Goal: Task Accomplishment & Management: Use online tool/utility

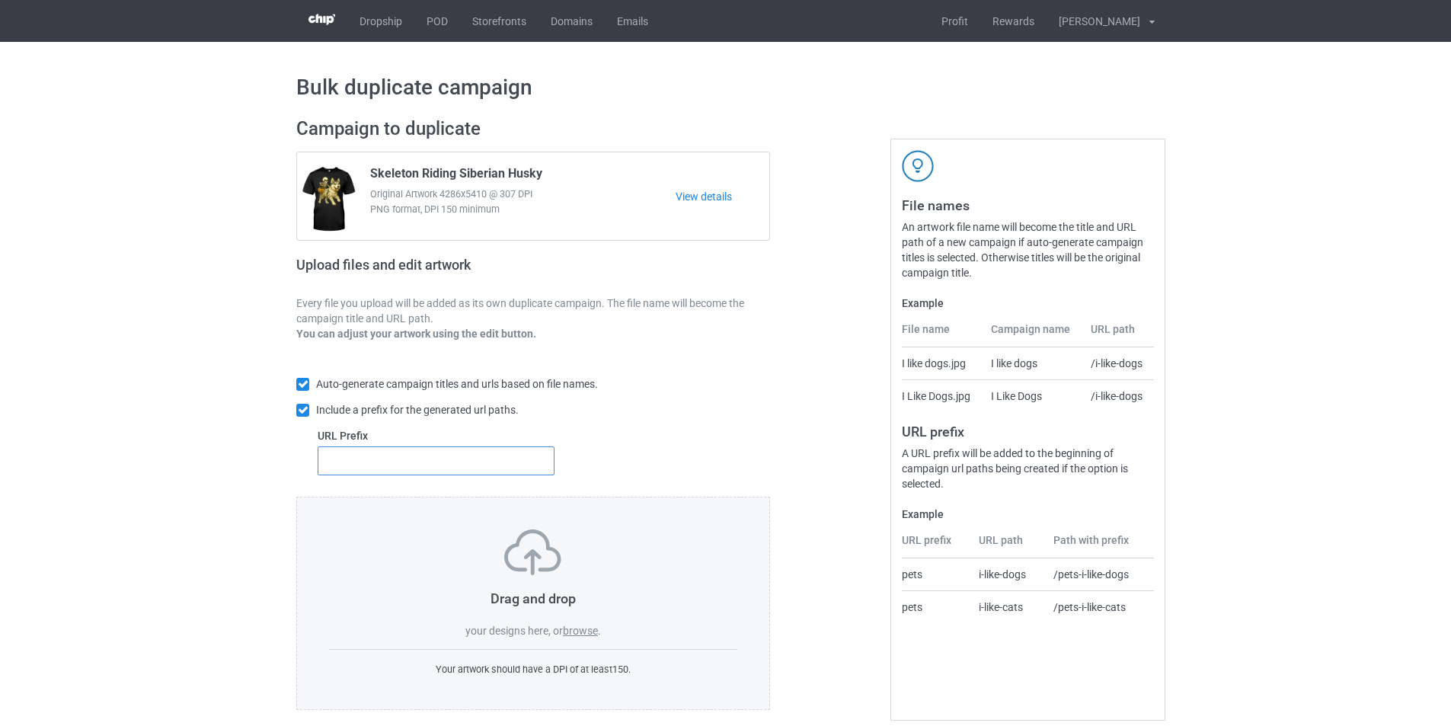
click at [510, 469] on input "text" at bounding box center [436, 460] width 237 height 29
type input "dt-"
click at [590, 625] on label "browse" at bounding box center [580, 631] width 35 height 12
click at [0, 0] on input "browse" at bounding box center [0, 0] width 0 height 0
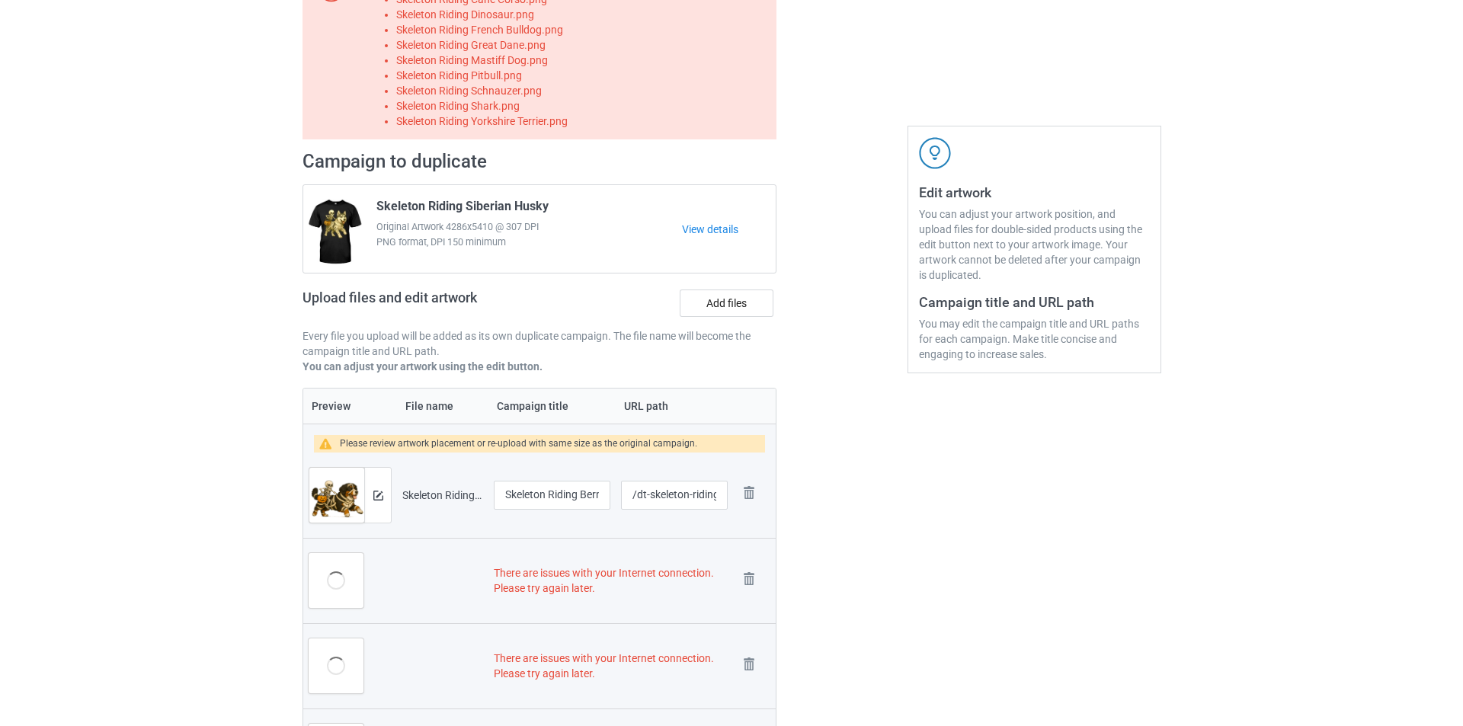
scroll to position [152, 0]
click at [367, 490] on img at bounding box center [372, 495] width 10 height 10
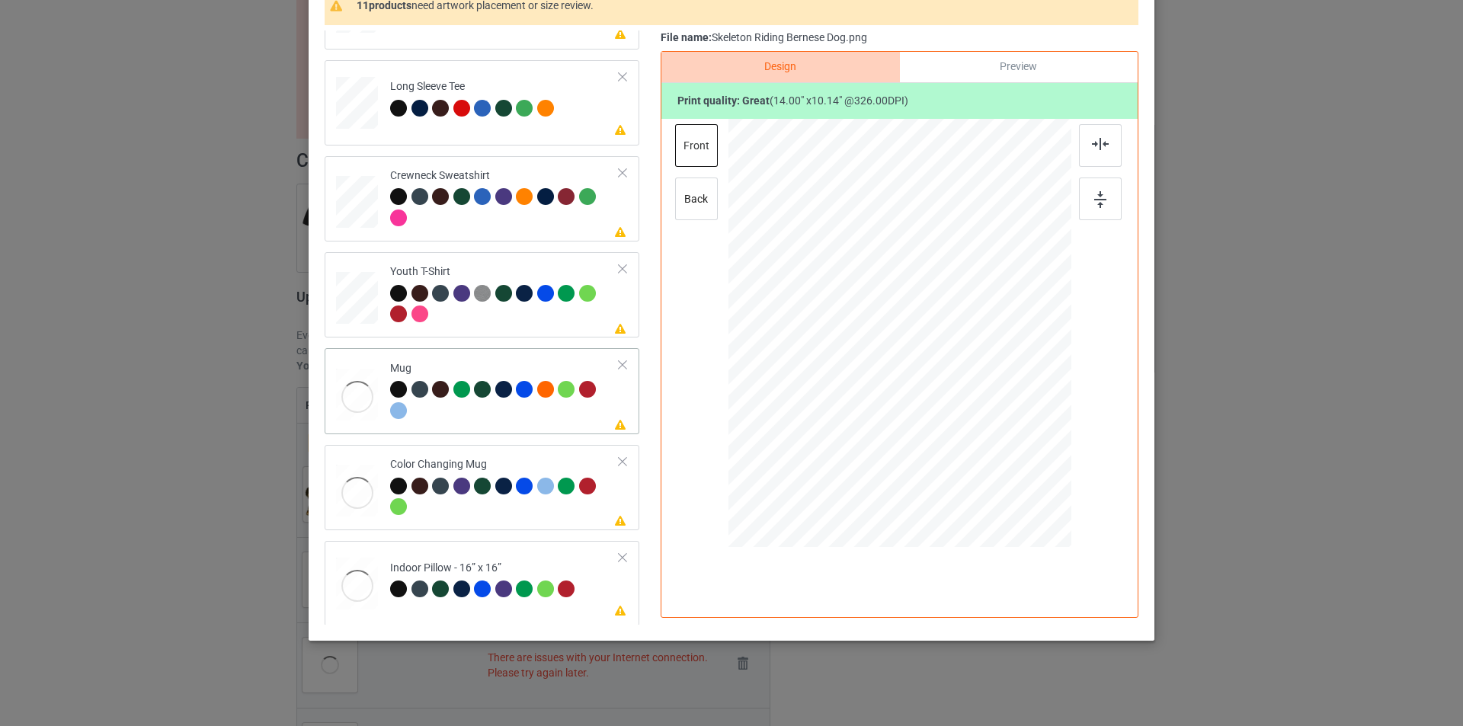
scroll to position [452, 0]
click at [496, 362] on div "Mug" at bounding box center [504, 388] width 229 height 57
drag, startPoint x: 999, startPoint y: 402, endPoint x: 948, endPoint y: 344, distance: 77.2
click at [948, 344] on div at bounding box center [899, 332] width 343 height 142
drag, startPoint x: 919, startPoint y: 334, endPoint x: 1011, endPoint y: 330, distance: 92.3
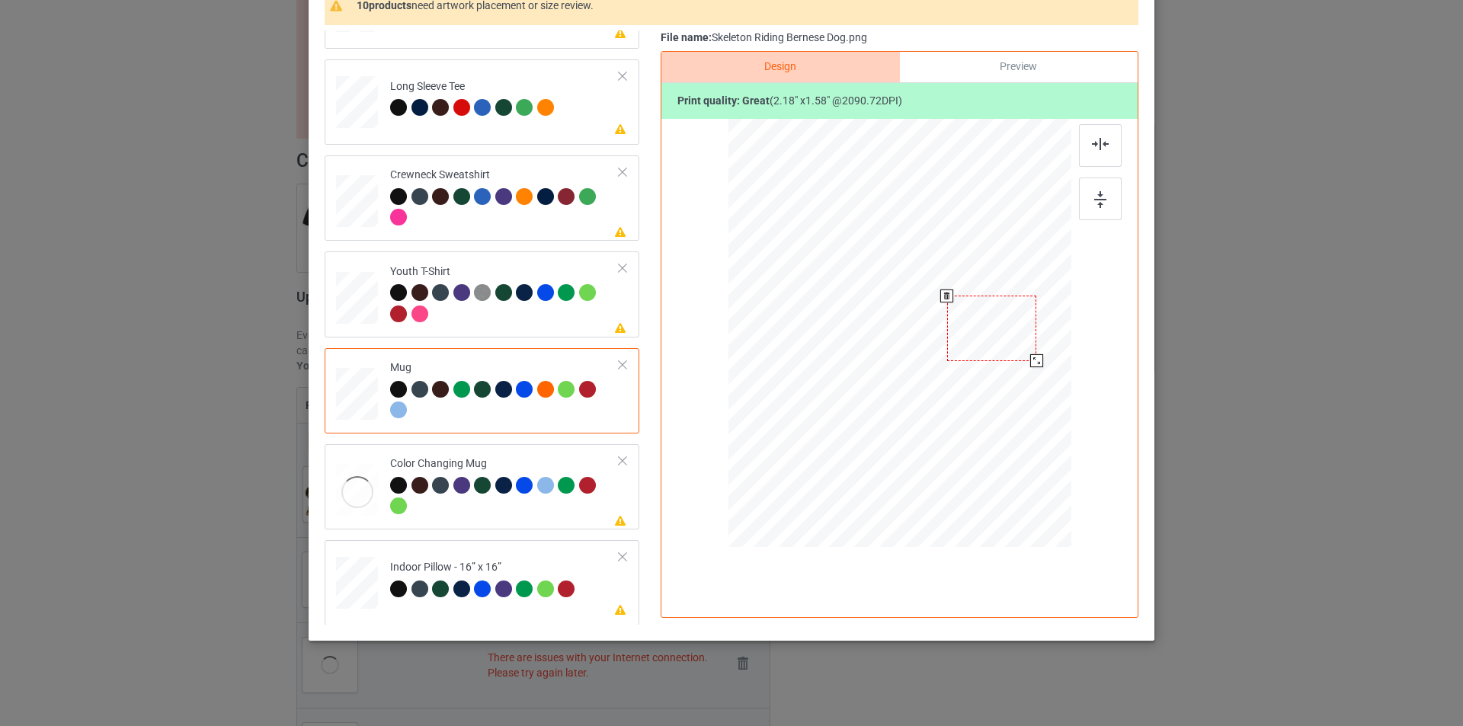
click at [1011, 330] on div at bounding box center [992, 328] width 90 height 65
click at [1012, 330] on div at bounding box center [993, 328] width 90 height 65
click at [1037, 362] on div at bounding box center [1043, 364] width 13 height 13
click at [515, 235] on div "Please review artwork placement Crewneck Sweatshirt" at bounding box center [482, 197] width 315 height 85
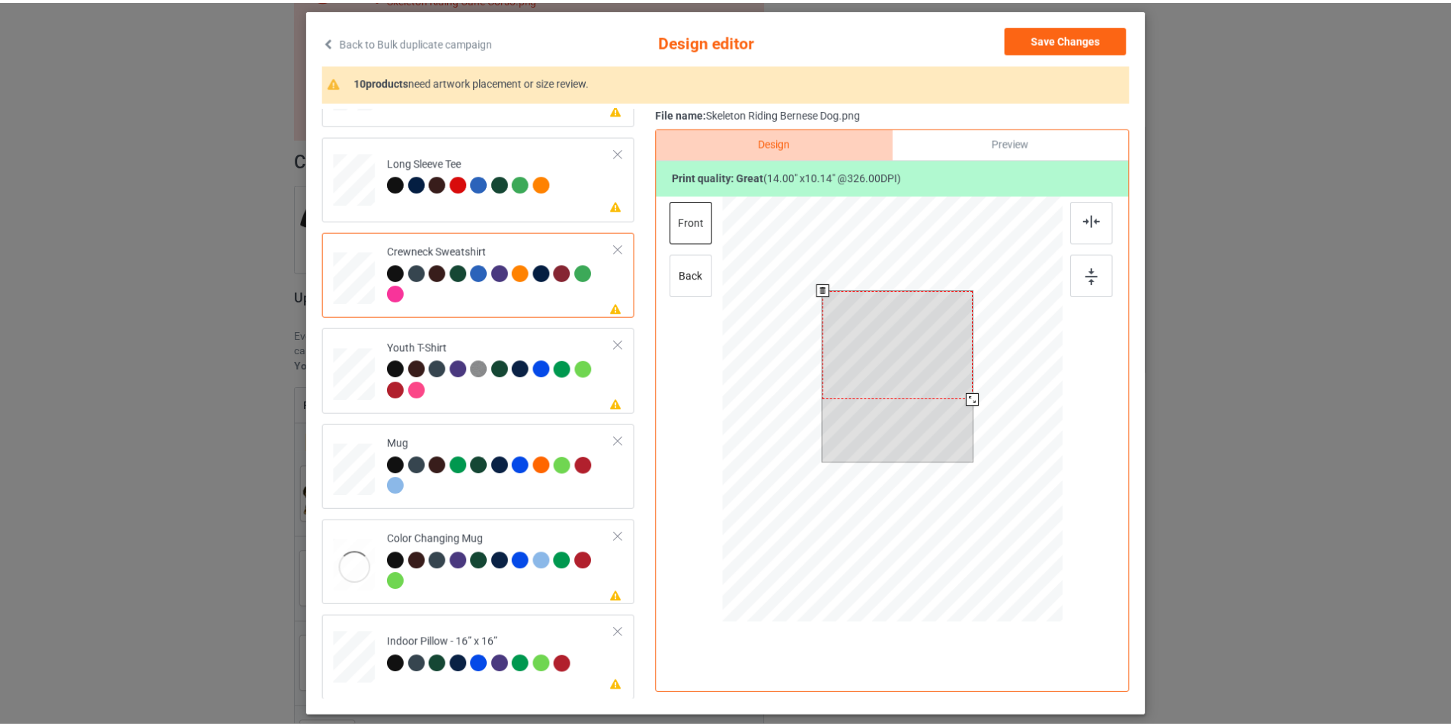
scroll to position [0, 0]
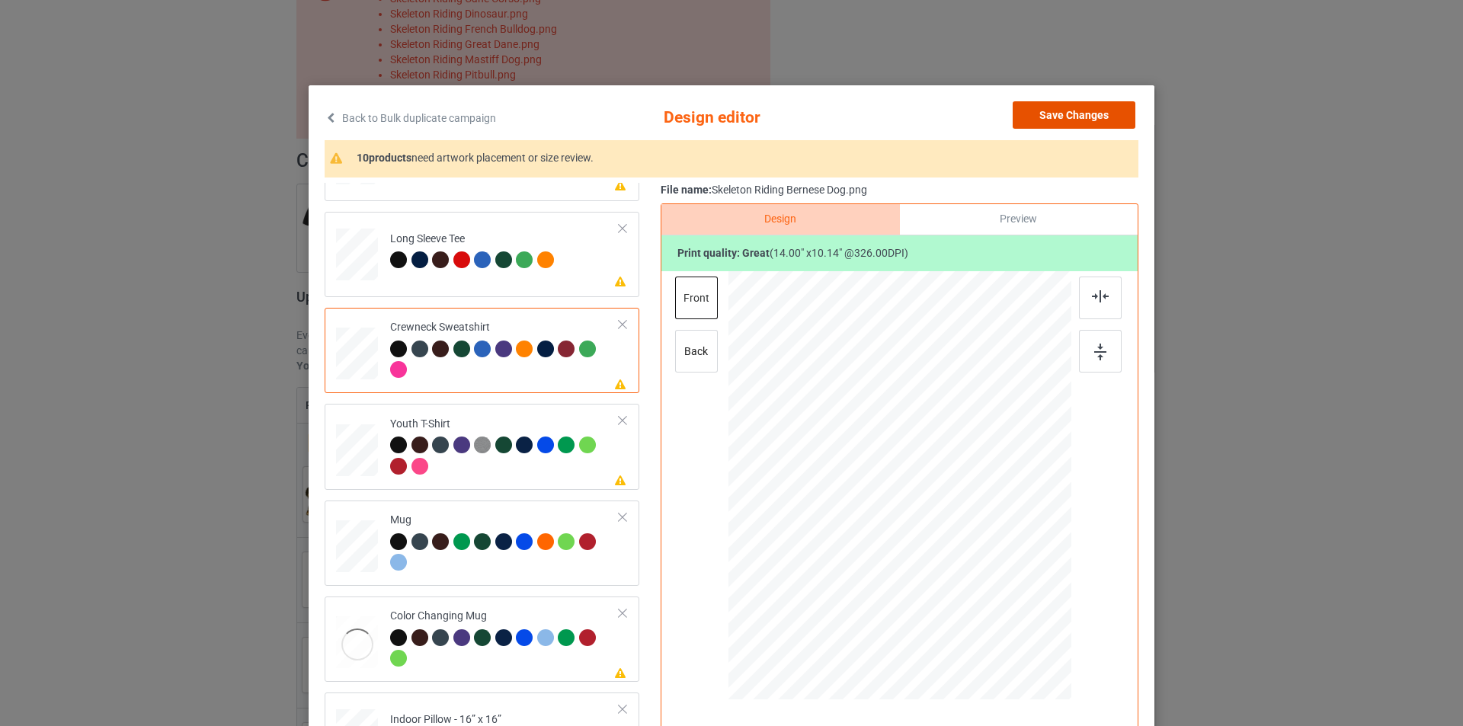
click at [1082, 114] on button "Save Changes" at bounding box center [1073, 114] width 123 height 27
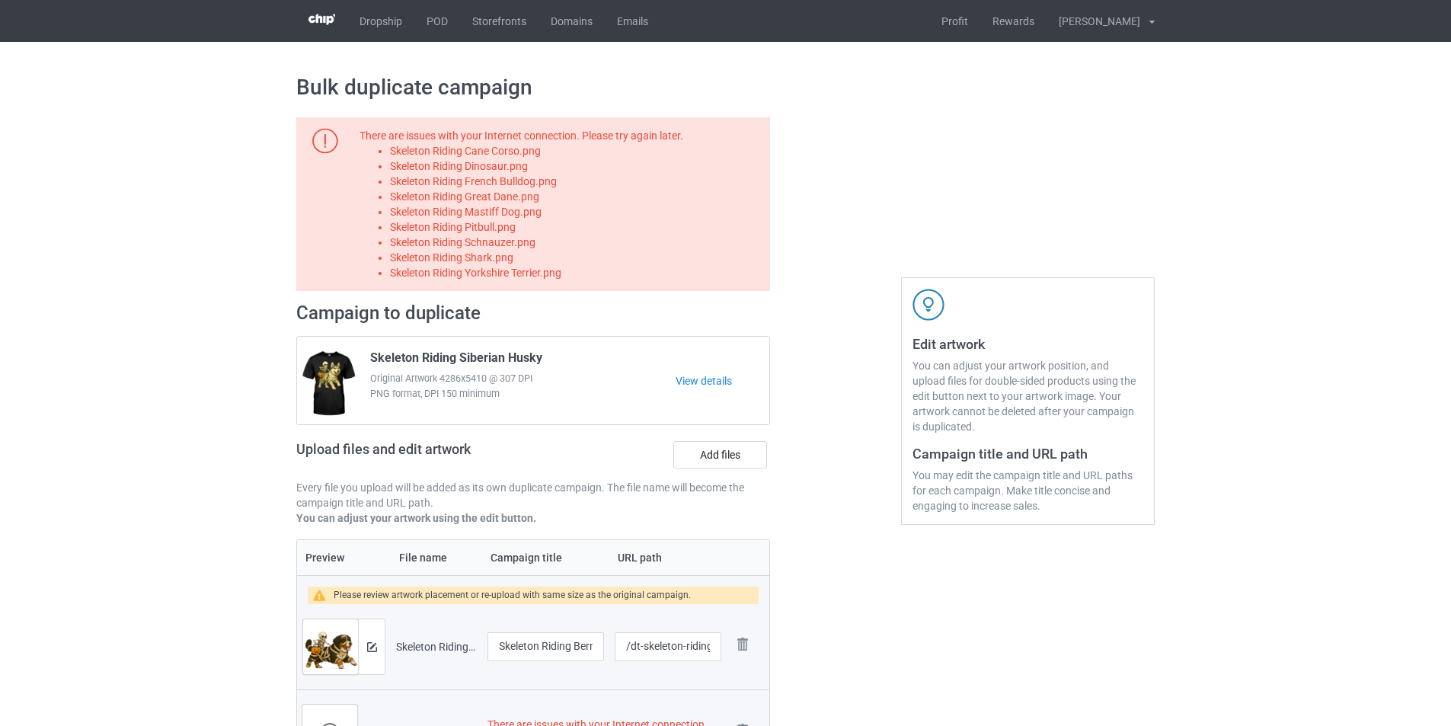
click at [488, 154] on li "Skeleton Riding Cane Corso.png" at bounding box center [577, 150] width 375 height 15
copy li "Skeleton Riding Cane Corso.png"
click at [702, 460] on label "Add files" at bounding box center [720, 454] width 94 height 27
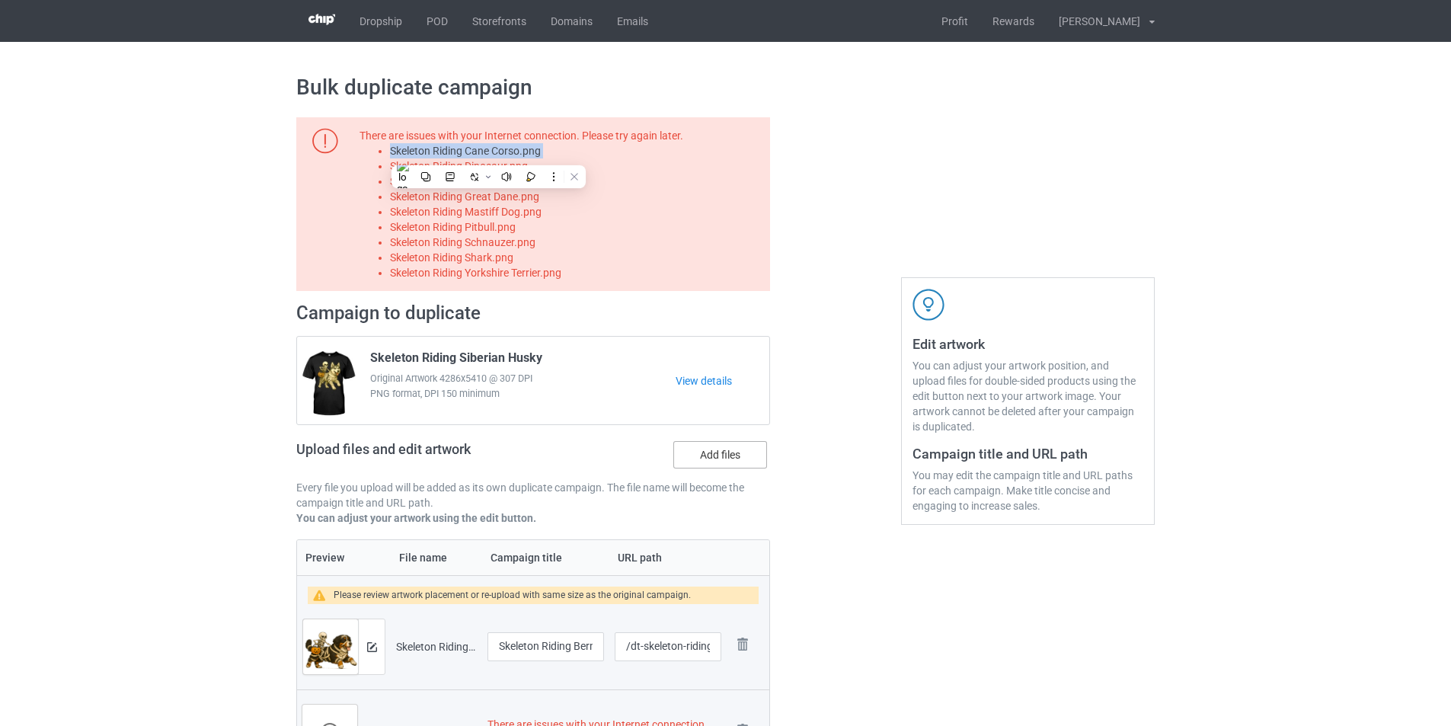
click at [0, 0] on input "Add files" at bounding box center [0, 0] width 0 height 0
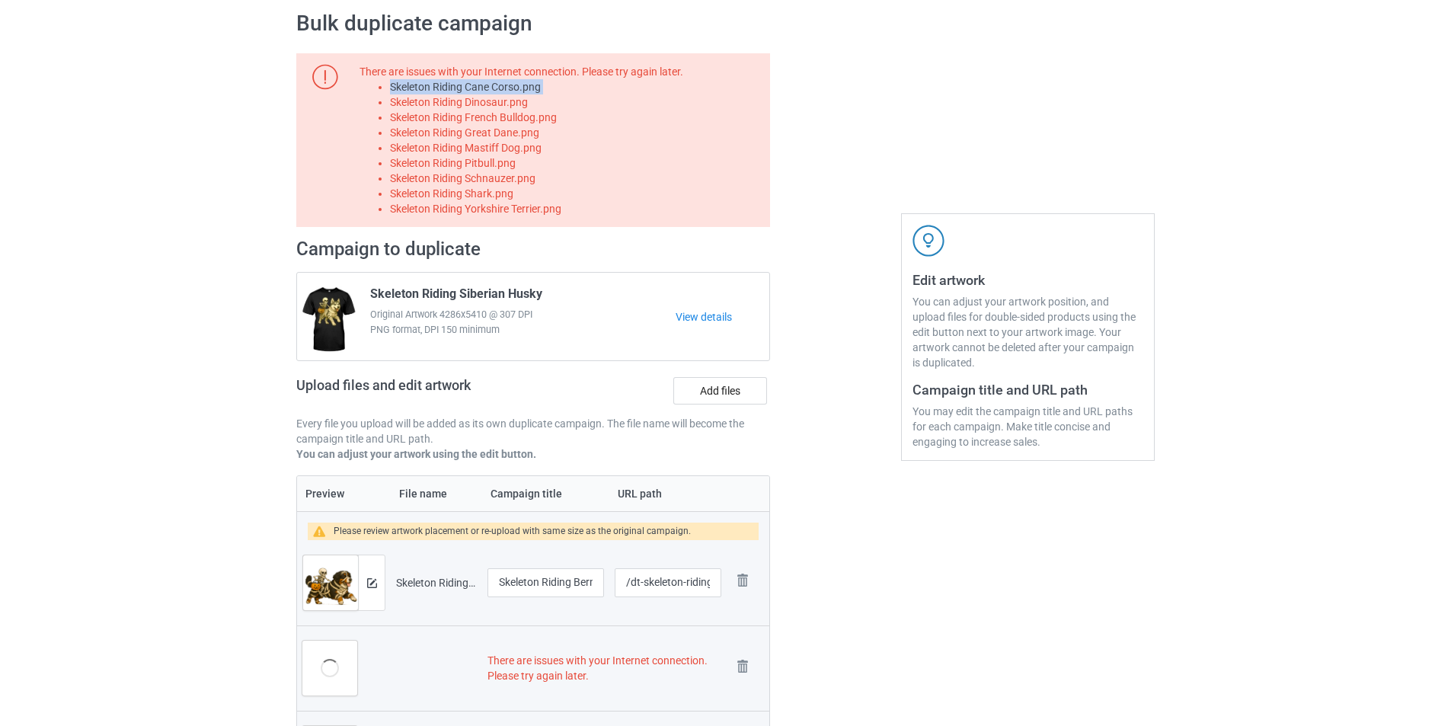
scroll to position [152, 0]
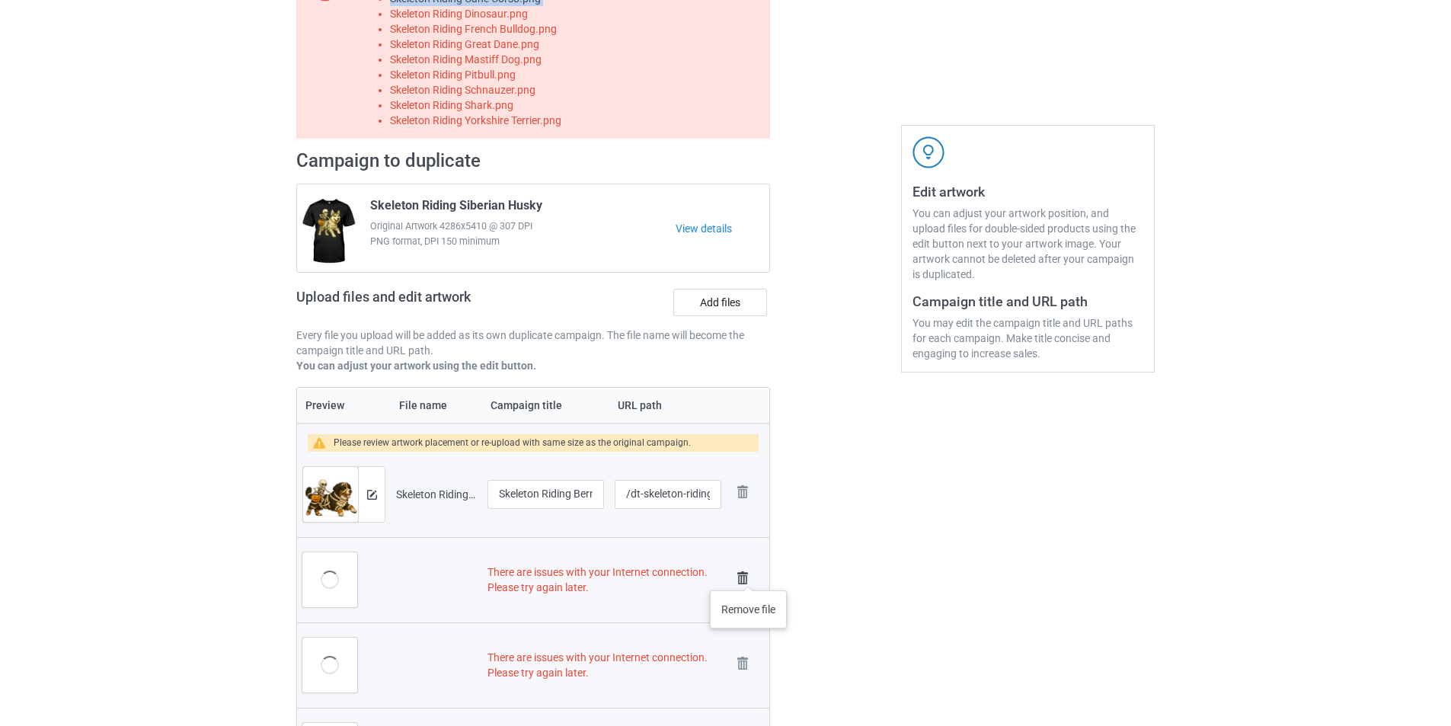
click at [747, 577] on img at bounding box center [742, 578] width 21 height 21
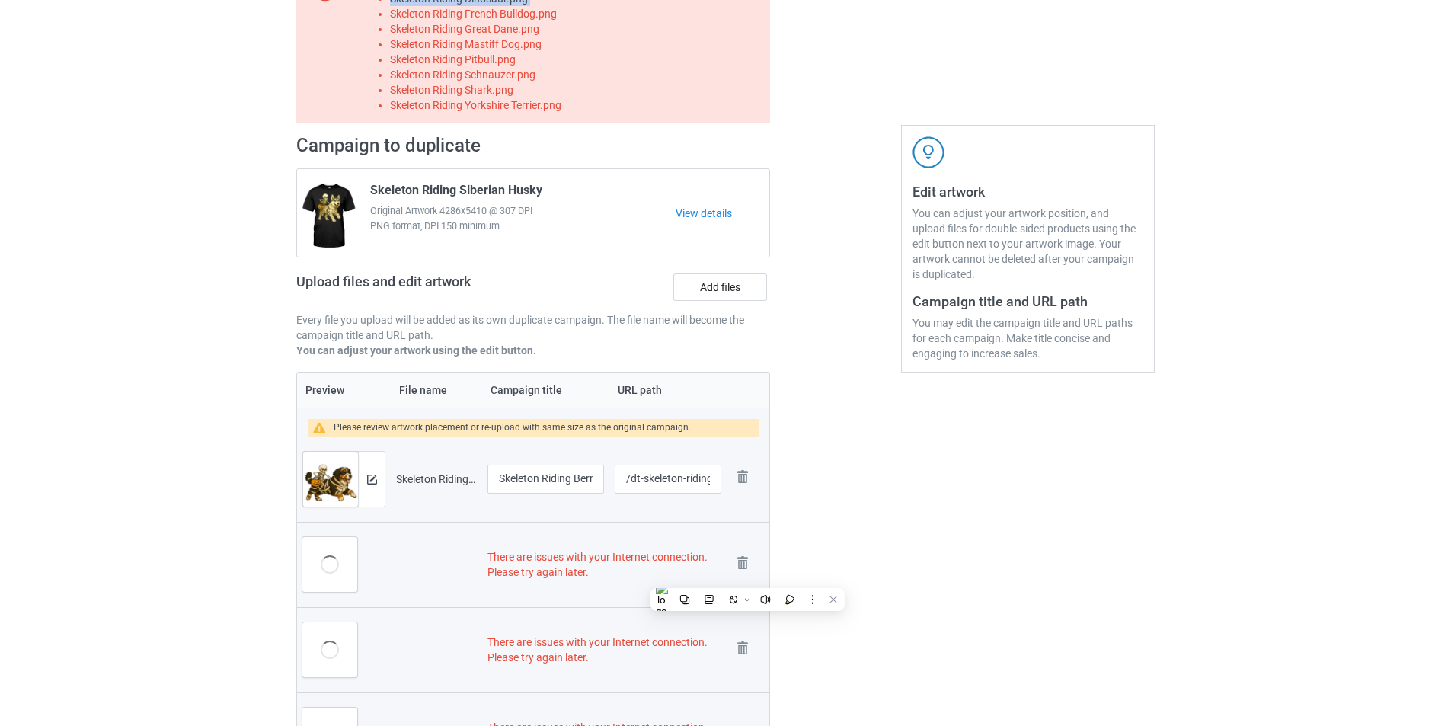
scroll to position [0, 0]
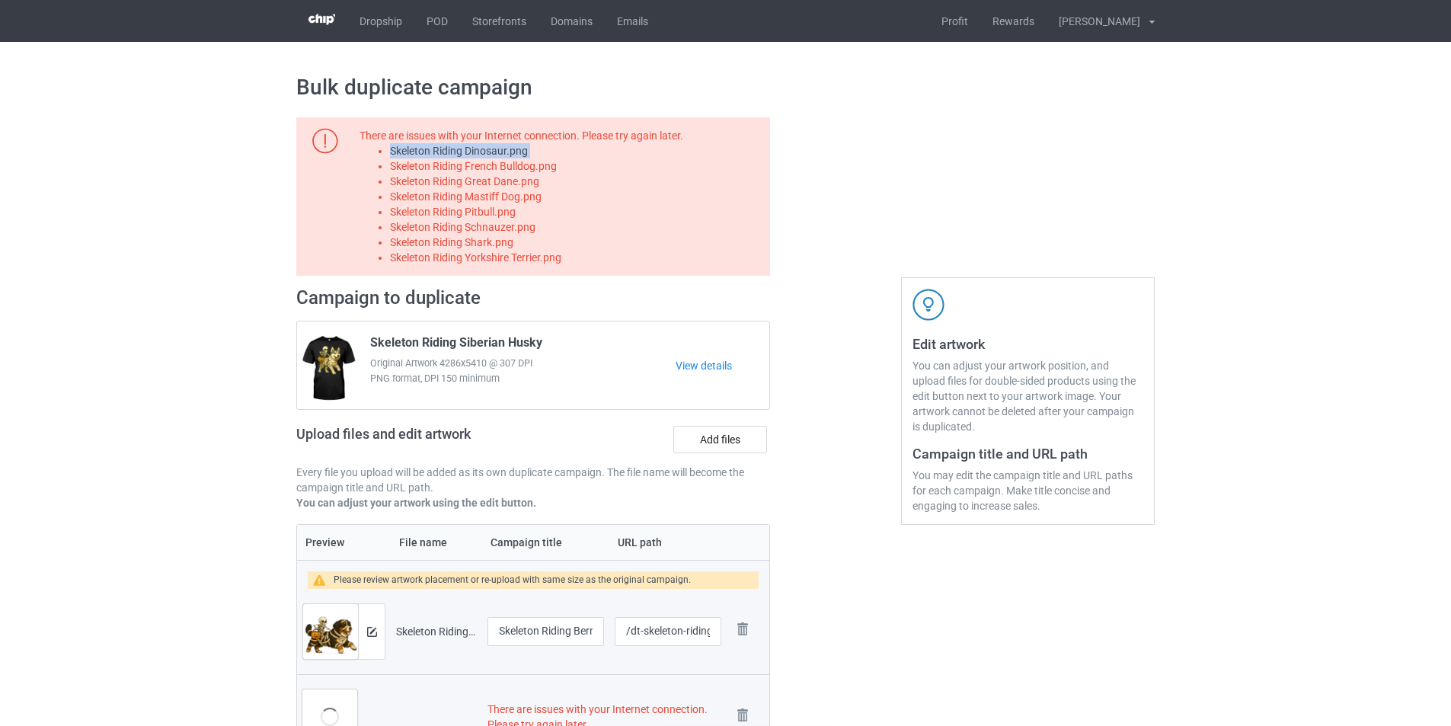
click at [504, 151] on li "Skeleton Riding Dinosaur.png" at bounding box center [577, 150] width 375 height 15
click at [726, 443] on label "Add files" at bounding box center [720, 439] width 94 height 27
click at [0, 0] on input "Add files" at bounding box center [0, 0] width 0 height 0
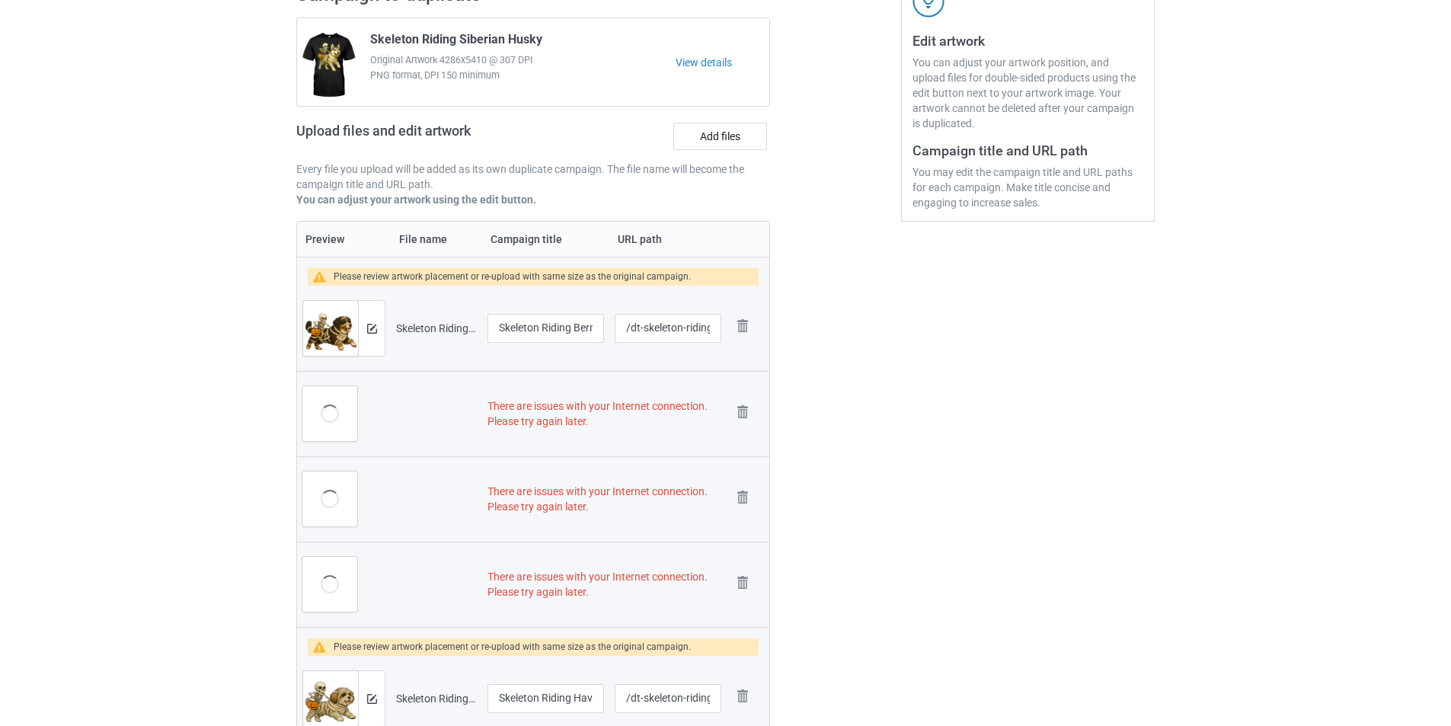
scroll to position [457, 0]
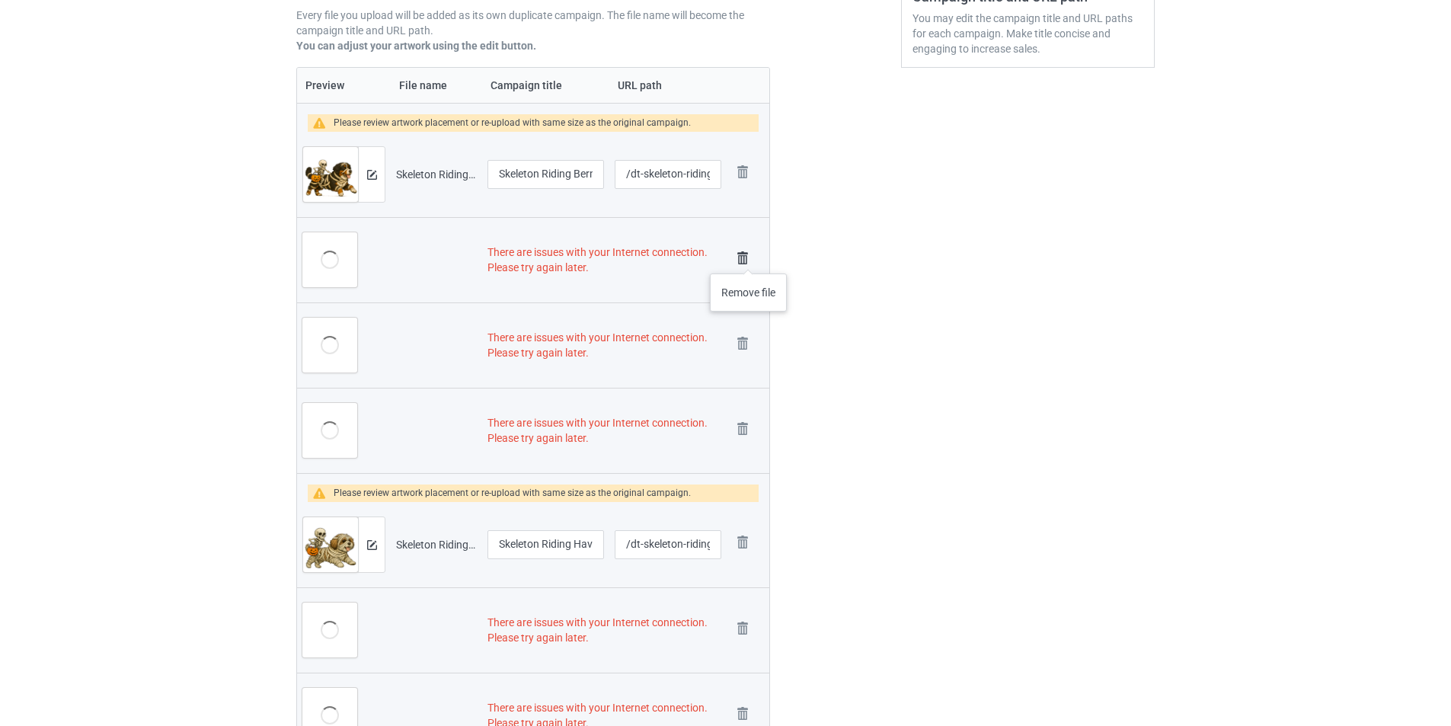
click at [749, 258] on img at bounding box center [742, 258] width 21 height 21
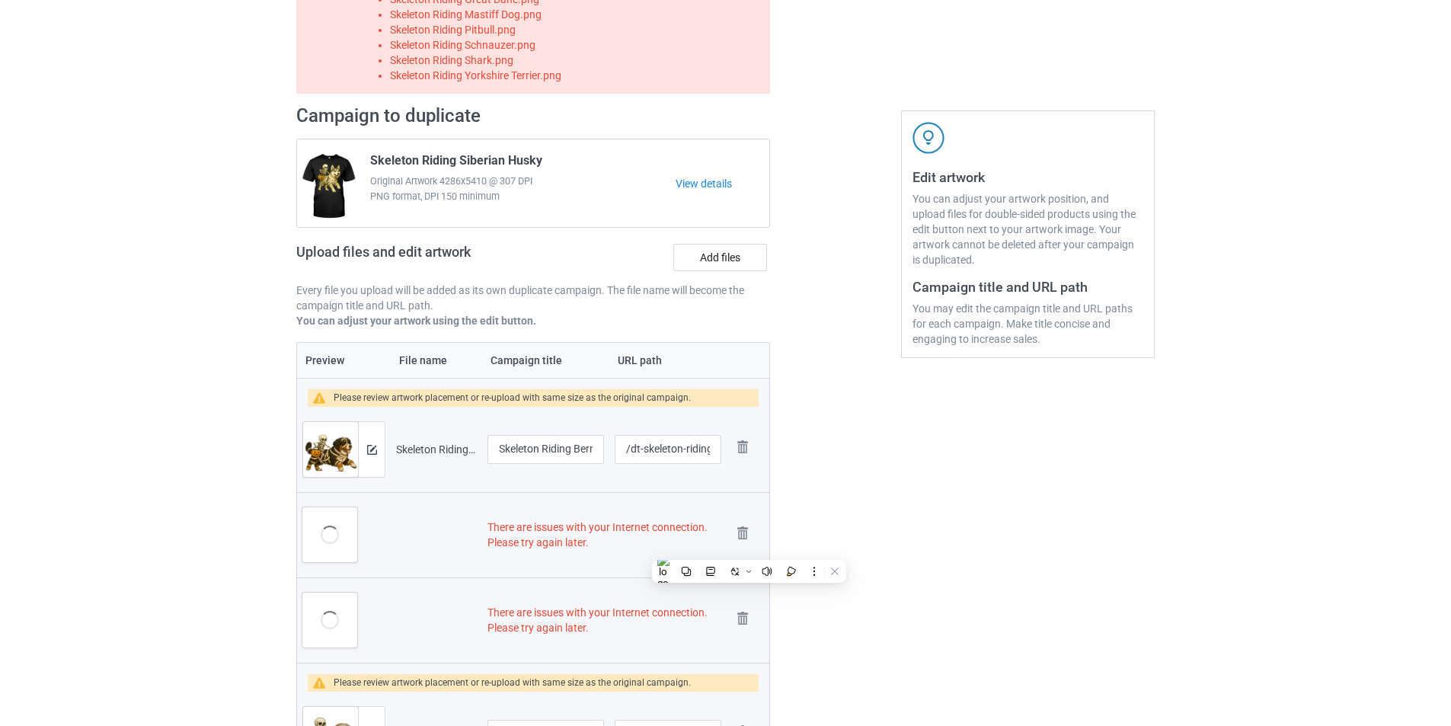
scroll to position [0, 0]
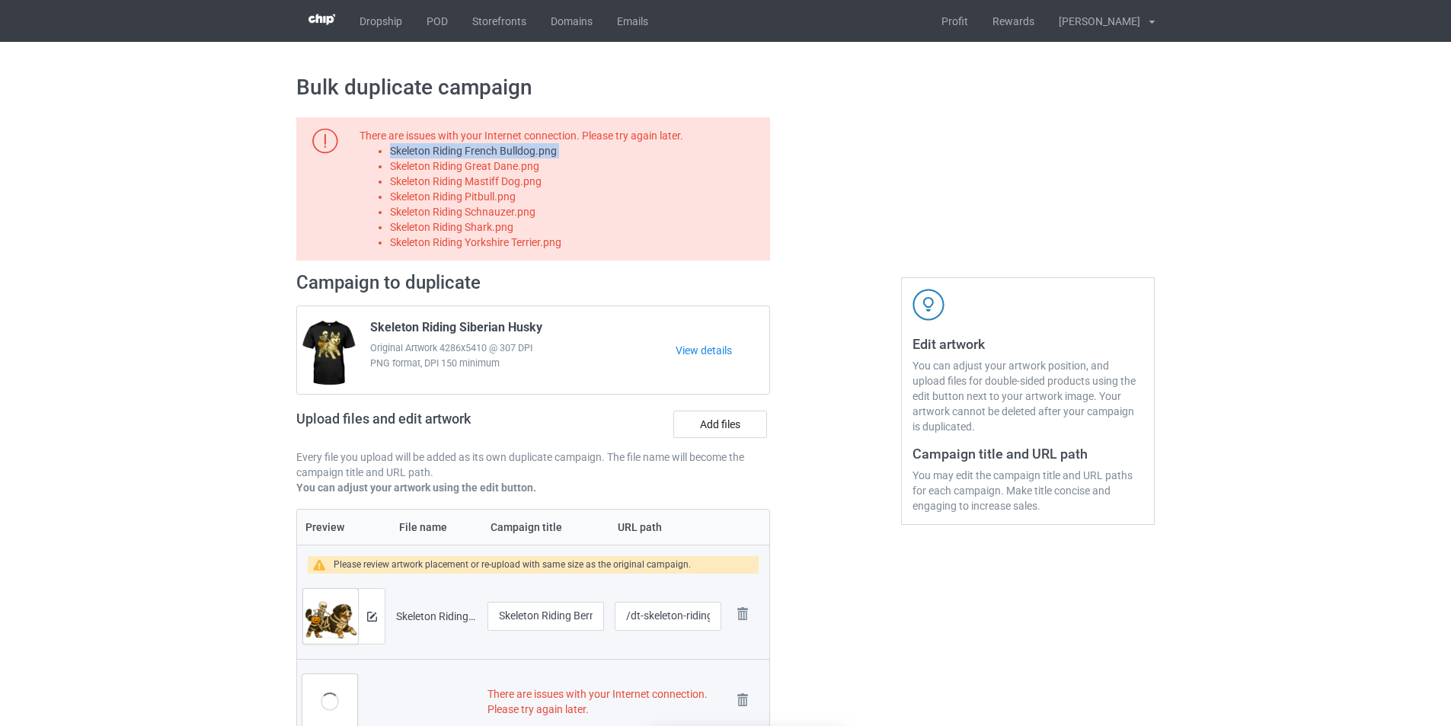
click at [523, 153] on li "Skeleton Riding French Bulldog.png" at bounding box center [577, 150] width 375 height 15
click at [719, 423] on label "Add files" at bounding box center [720, 424] width 94 height 27
click at [0, 0] on input "Add files" at bounding box center [0, 0] width 0 height 0
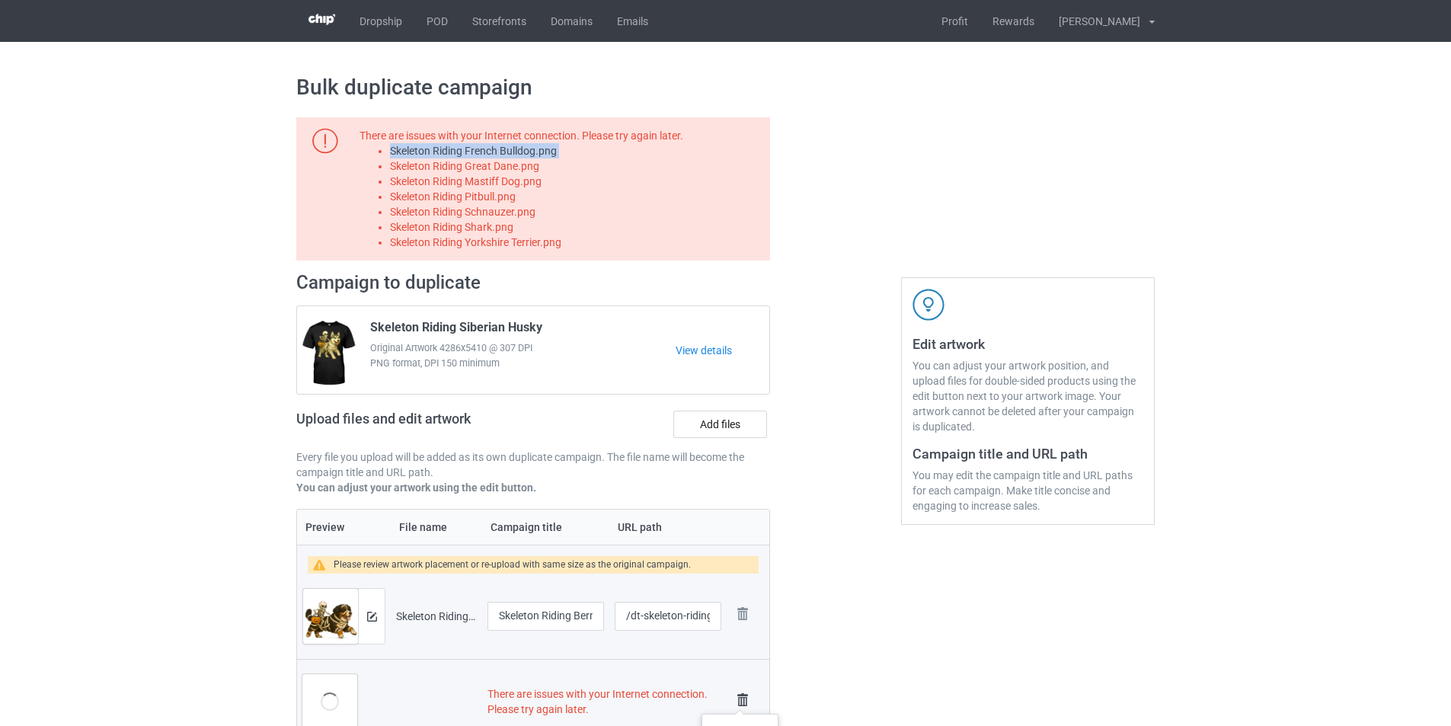
click at [740, 699] on img at bounding box center [742, 699] width 21 height 21
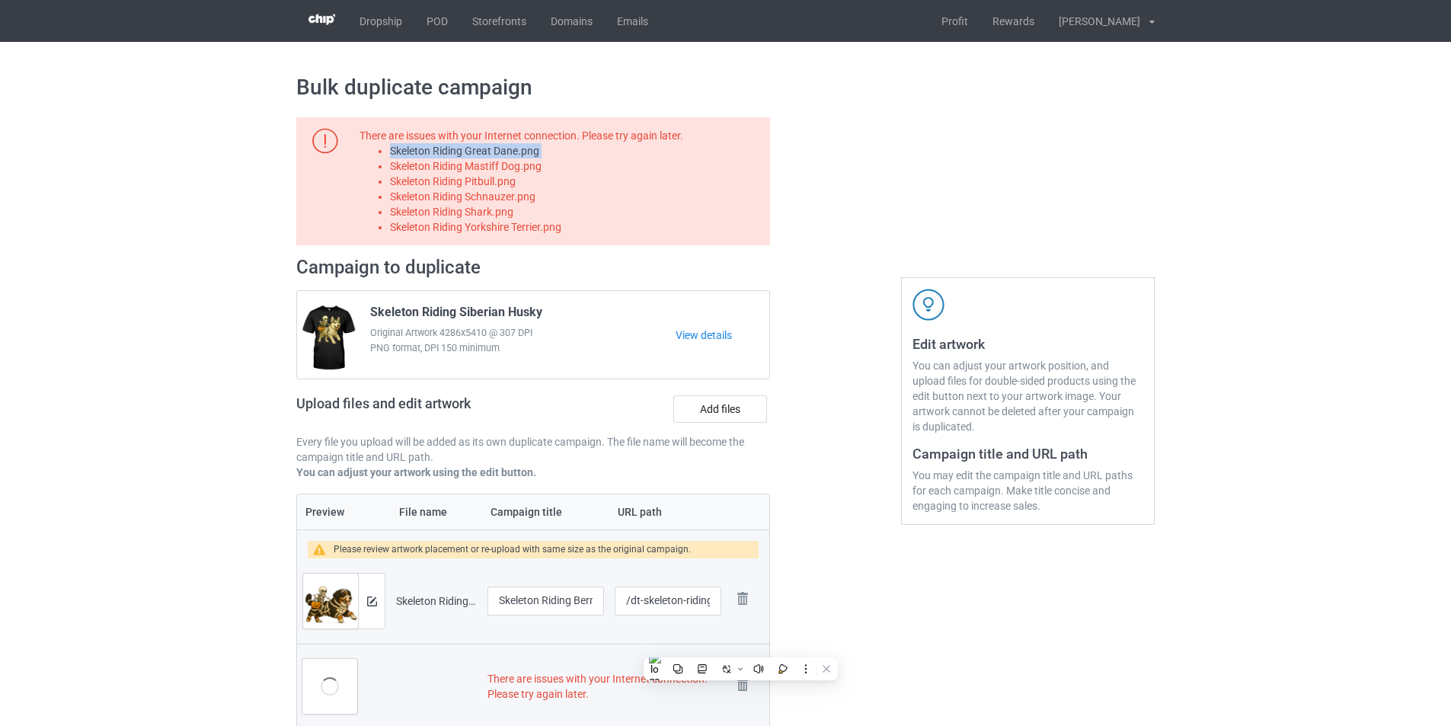
click at [519, 152] on li "Skeleton Riding Great Dane.png" at bounding box center [577, 150] width 375 height 15
click at [724, 411] on label "Add files" at bounding box center [720, 408] width 94 height 27
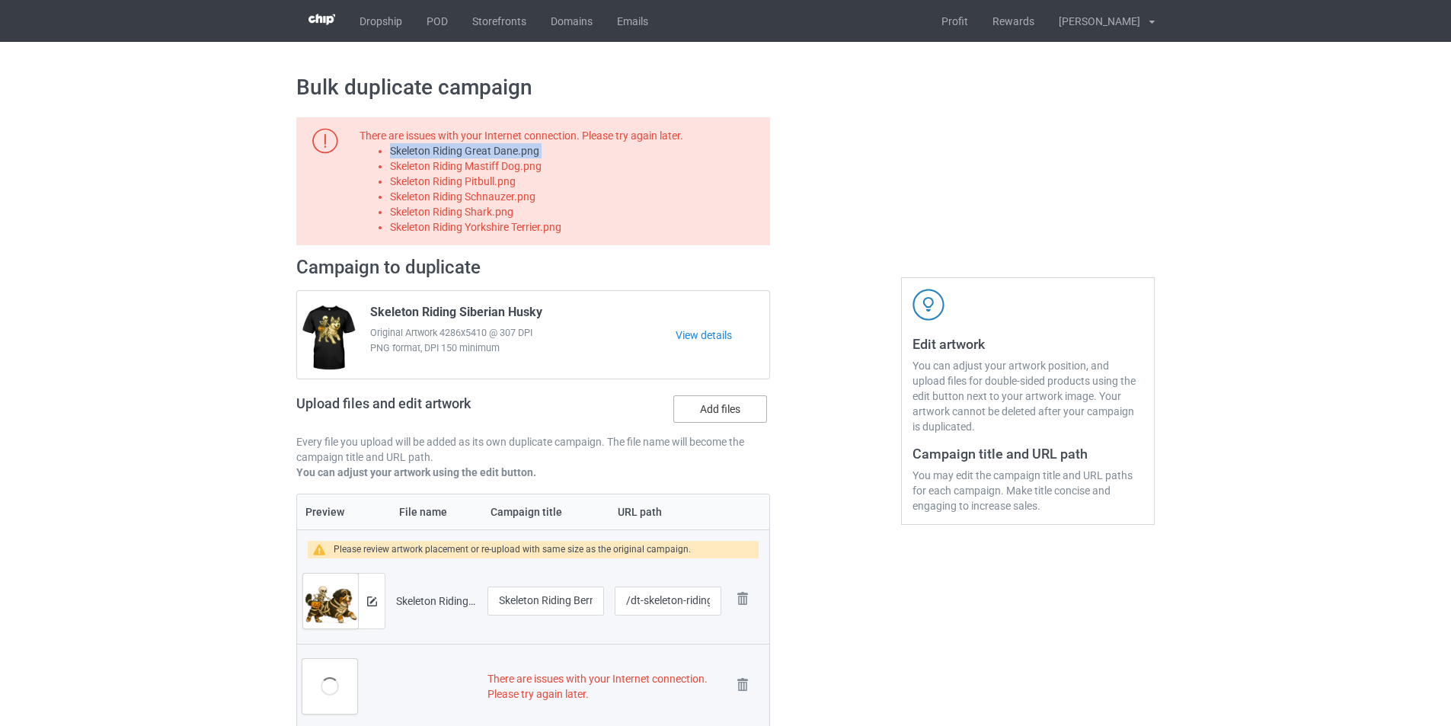
click at [0, 0] on input "Add files" at bounding box center [0, 0] width 0 height 0
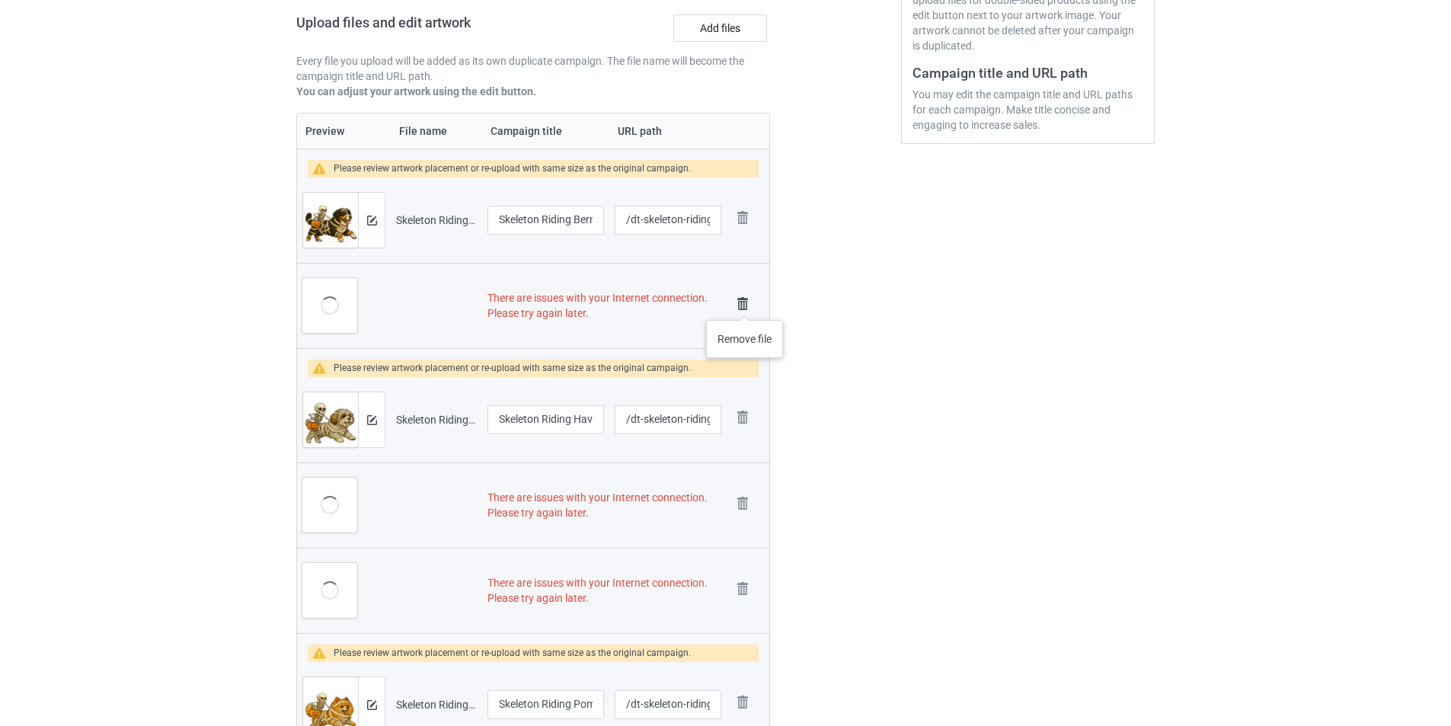
click at [745, 305] on img at bounding box center [742, 303] width 21 height 21
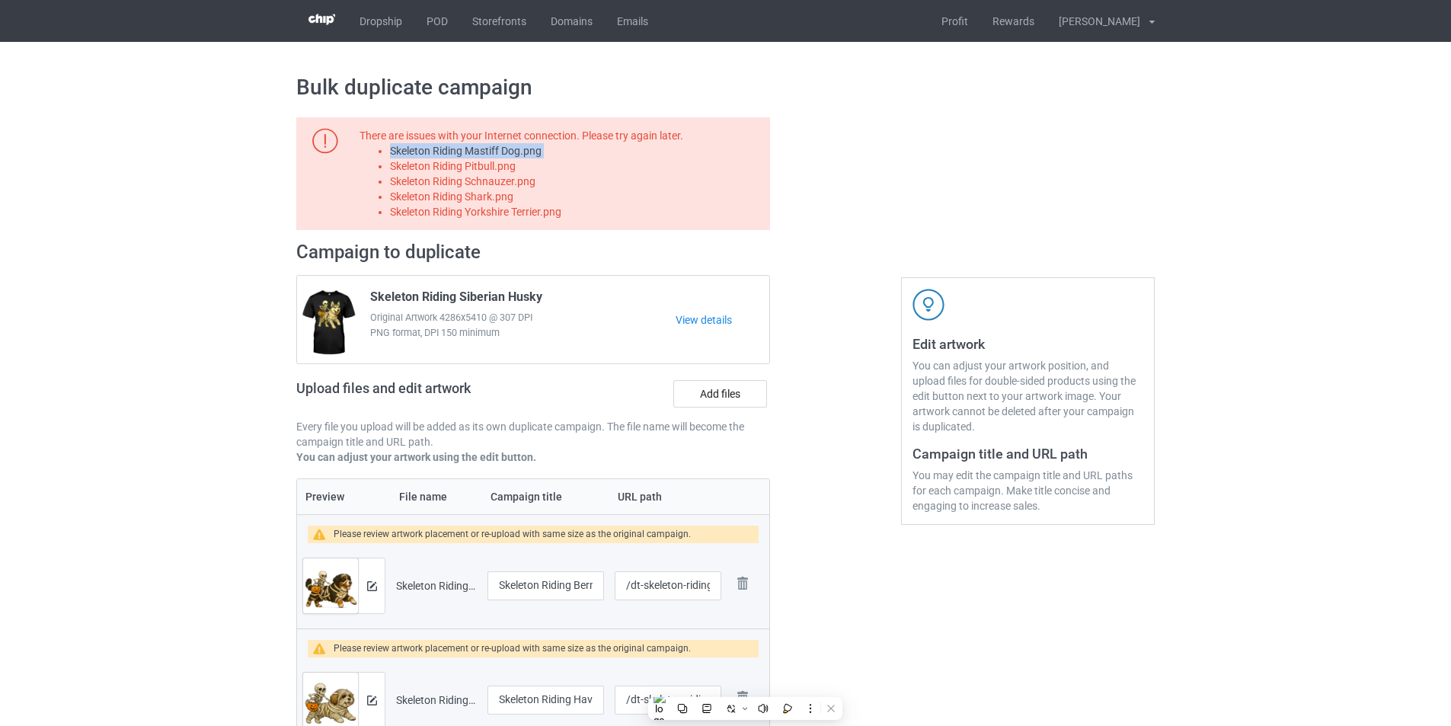
click at [515, 149] on li "Skeleton Riding Mastiff Dog.png" at bounding box center [577, 150] width 375 height 15
click at [514, 149] on li "Skeleton Riding Mastiff Dog.png" at bounding box center [577, 150] width 375 height 15
click at [744, 403] on label "Add files" at bounding box center [720, 393] width 94 height 27
click at [0, 0] on input "Add files" at bounding box center [0, 0] width 0 height 0
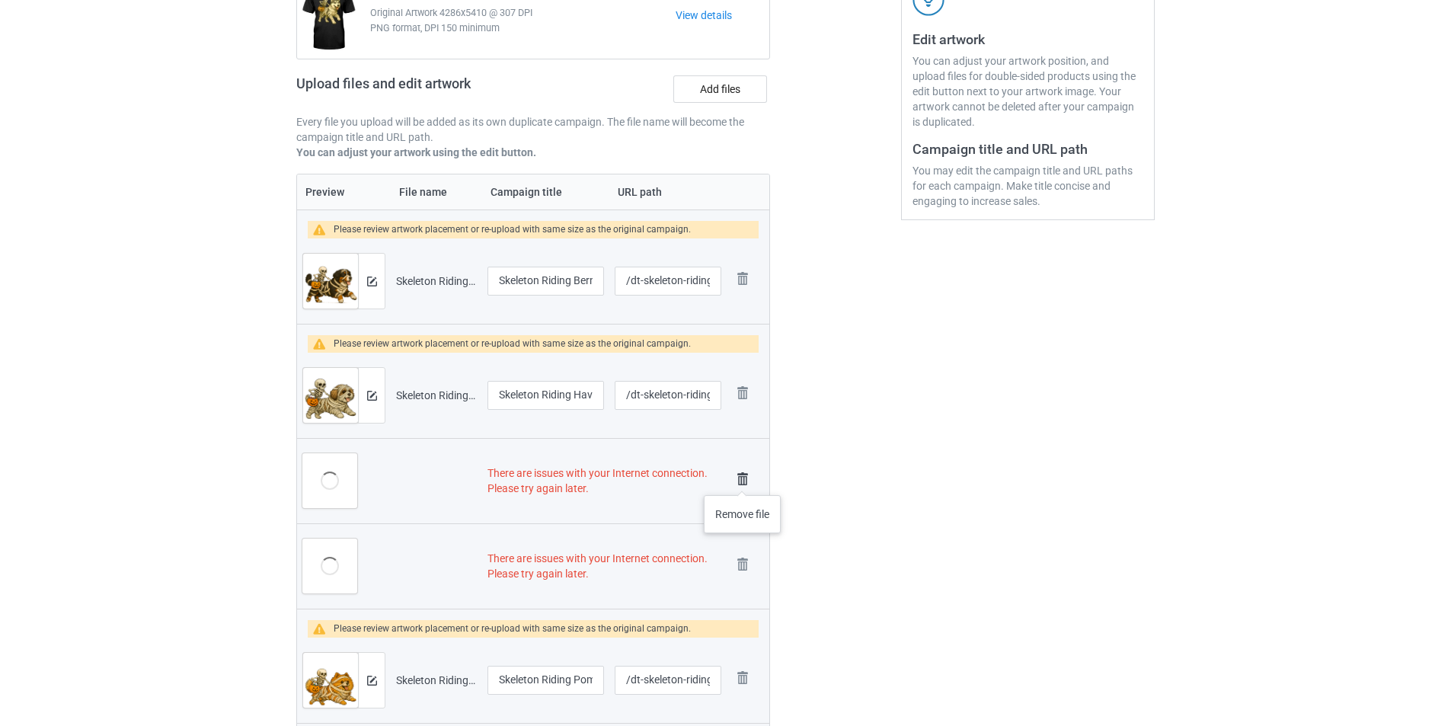
click at [743, 480] on img at bounding box center [742, 479] width 21 height 21
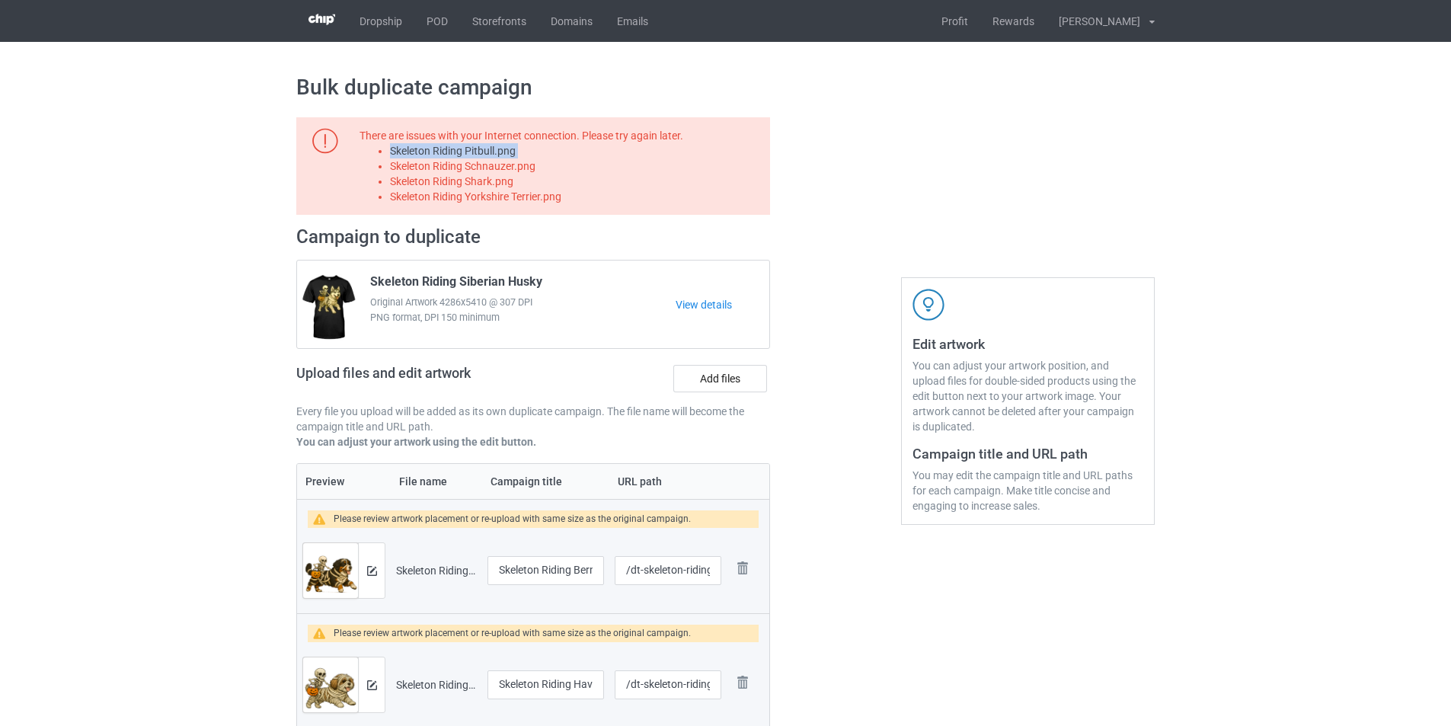
click at [493, 156] on li "Skeleton Riding Pitbull.png" at bounding box center [577, 150] width 375 height 15
click at [702, 375] on label "Add files" at bounding box center [720, 378] width 94 height 27
click at [0, 0] on input "Add files" at bounding box center [0, 0] width 0 height 0
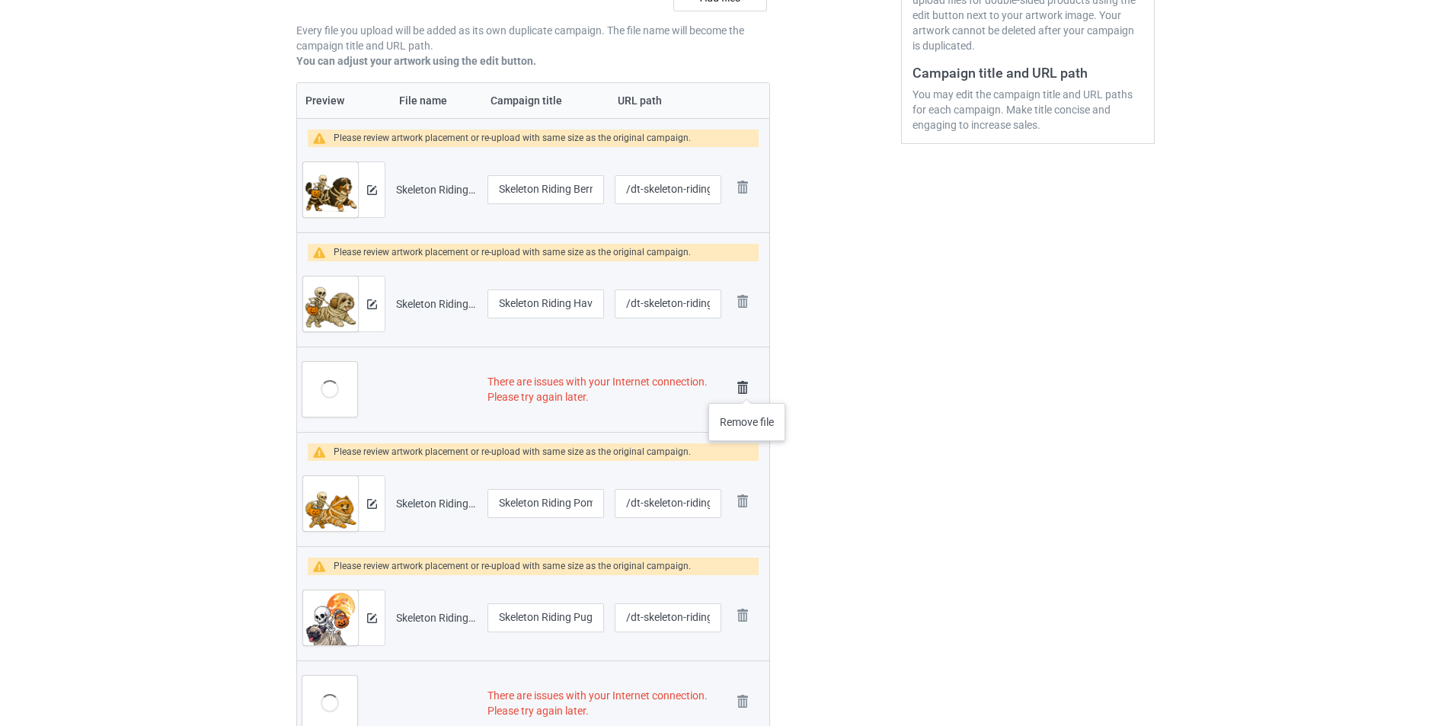
click at [746, 387] on img at bounding box center [742, 387] width 21 height 21
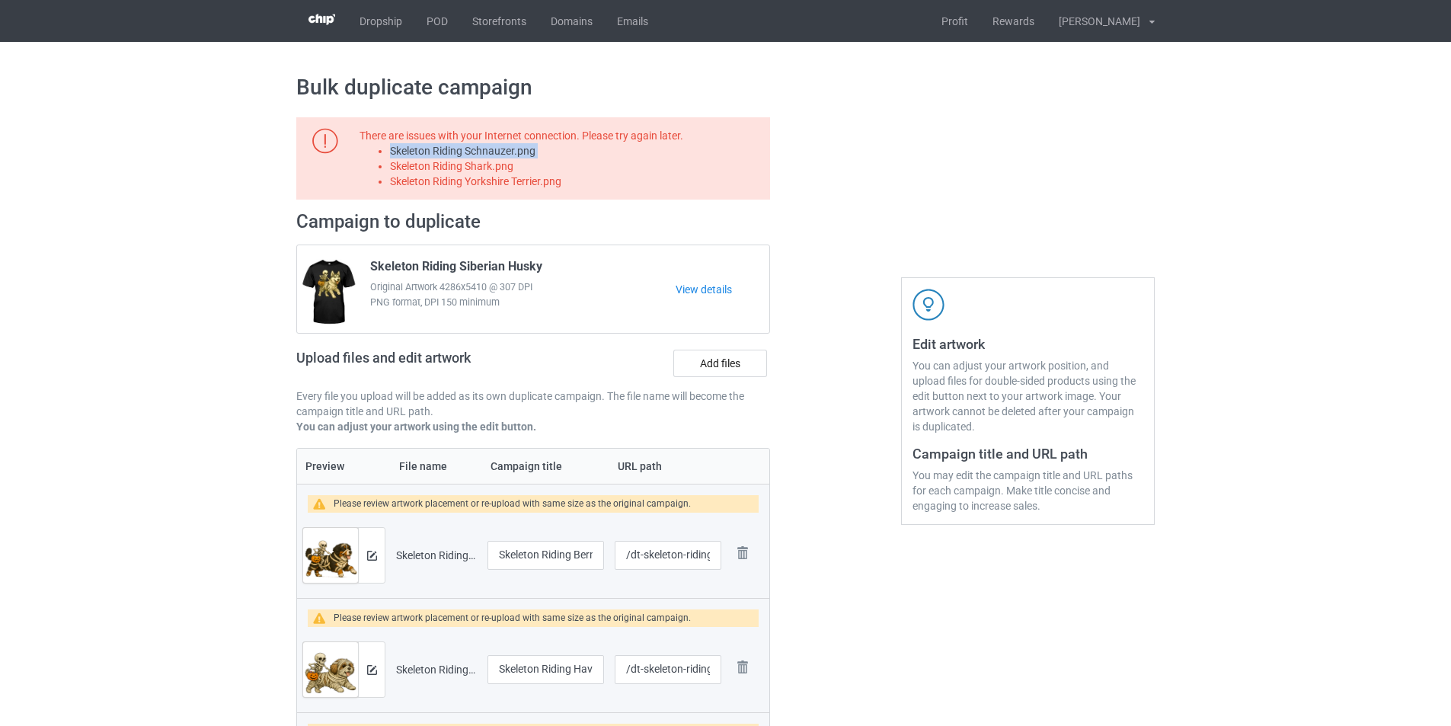
click at [521, 149] on li "Skeleton Riding Schnauzer.png" at bounding box center [577, 150] width 375 height 15
click at [520, 149] on li "Skeleton Riding Schnauzer.png" at bounding box center [577, 150] width 375 height 15
click at [734, 370] on label "Add files" at bounding box center [720, 363] width 94 height 27
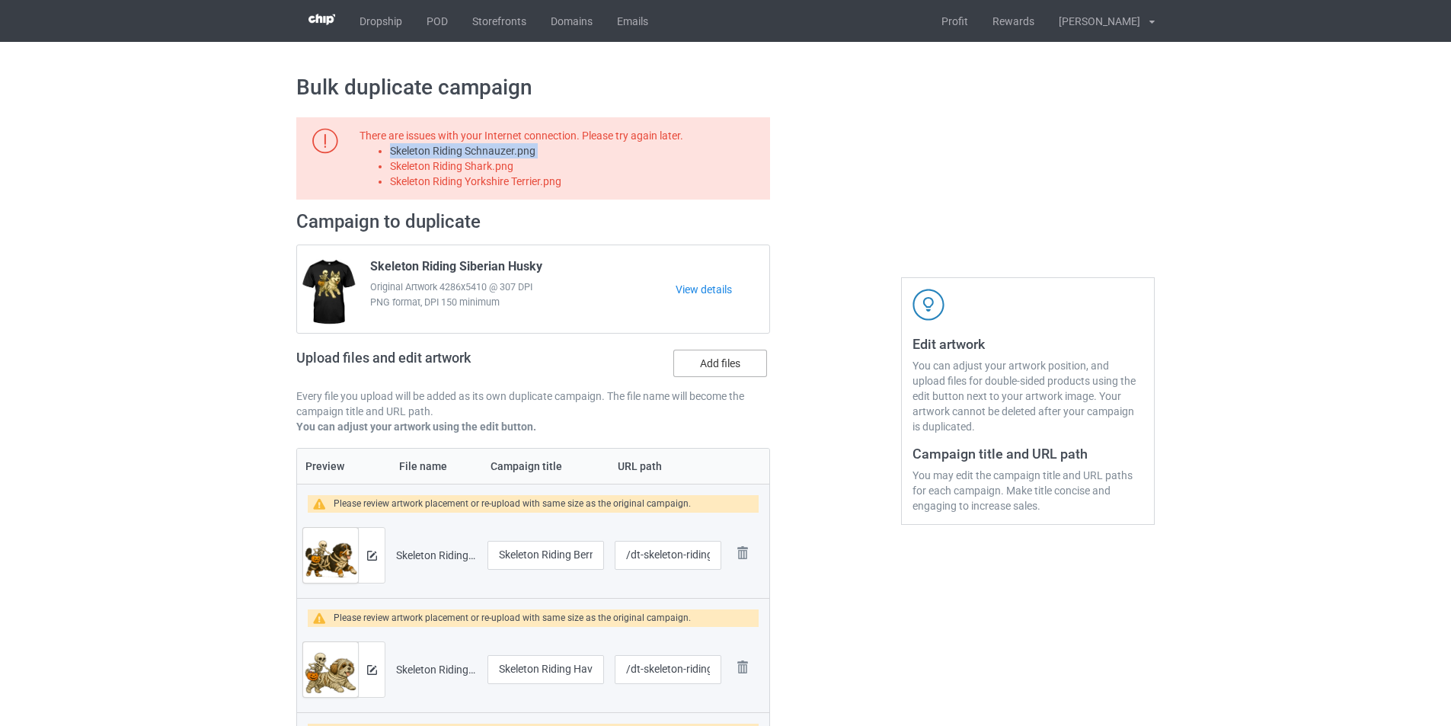
click at [0, 0] on input "Add files" at bounding box center [0, 0] width 0 height 0
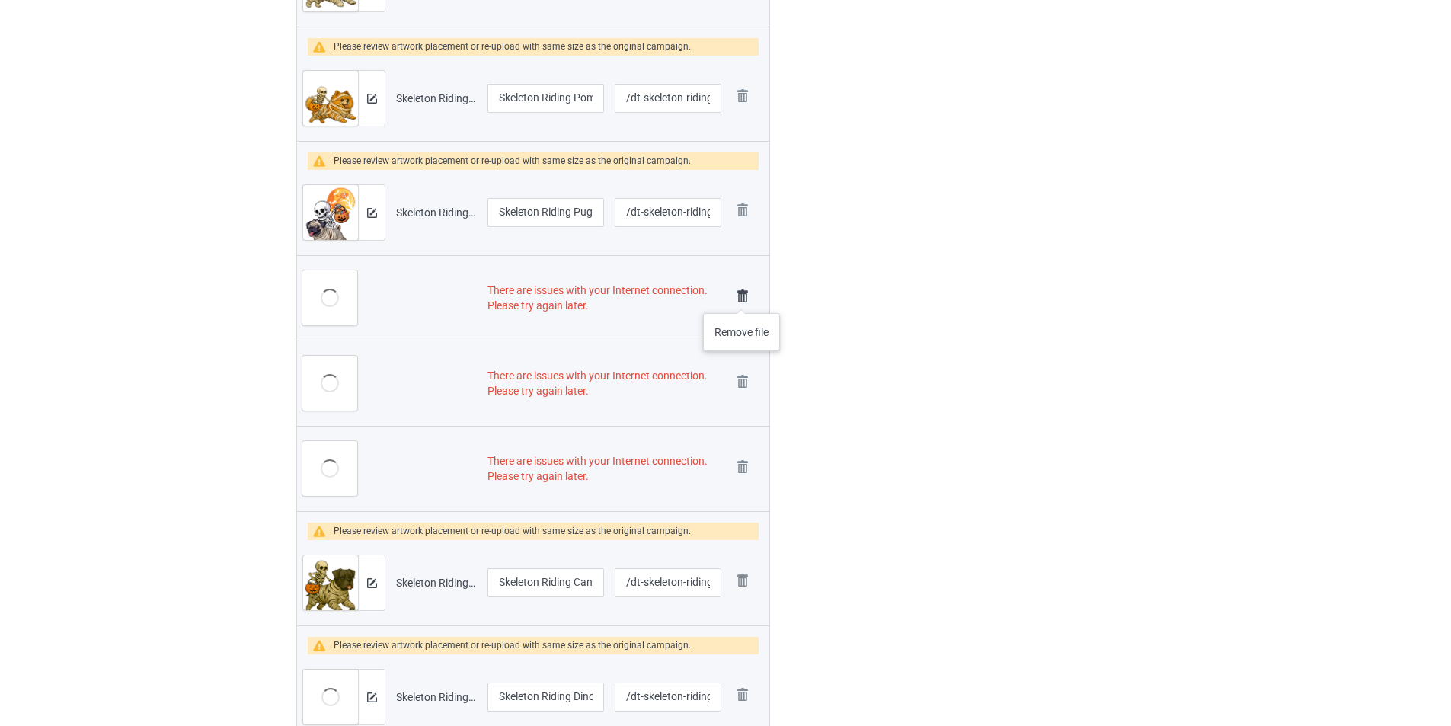
click at [742, 298] on img at bounding box center [742, 296] width 21 height 21
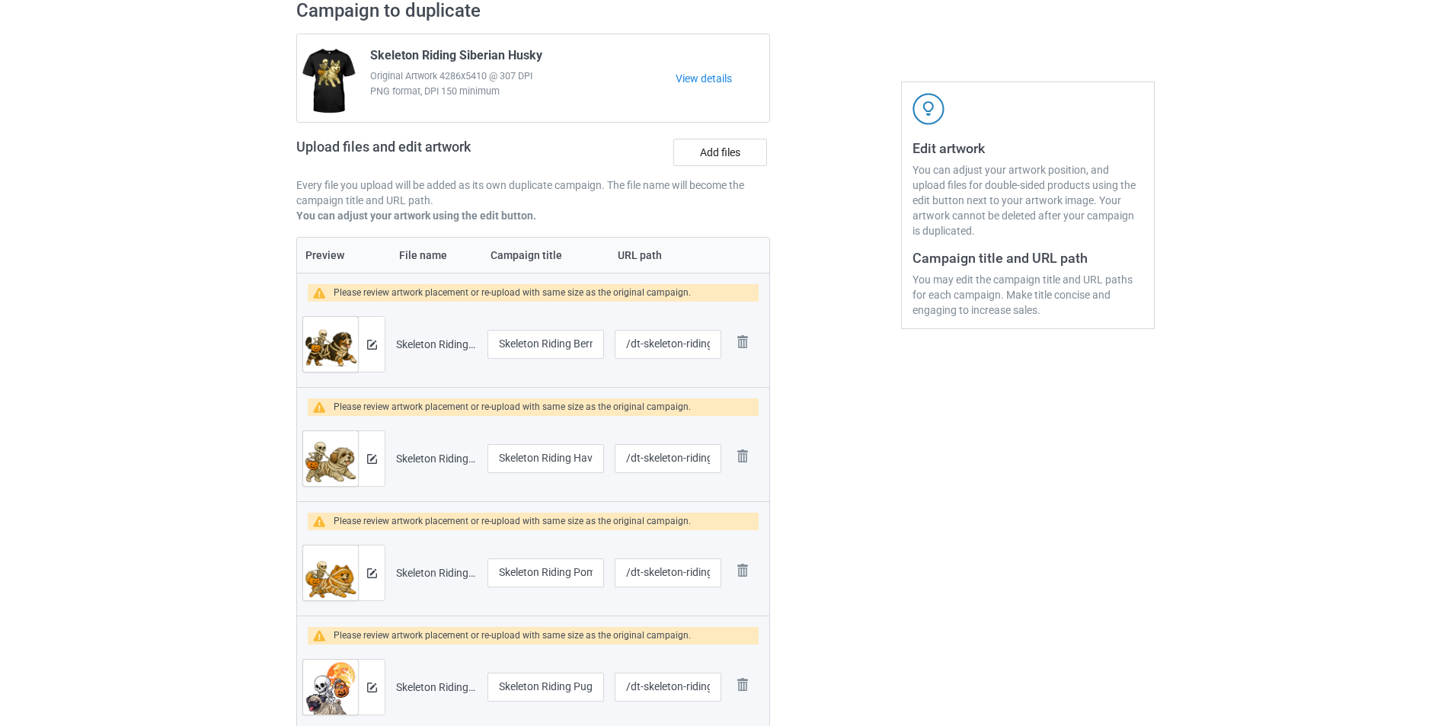
scroll to position [61, 0]
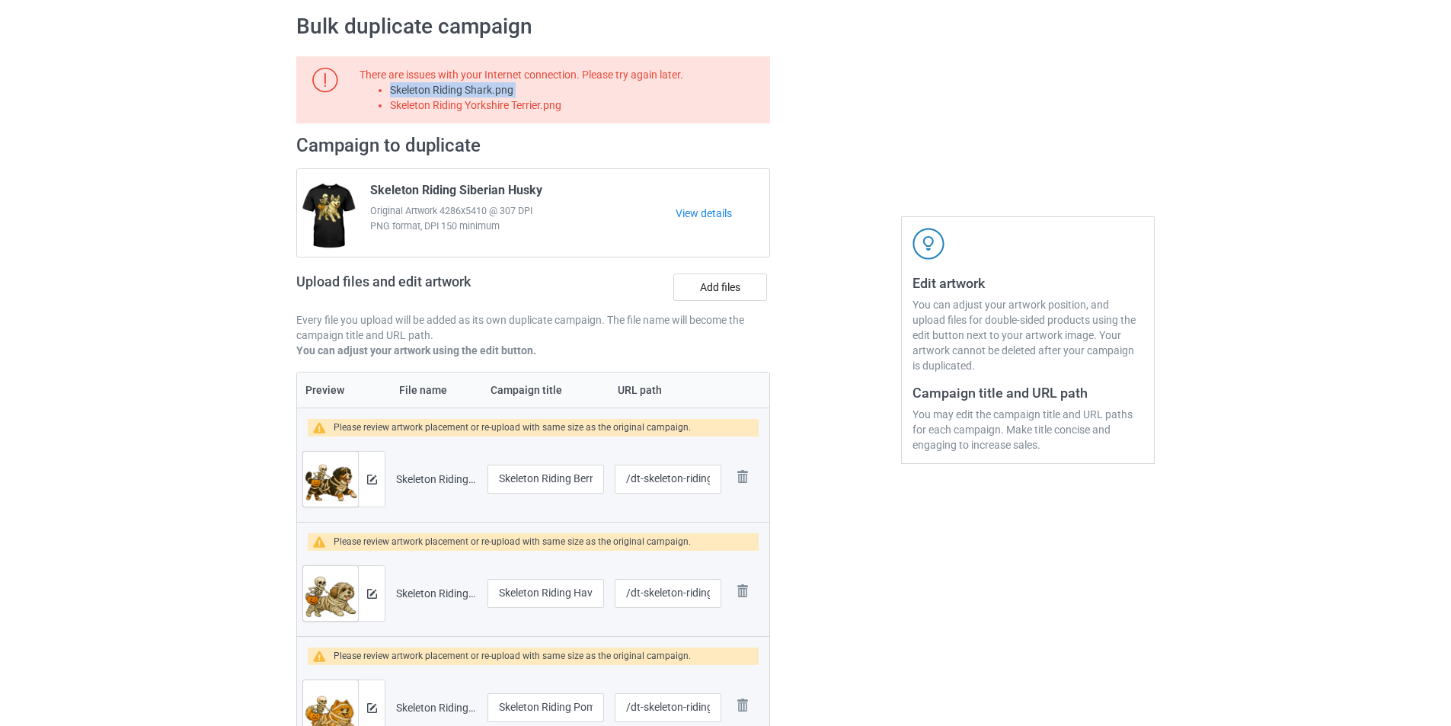
click at [513, 95] on li "Skeleton Riding Shark.png" at bounding box center [577, 89] width 375 height 15
click at [502, 93] on li "Skeleton Riding Shark.png" at bounding box center [577, 89] width 375 height 15
copy li "Skeleton Riding Shark.png"
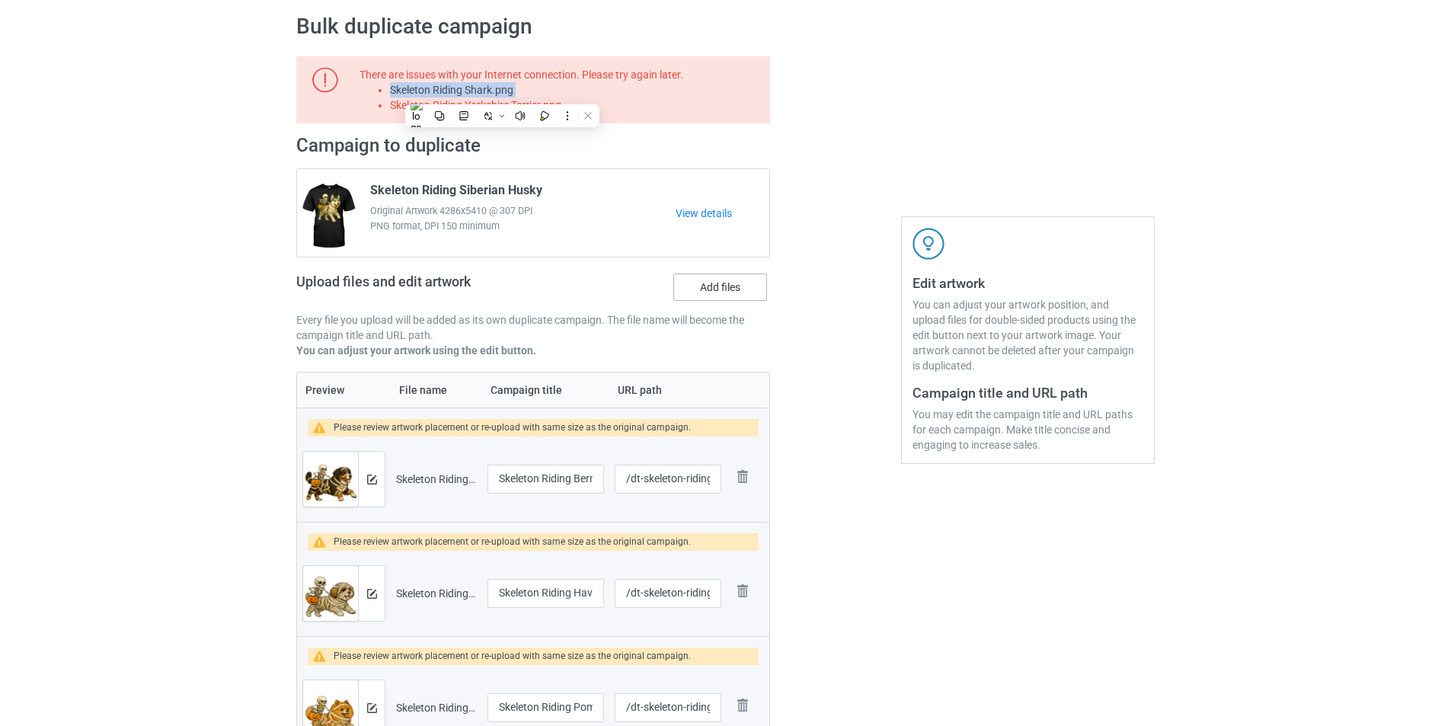
click at [732, 290] on label "Add files" at bounding box center [720, 286] width 94 height 27
click at [0, 0] on input "Add files" at bounding box center [0, 0] width 0 height 0
click at [542, 106] on li "Skeleton Riding Yorkshire Terrier.png" at bounding box center [577, 105] width 375 height 15
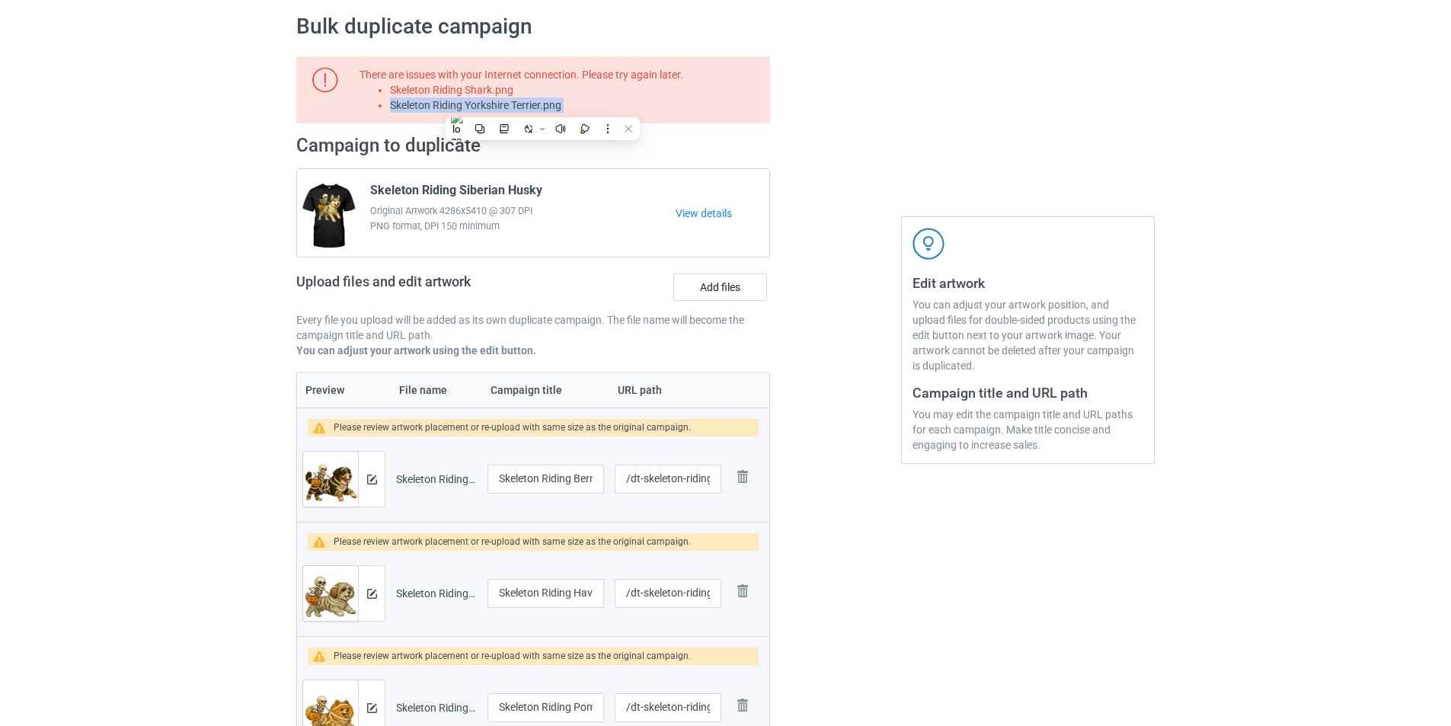
copy li "Skeleton Riding Yorkshire Terrier.png"
click at [705, 287] on label "Add files" at bounding box center [720, 286] width 94 height 27
click at [0, 0] on input "Add files" at bounding box center [0, 0] width 0 height 0
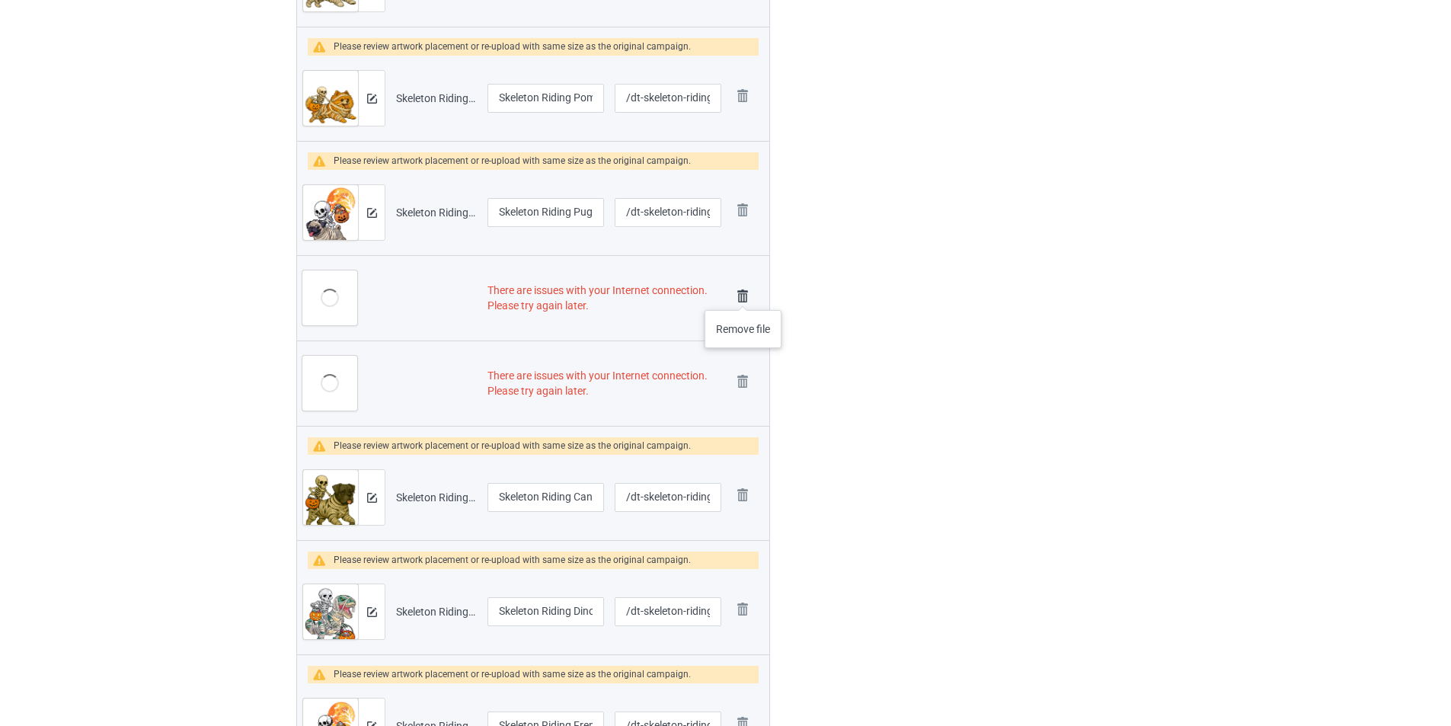
click at [742, 295] on img at bounding box center [742, 296] width 21 height 21
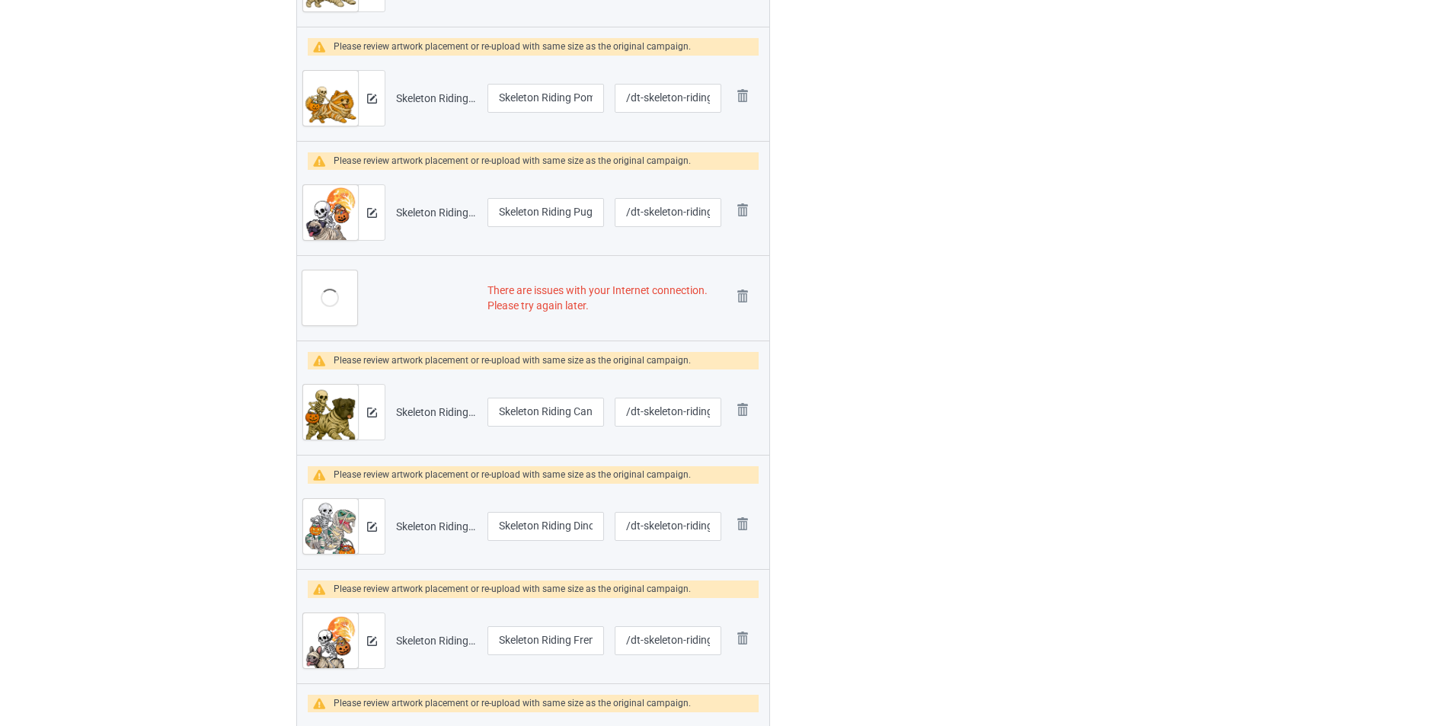
click at [0, 0] on img at bounding box center [0, 0] width 0 height 0
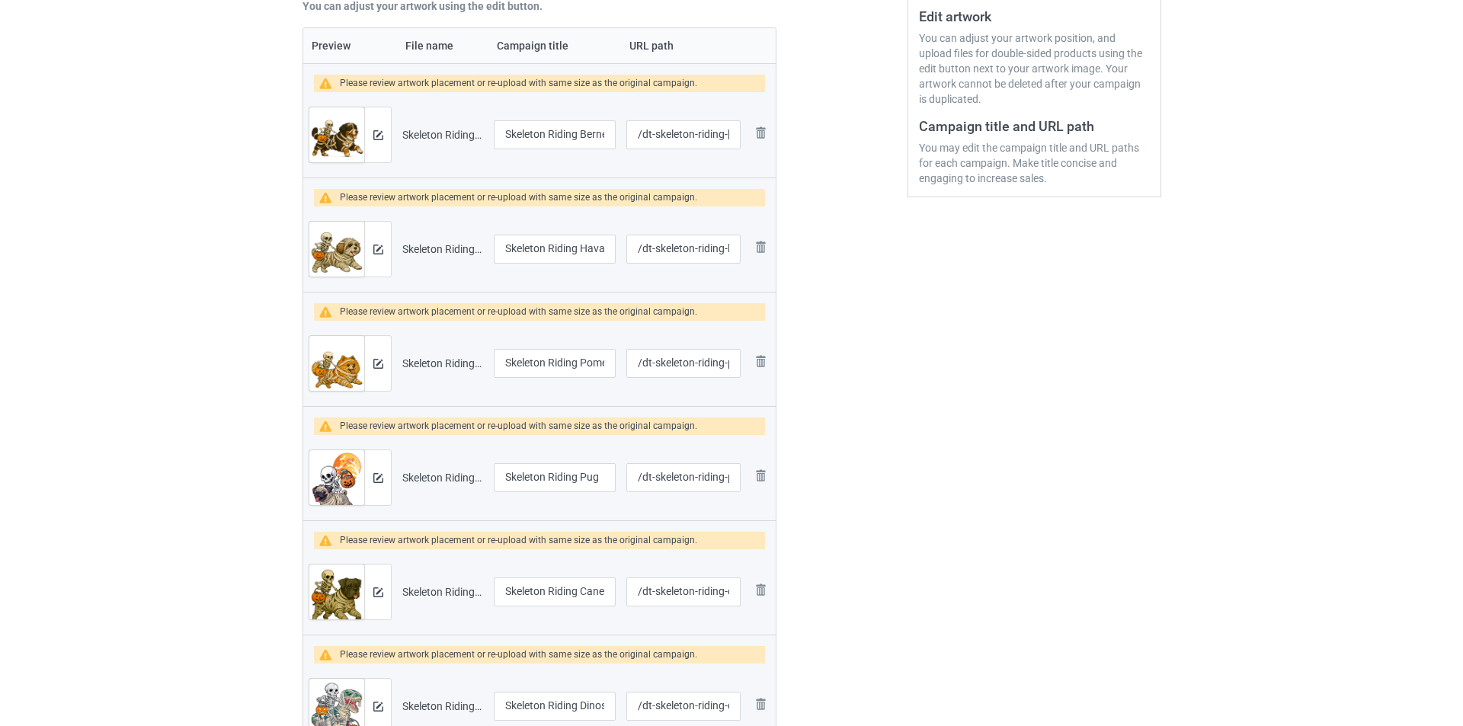
scroll to position [288, 0]
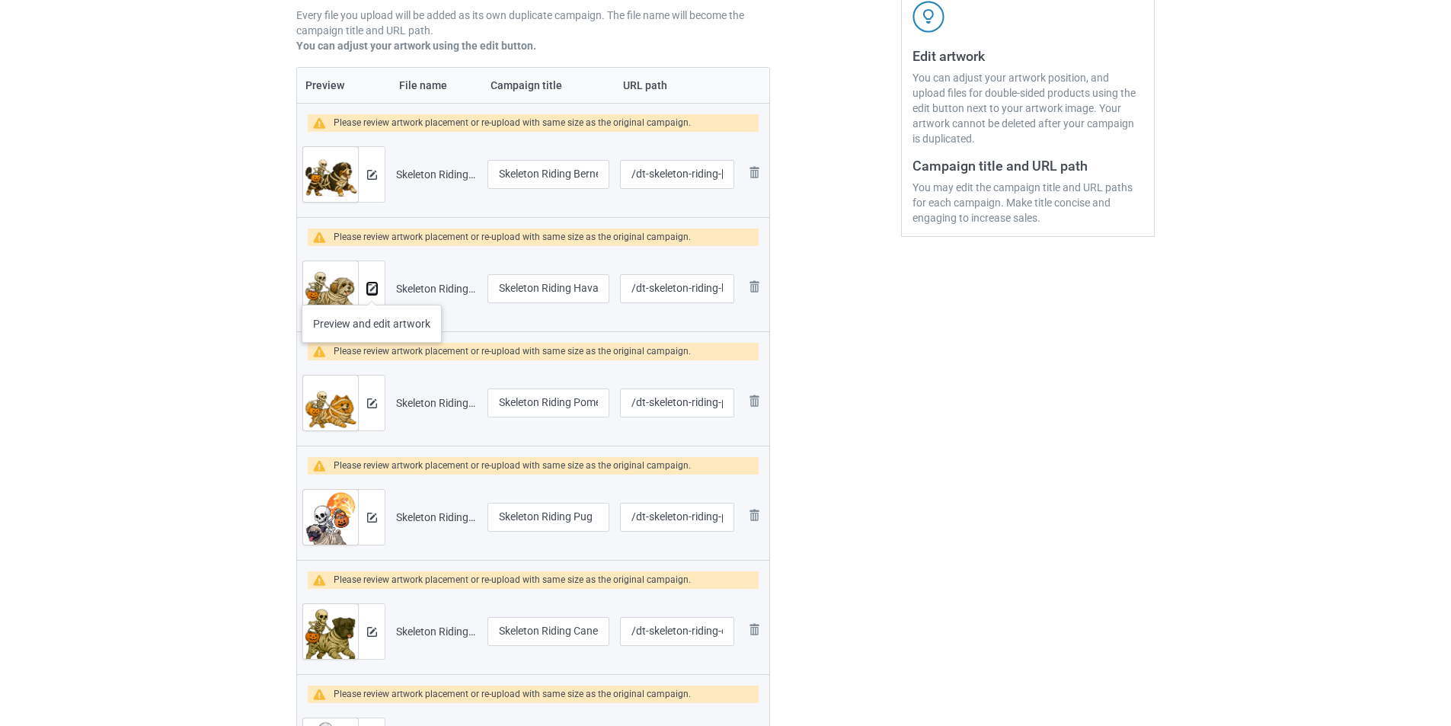
click at [372, 289] on img at bounding box center [372, 289] width 10 height 10
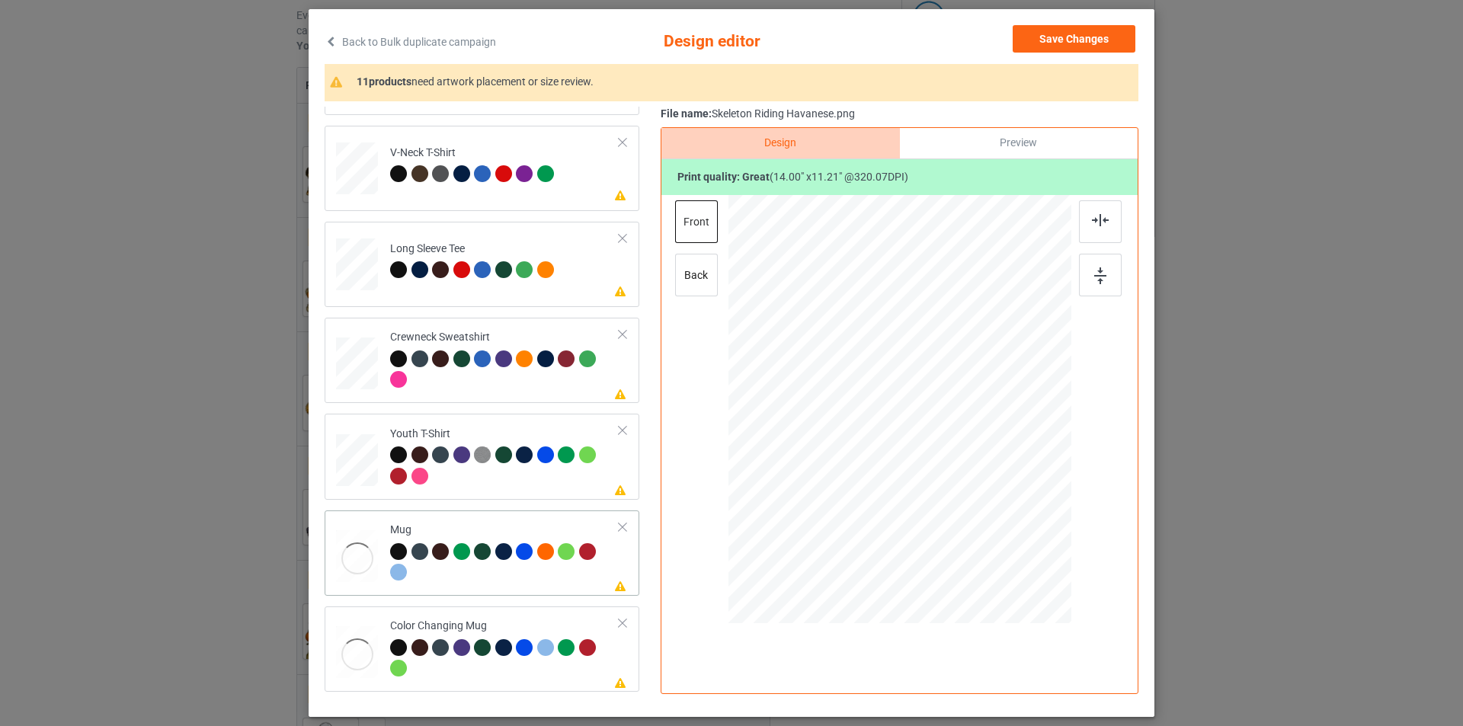
scroll to position [453, 0]
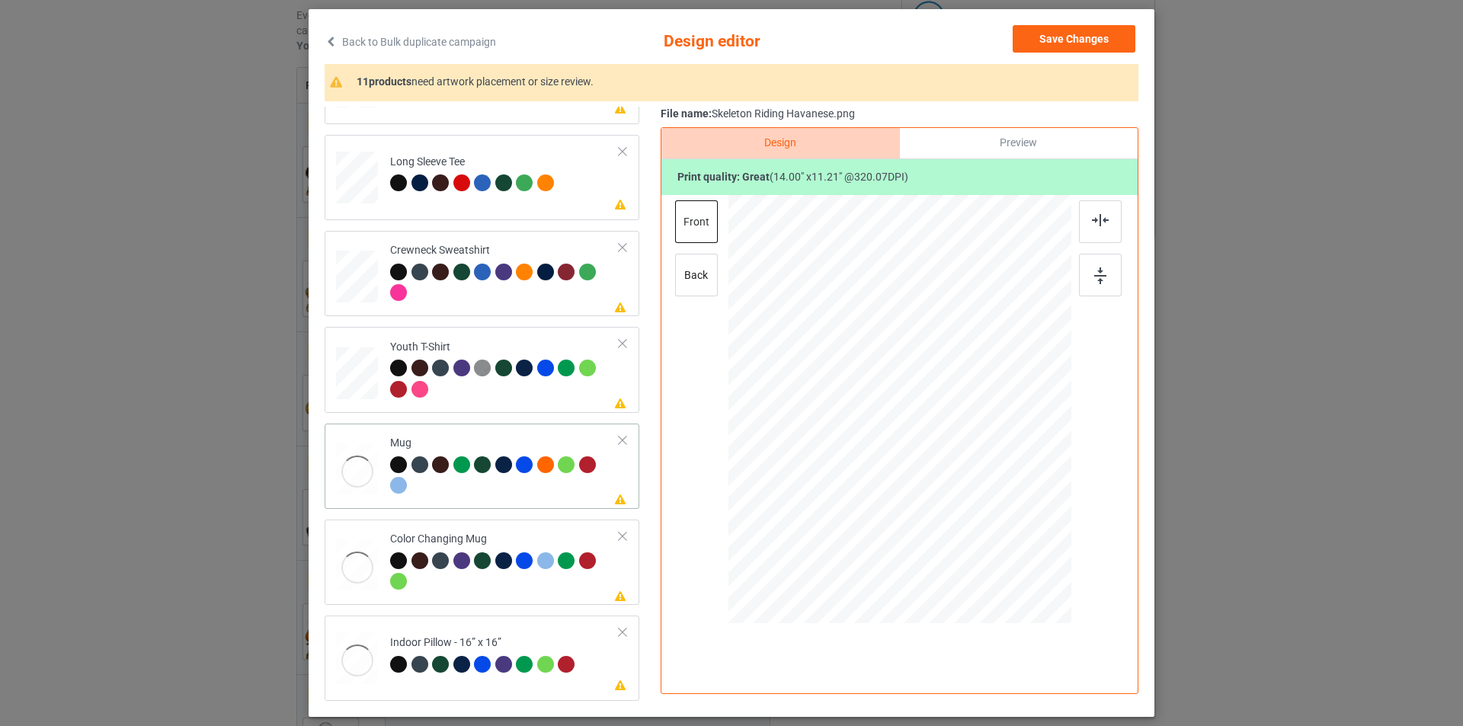
click at [522, 497] on div at bounding box center [504, 477] width 229 height 42
drag, startPoint x: 996, startPoint y: 489, endPoint x: 955, endPoint y: 430, distance: 72.1
click at [958, 432] on div at bounding box center [899, 408] width 343 height 142
click at [1018, 418] on div at bounding box center [990, 407] width 107 height 86
drag, startPoint x: 1040, startPoint y: 446, endPoint x: 1033, endPoint y: 436, distance: 12.7
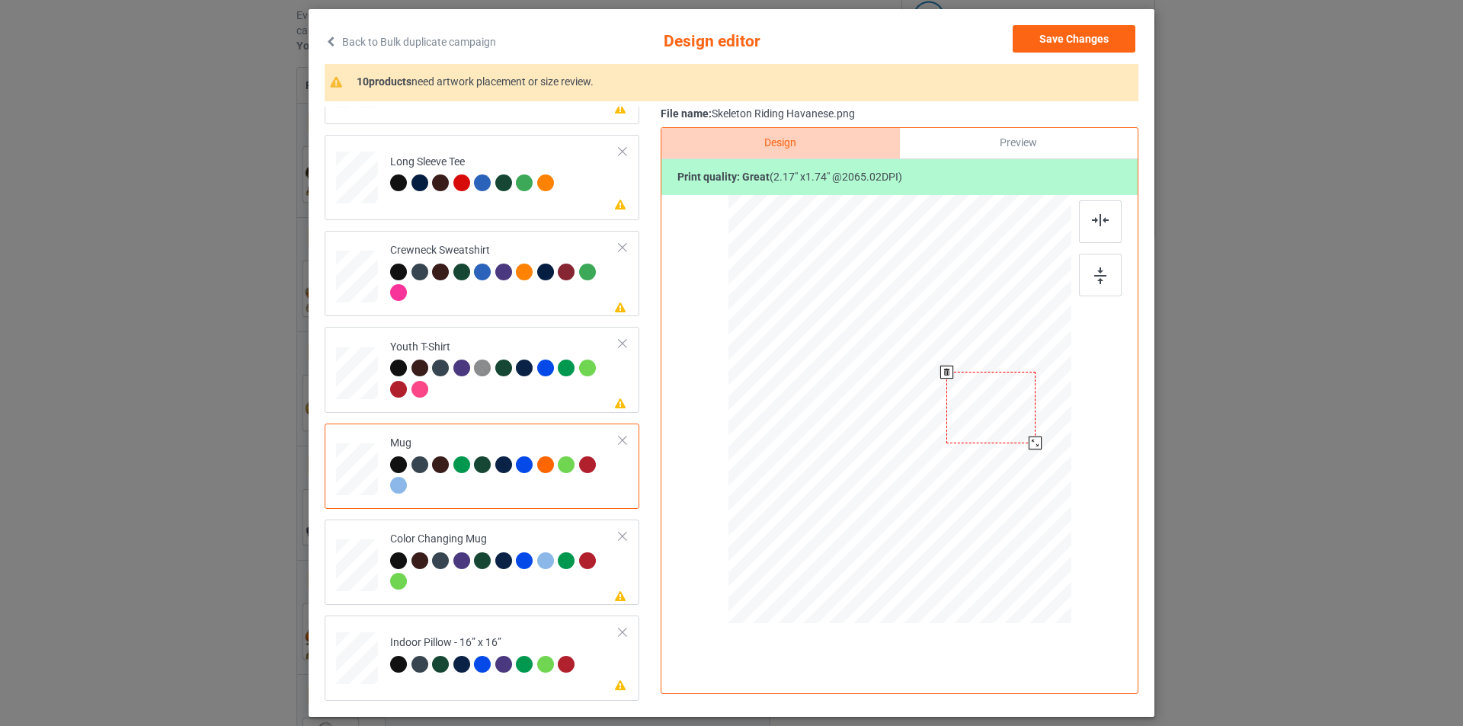
click at [1033, 436] on div at bounding box center [899, 408] width 343 height 142
click at [1020, 426] on div at bounding box center [995, 408] width 89 height 72
click at [1038, 449] on div at bounding box center [1042, 445] width 13 height 13
click at [1021, 446] on div at bounding box center [899, 408] width 343 height 142
click at [1015, 432] on div at bounding box center [993, 407] width 94 height 76
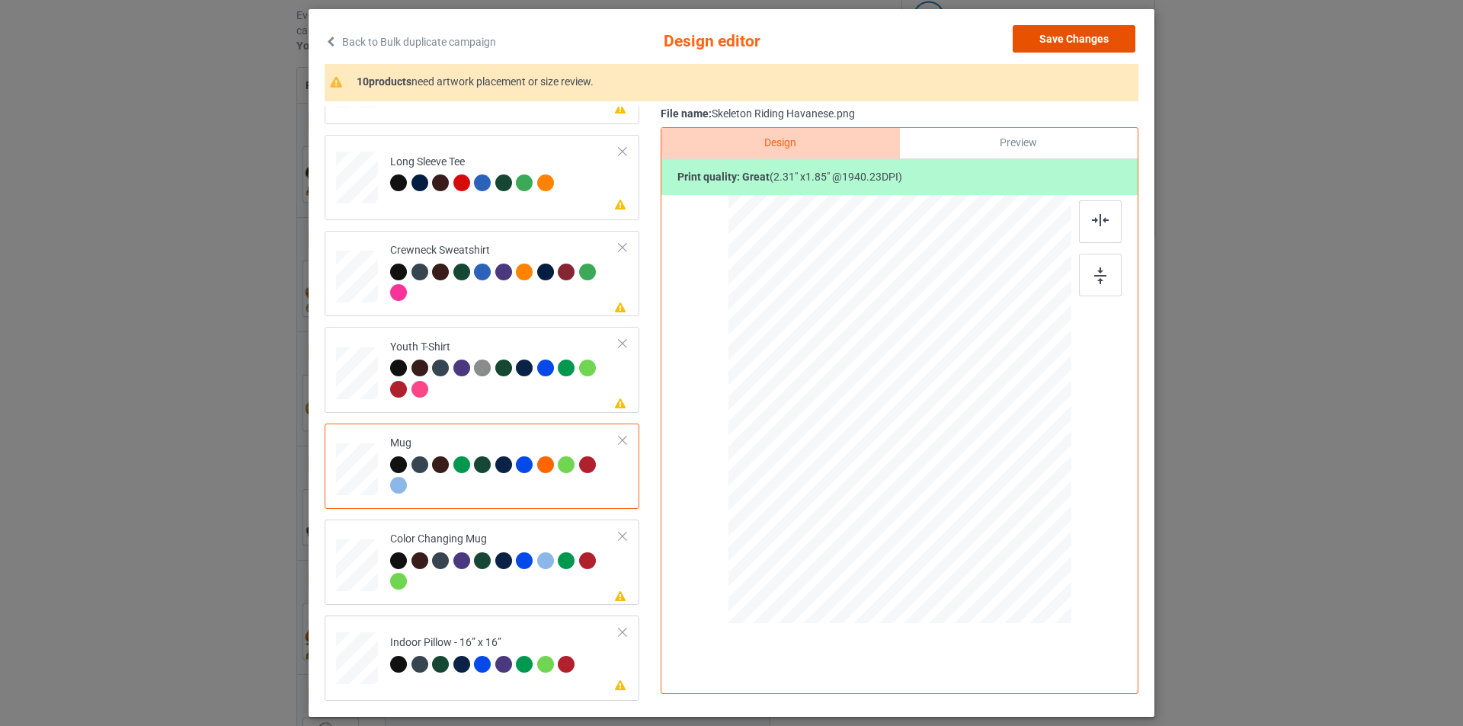
click at [1096, 42] on button "Save Changes" at bounding box center [1073, 38] width 123 height 27
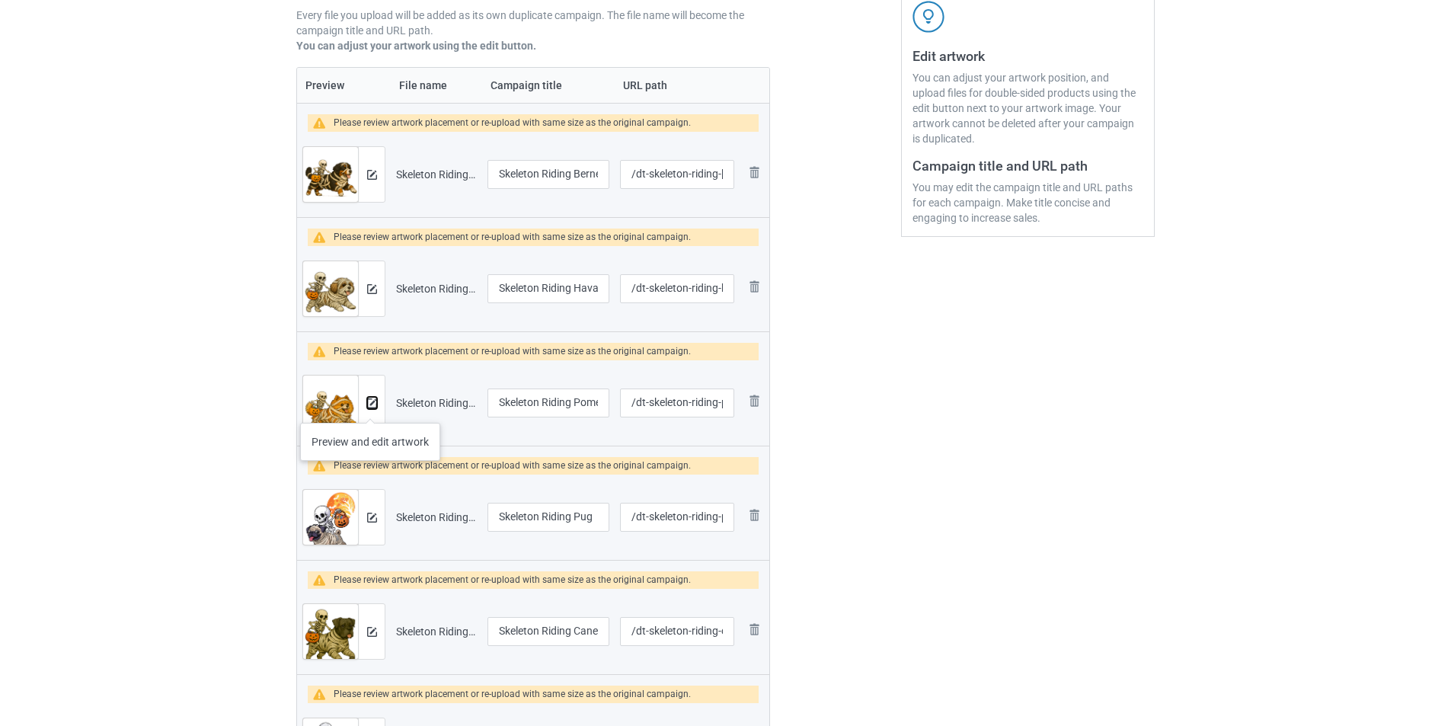
click at [370, 408] on img at bounding box center [372, 403] width 10 height 10
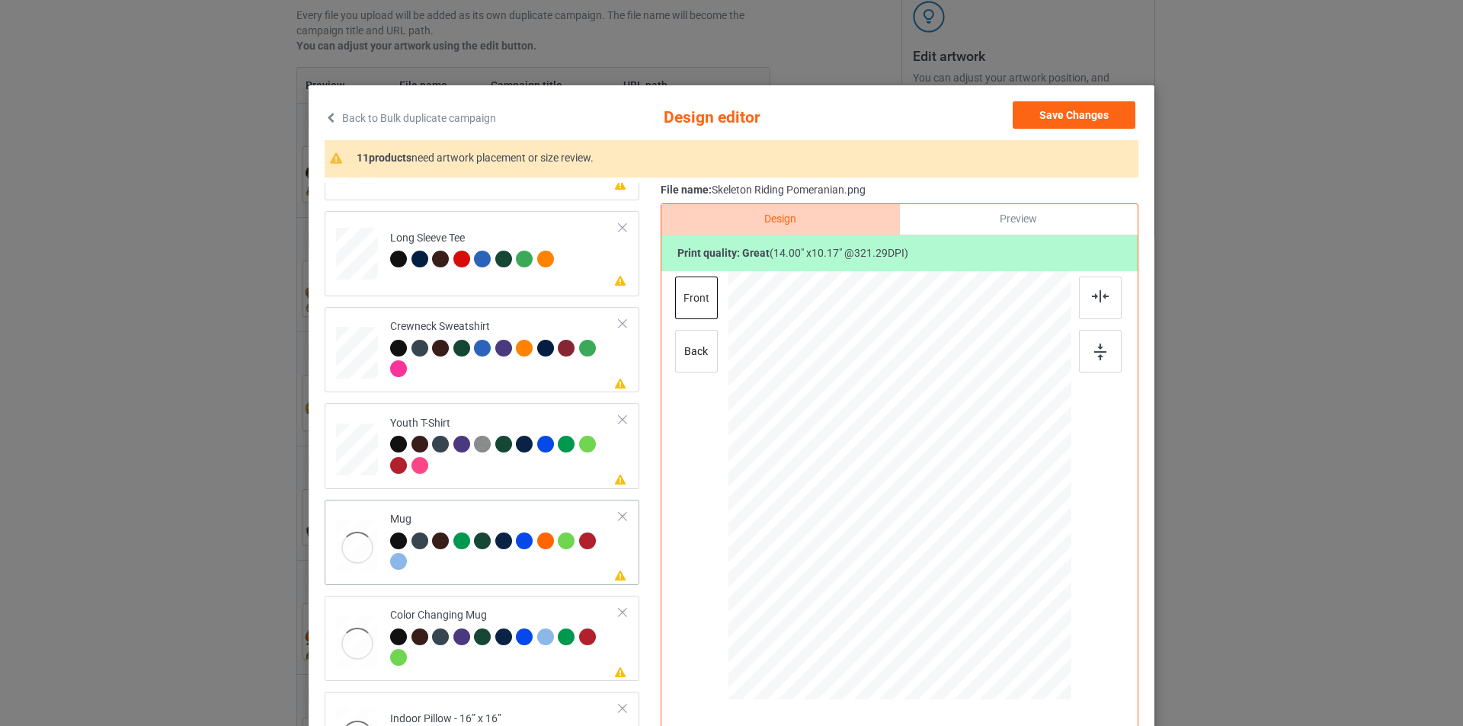
click at [502, 516] on div "Mug" at bounding box center [504, 540] width 229 height 57
click at [955, 496] on div at bounding box center [899, 485] width 343 height 142
drag, startPoint x: 991, startPoint y: 475, endPoint x: 1016, endPoint y: 479, distance: 25.4
click at [1016, 479] on div at bounding box center [995, 487] width 100 height 72
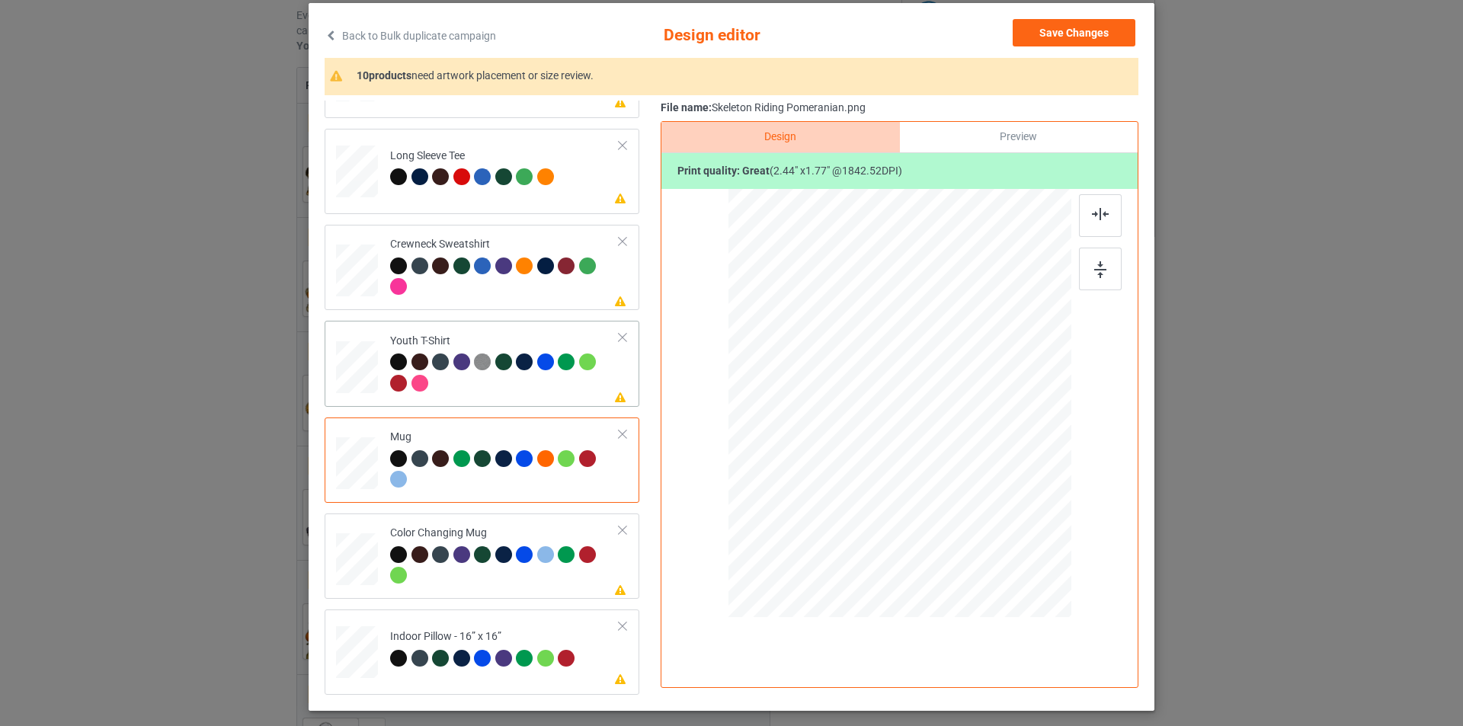
scroll to position [0, 0]
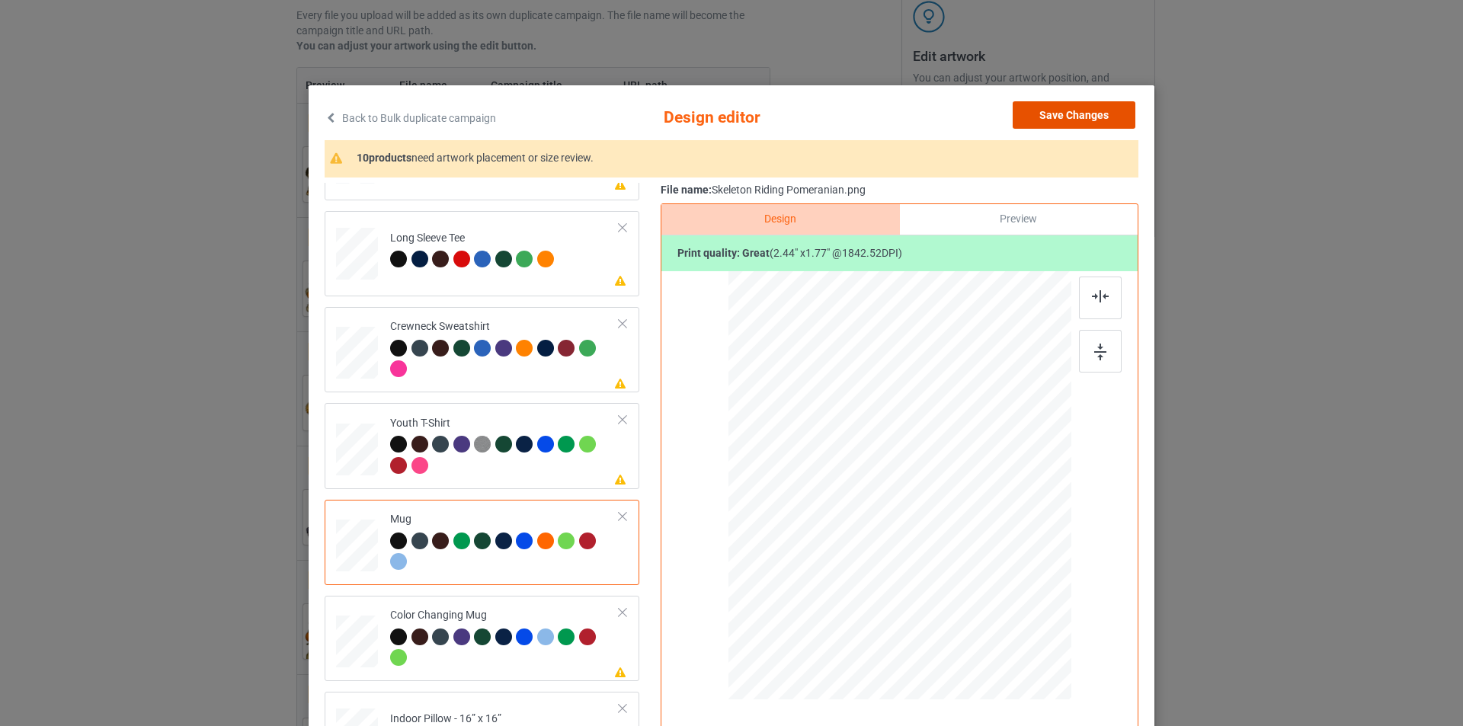
click at [1051, 114] on button "Save Changes" at bounding box center [1073, 114] width 123 height 27
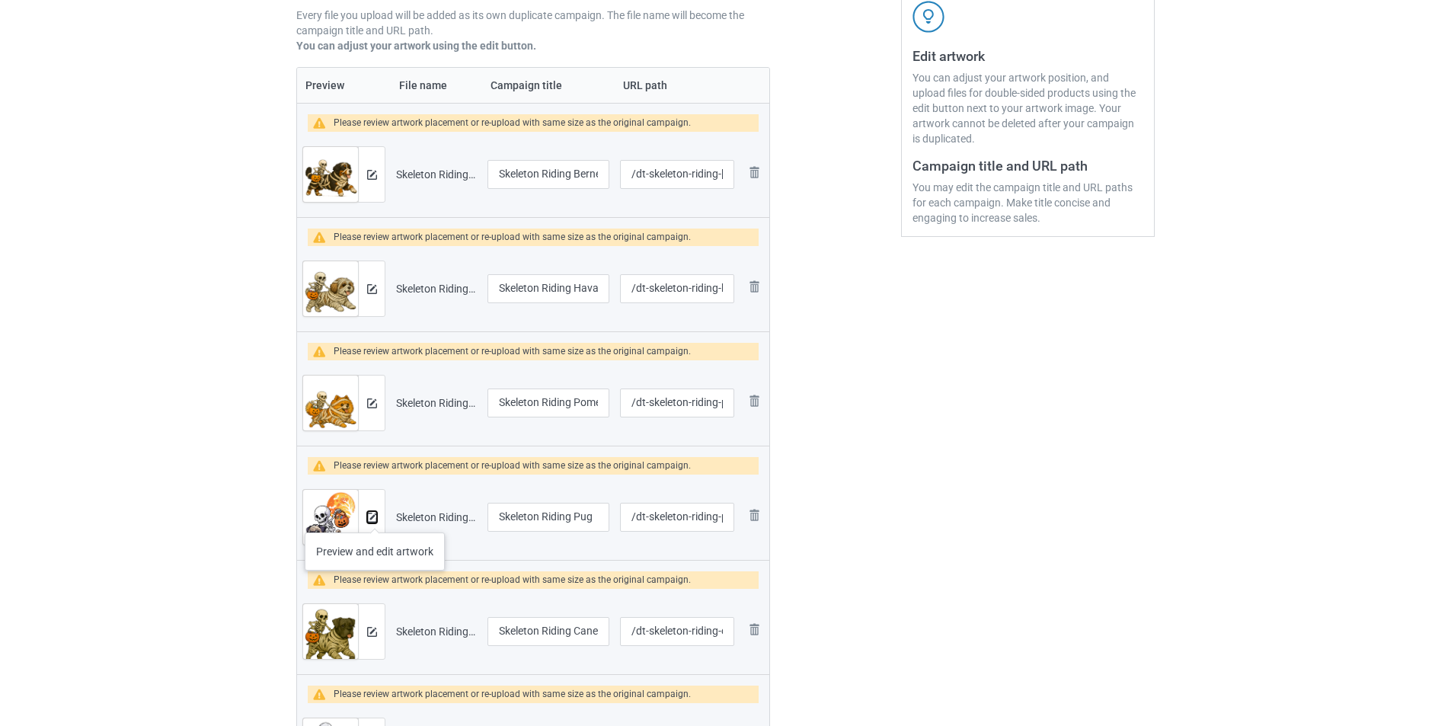
click at [375, 517] on img at bounding box center [372, 518] width 10 height 10
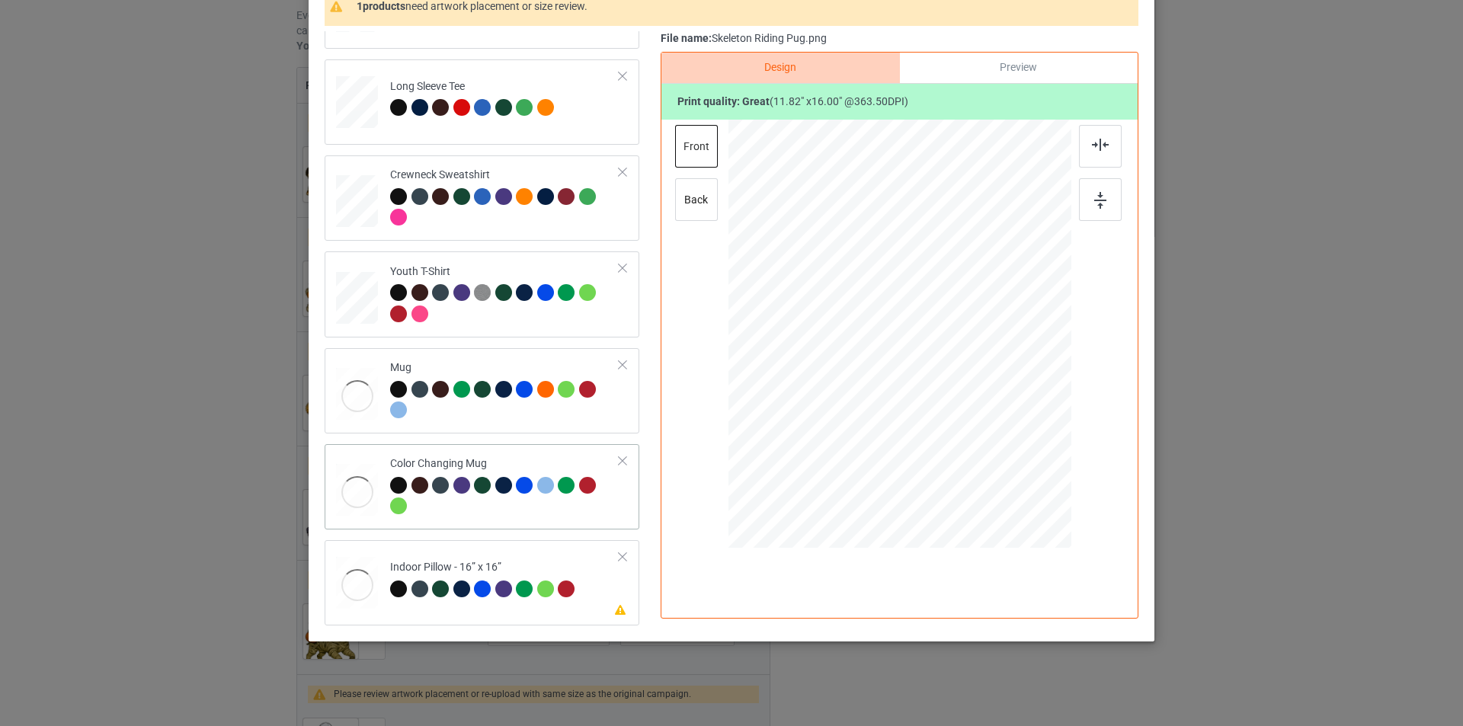
scroll to position [152, 0]
click at [555, 408] on div at bounding box center [504, 401] width 229 height 42
click at [1035, 398] on div at bounding box center [1037, 394] width 13 height 13
click at [526, 556] on td "Please review artwork placement Indoor Pillow - 16” x 16”" at bounding box center [505, 578] width 246 height 67
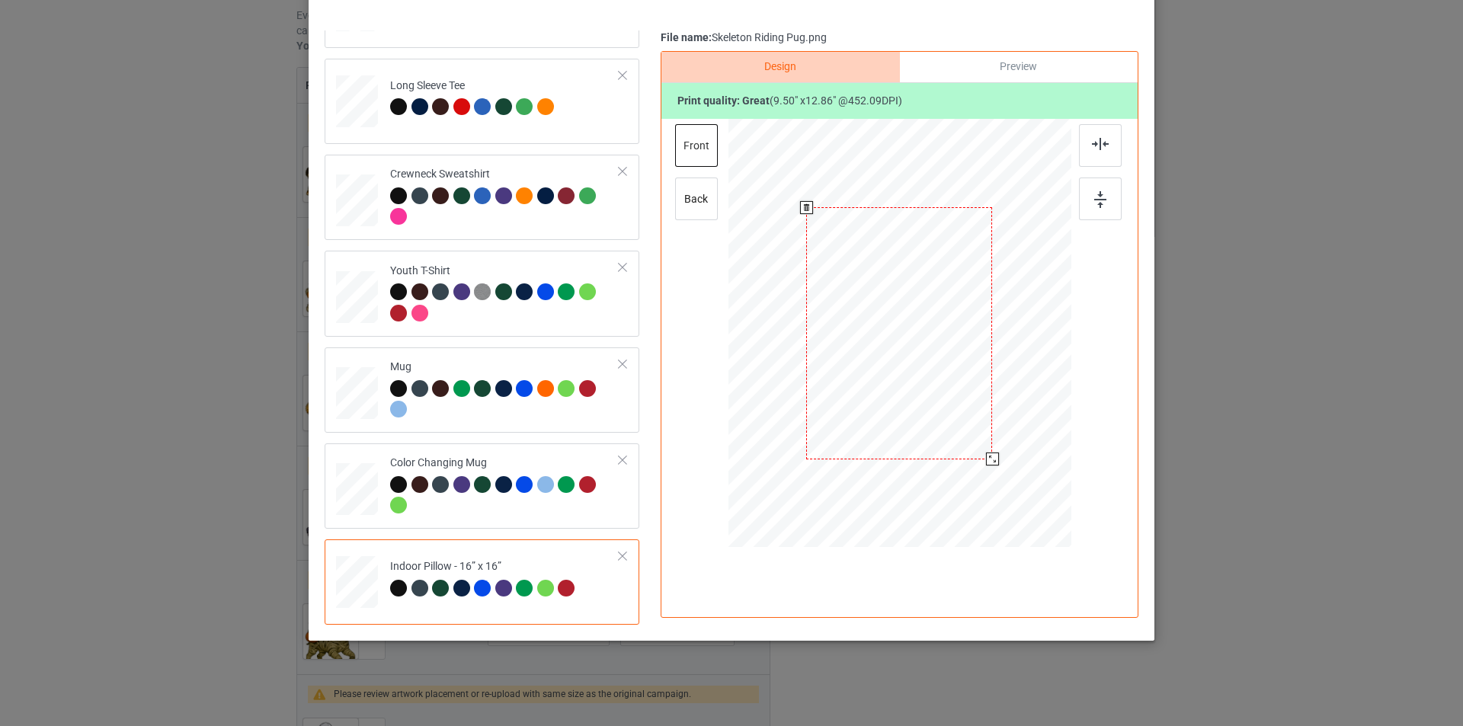
click at [992, 453] on div at bounding box center [992, 459] width 13 height 13
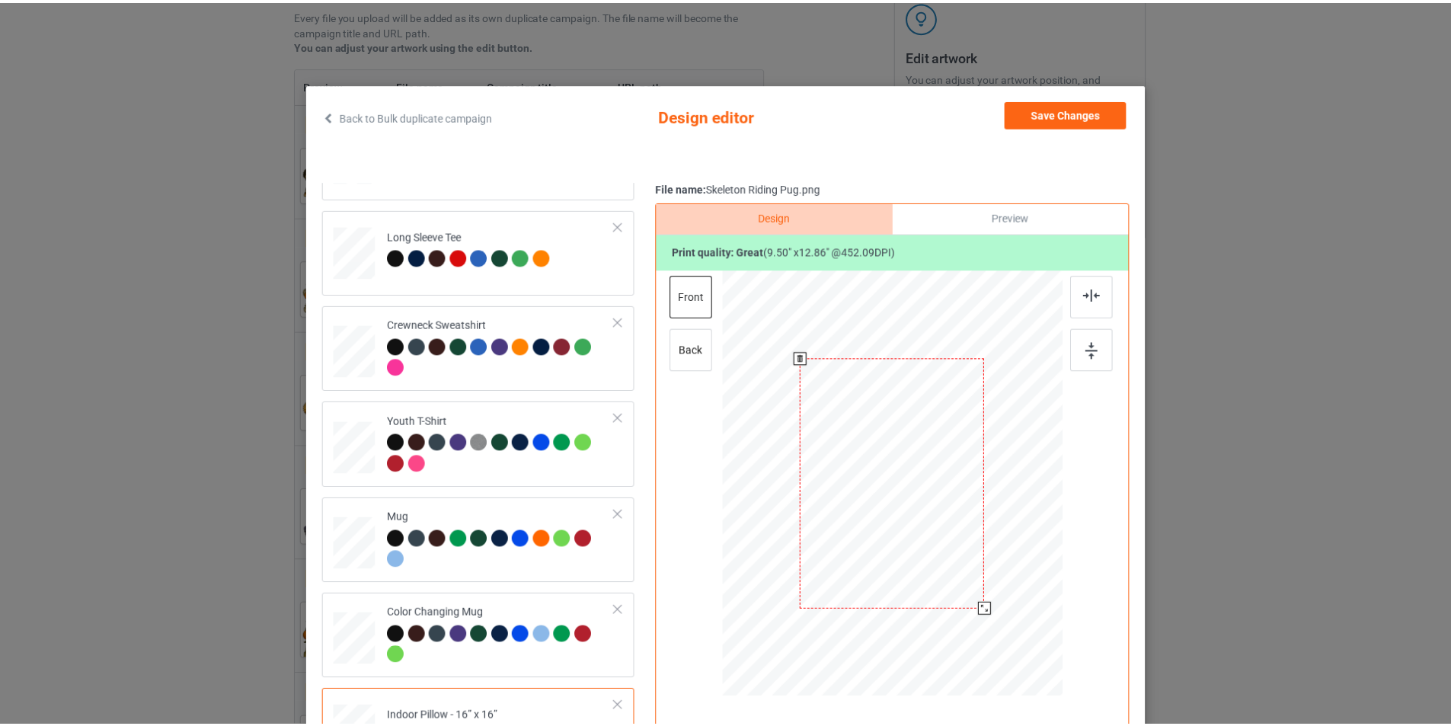
scroll to position [0, 0]
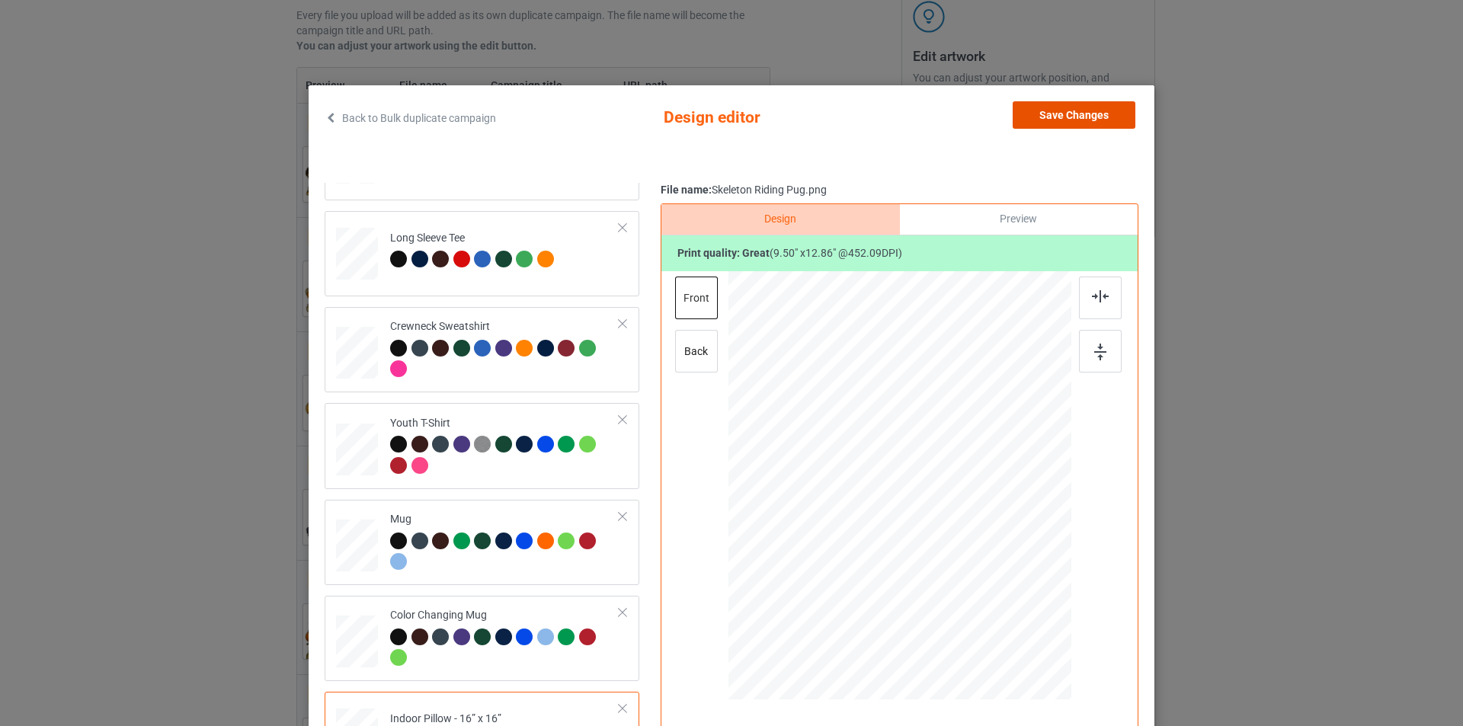
click at [1098, 115] on button "Save Changes" at bounding box center [1073, 114] width 123 height 27
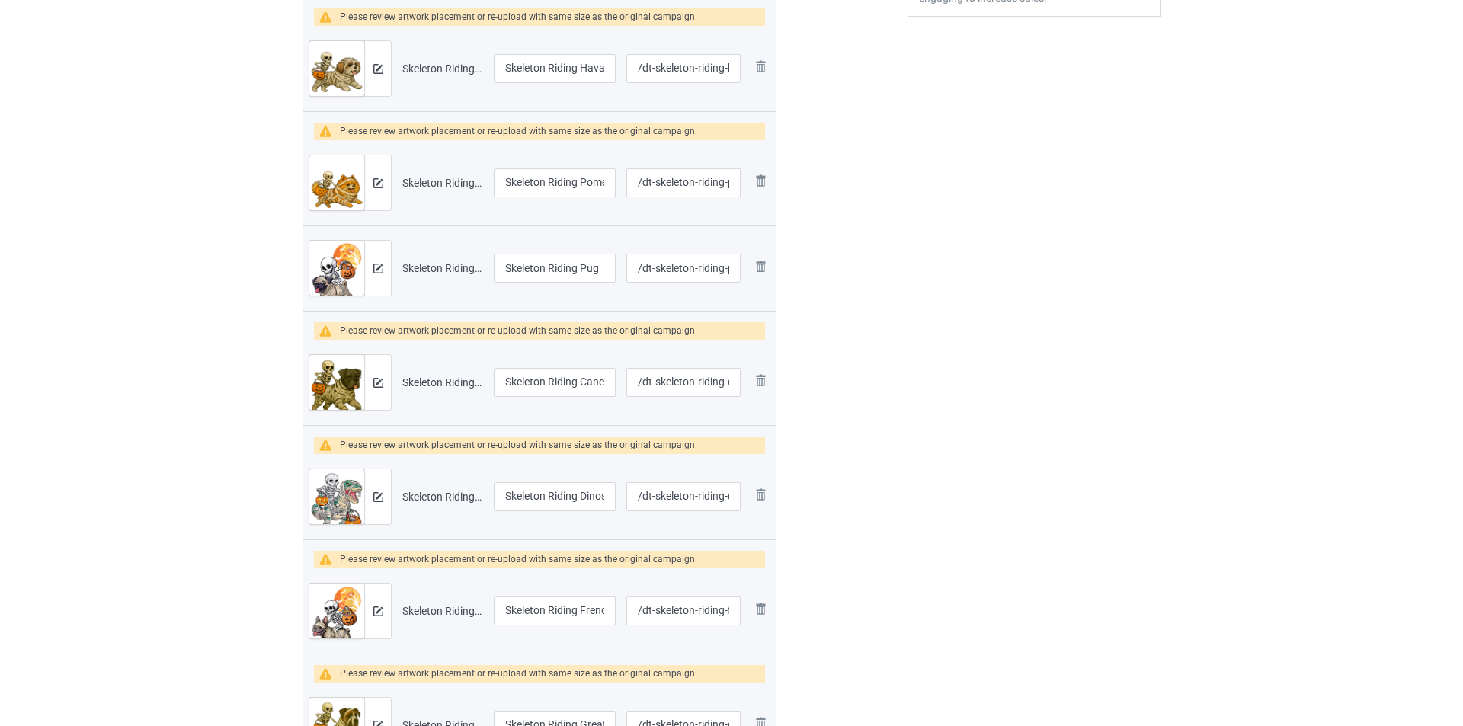
scroll to position [516, 0]
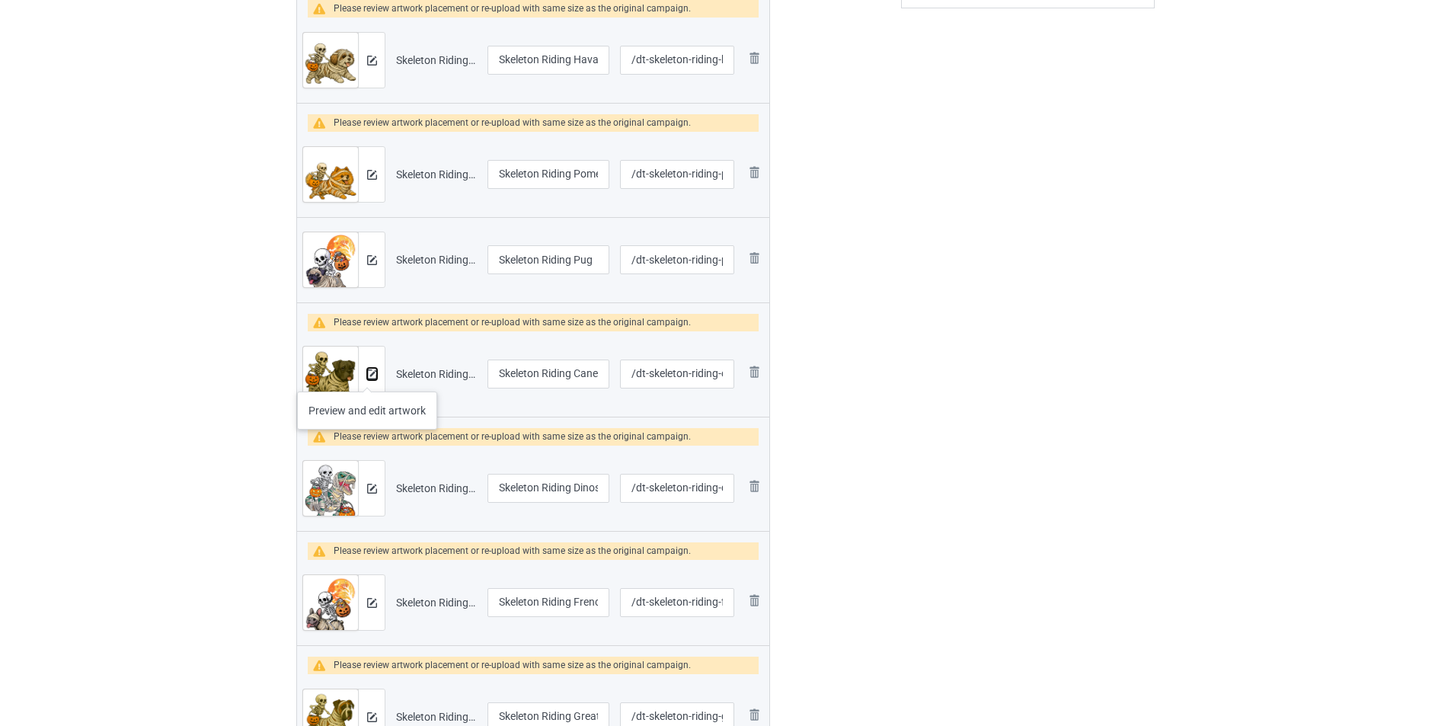
click at [367, 376] on img at bounding box center [372, 374] width 10 height 10
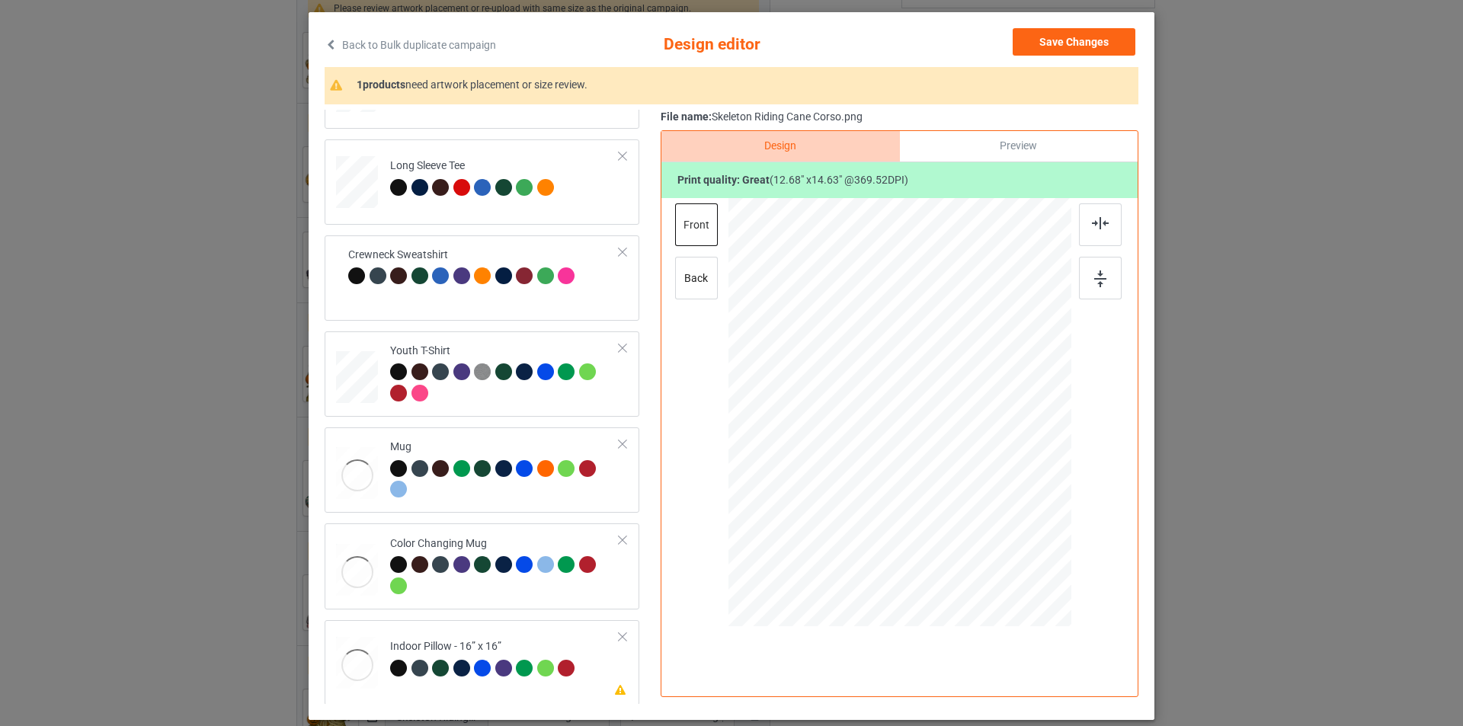
scroll to position [452, 0]
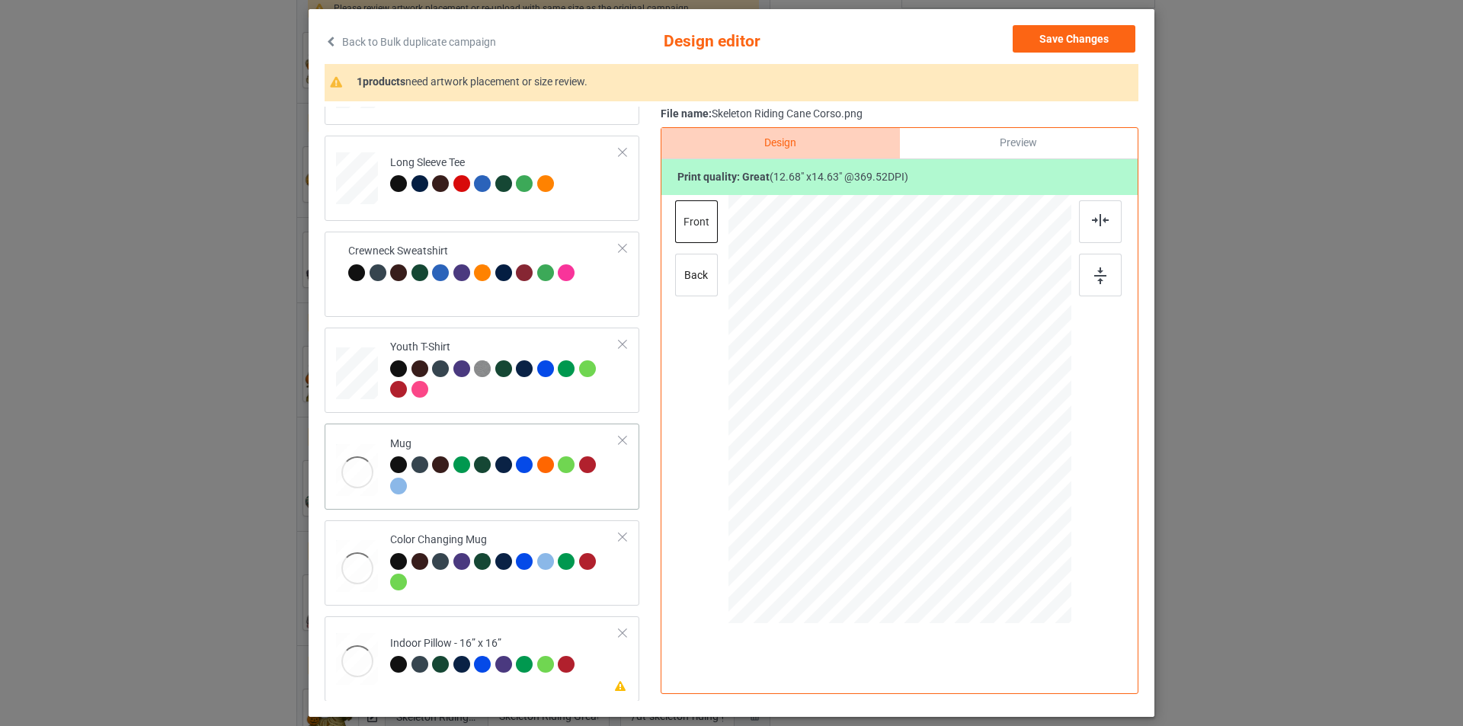
click at [482, 440] on div "Mug" at bounding box center [504, 465] width 229 height 57
click at [520, 336] on td "Youth T-Shirt" at bounding box center [505, 370] width 246 height 73
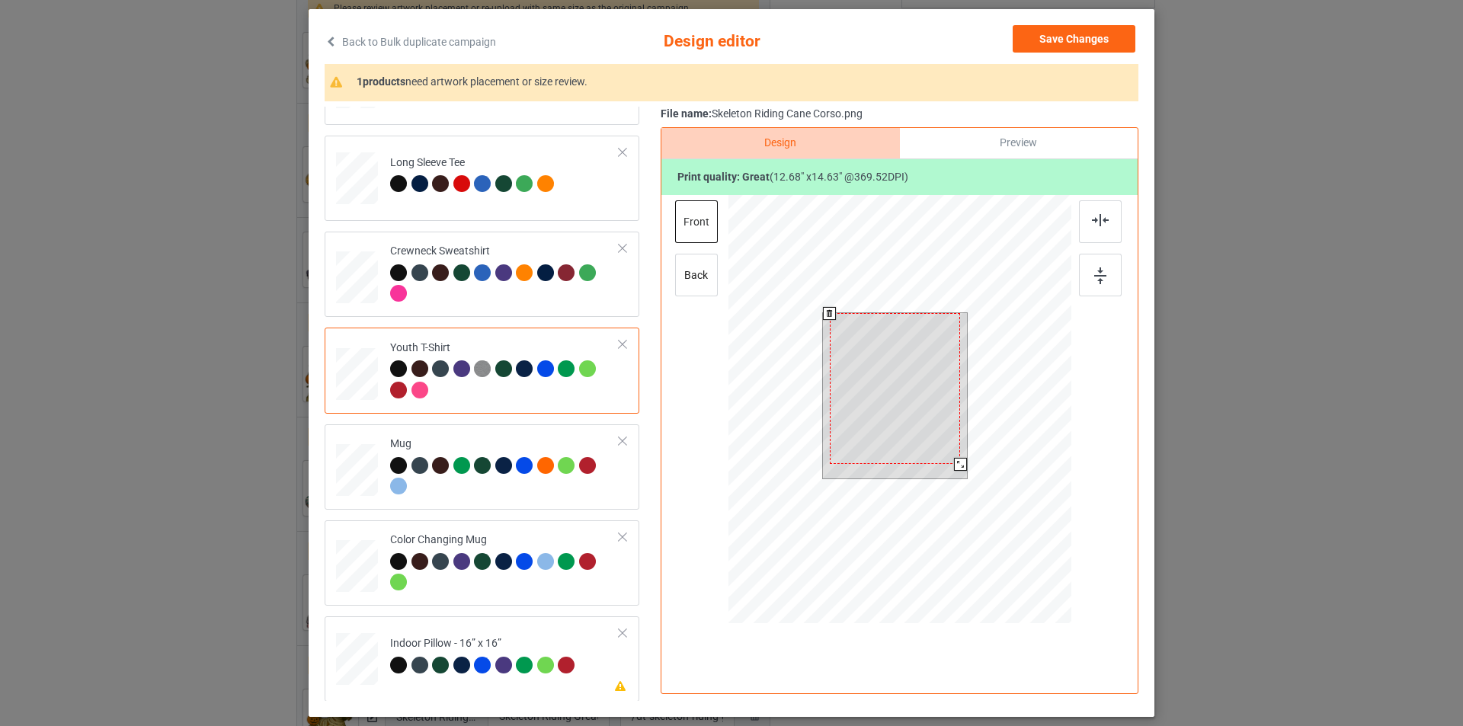
click at [955, 504] on div at bounding box center [899, 411] width 343 height 433
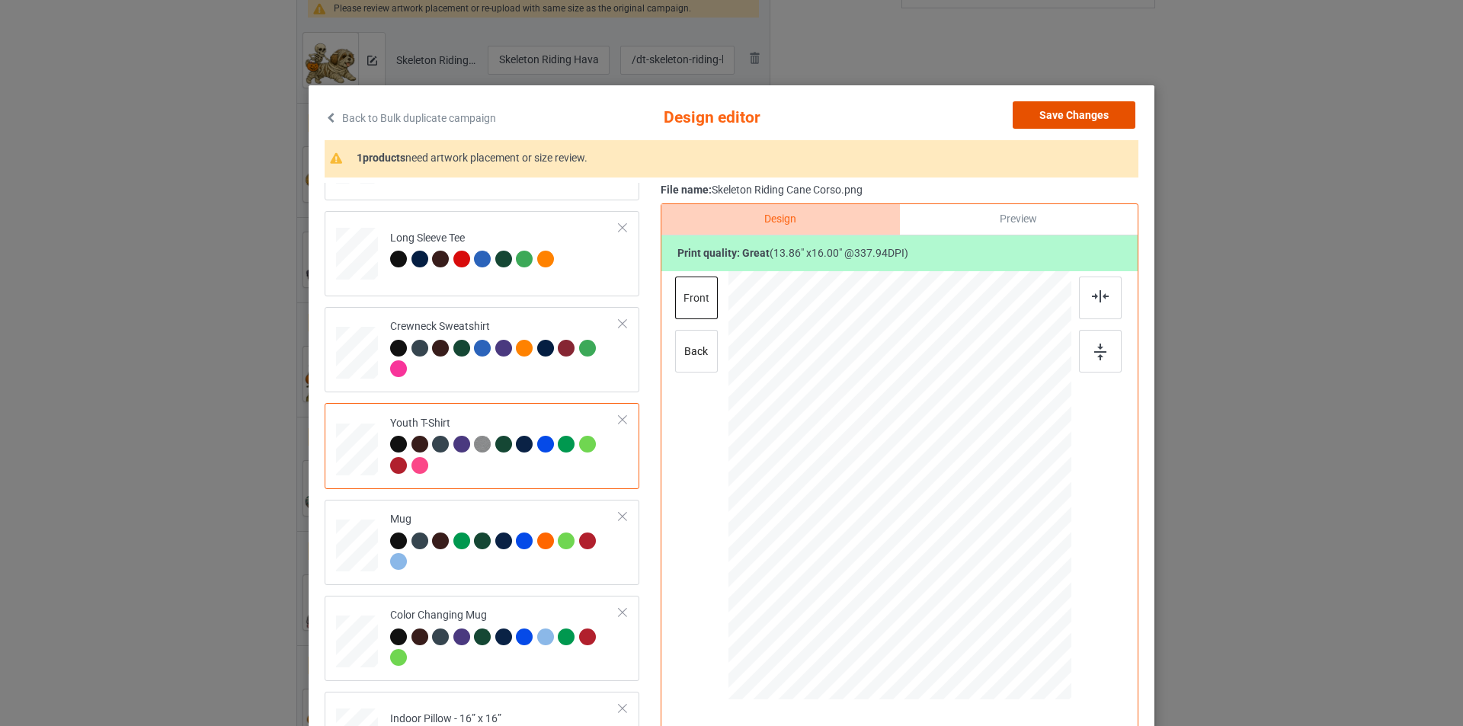
click at [1069, 120] on button "Save Changes" at bounding box center [1073, 114] width 123 height 27
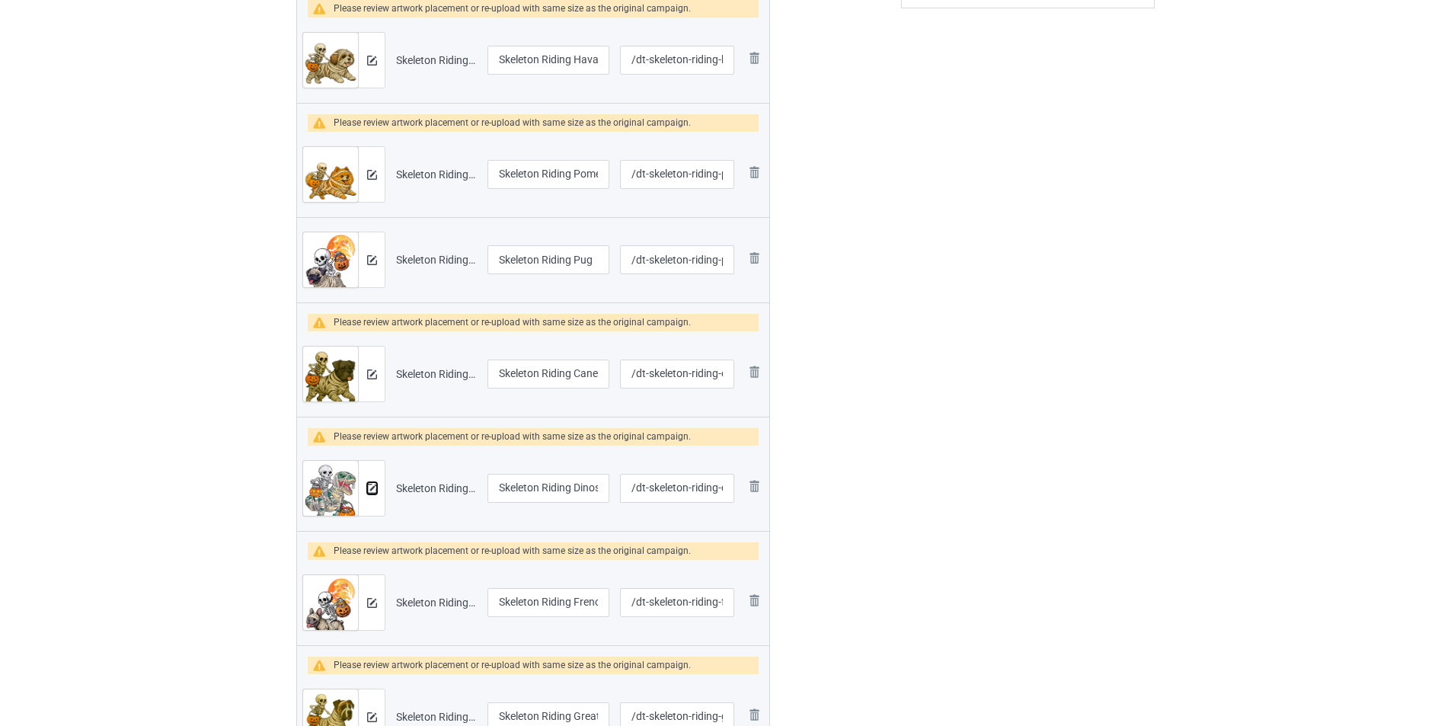
click at [374, 494] on button at bounding box center [372, 488] width 10 height 12
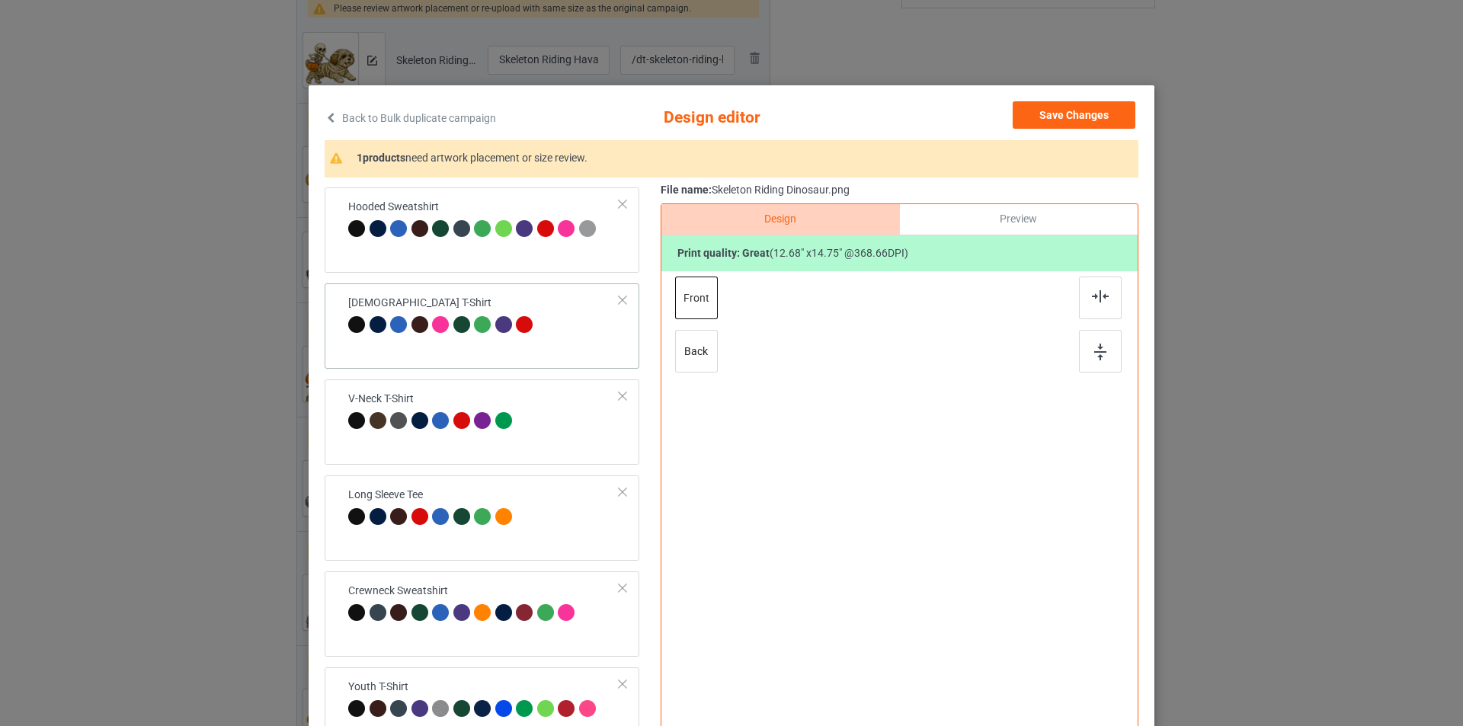
scroll to position [451, 0]
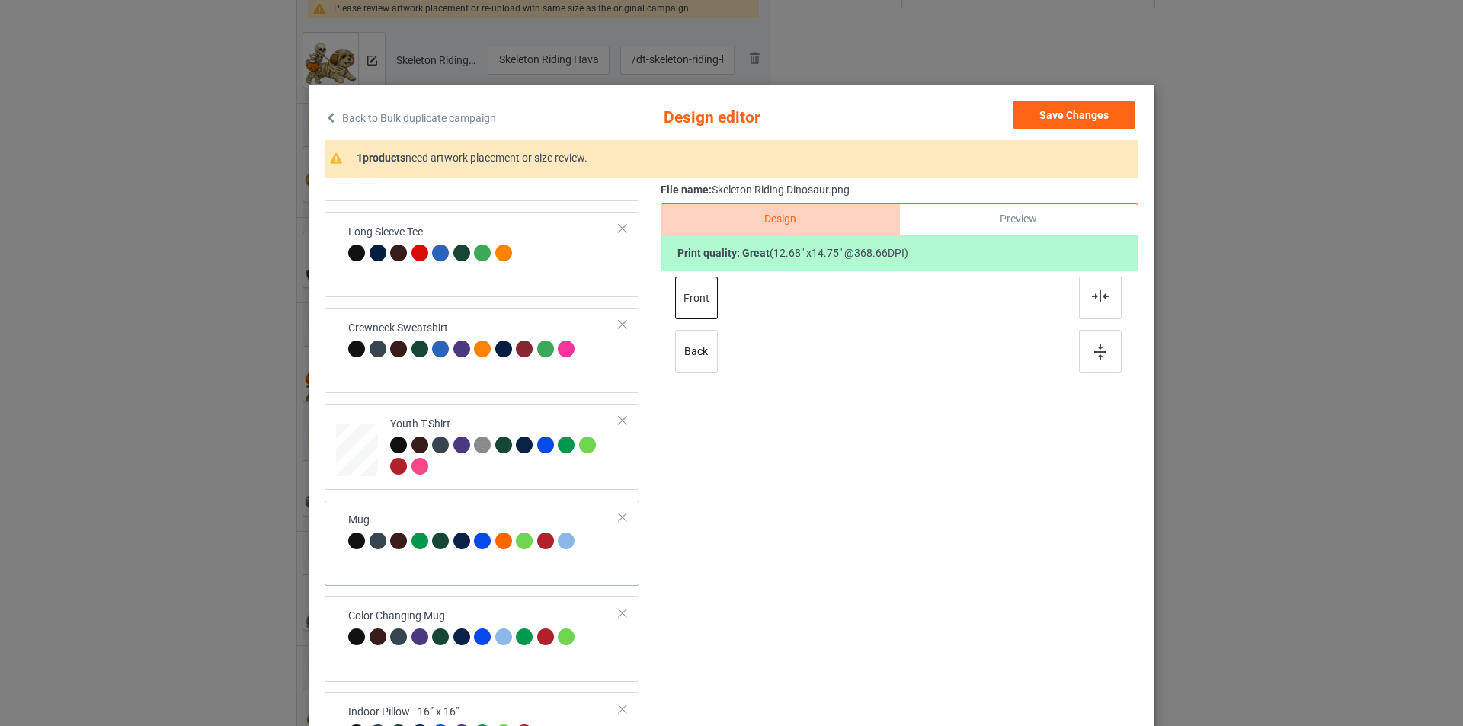
click at [518, 520] on div "Mug" at bounding box center [463, 531] width 231 height 36
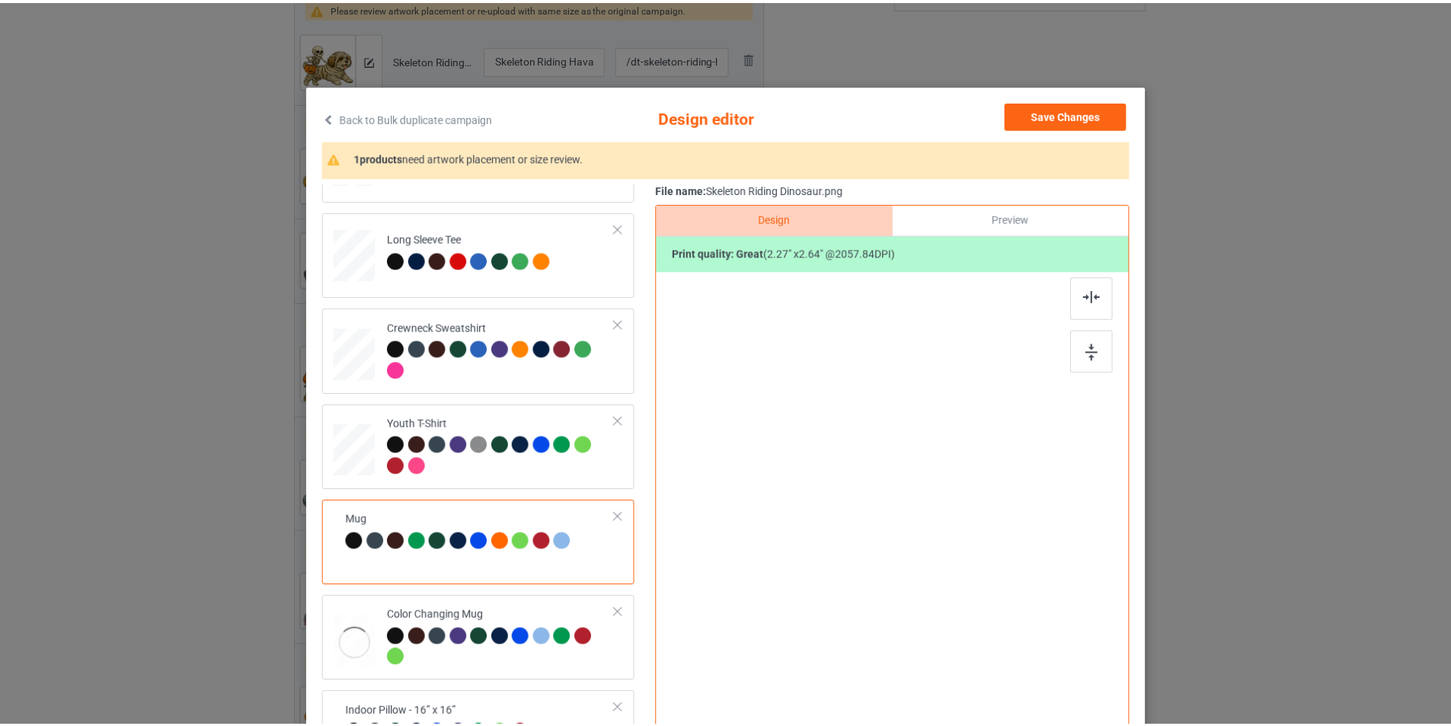
scroll to position [452, 0]
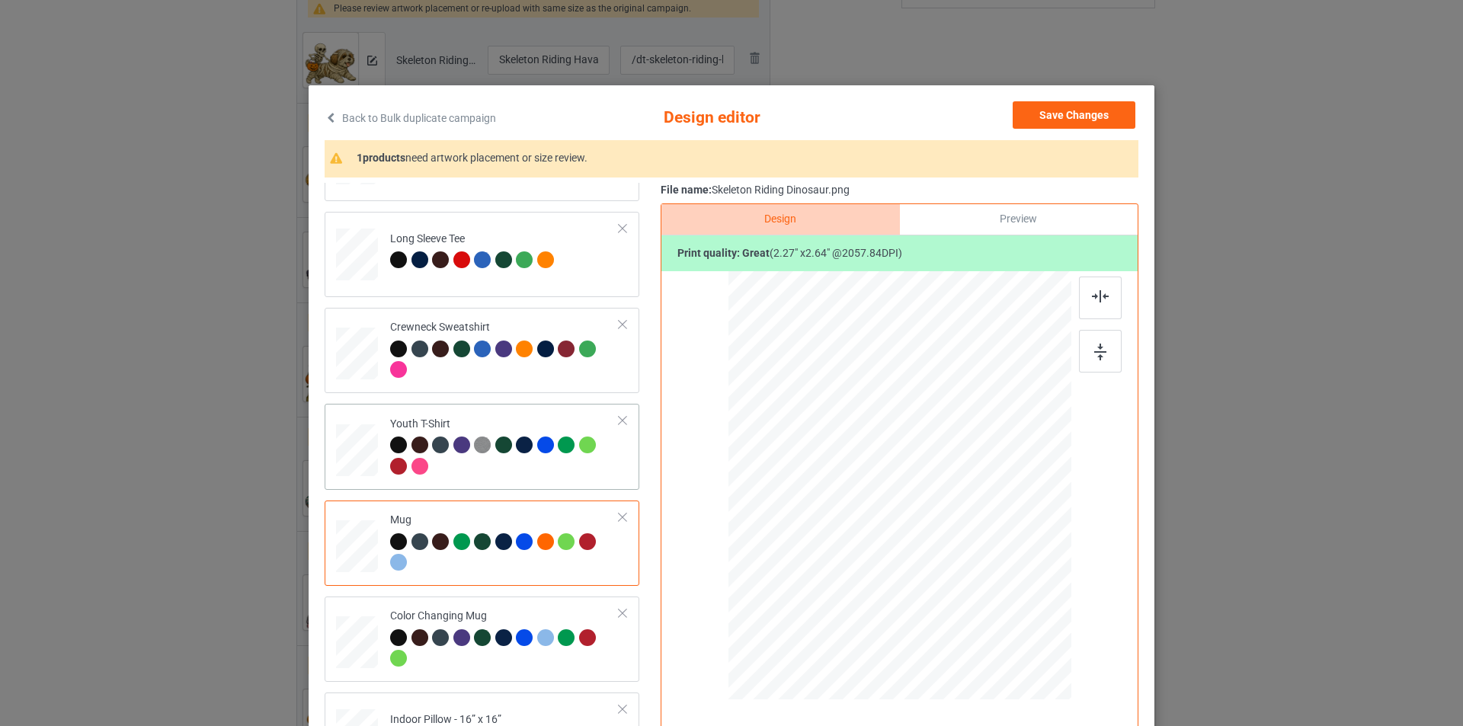
click at [523, 417] on div "Youth T-Shirt" at bounding box center [504, 445] width 229 height 57
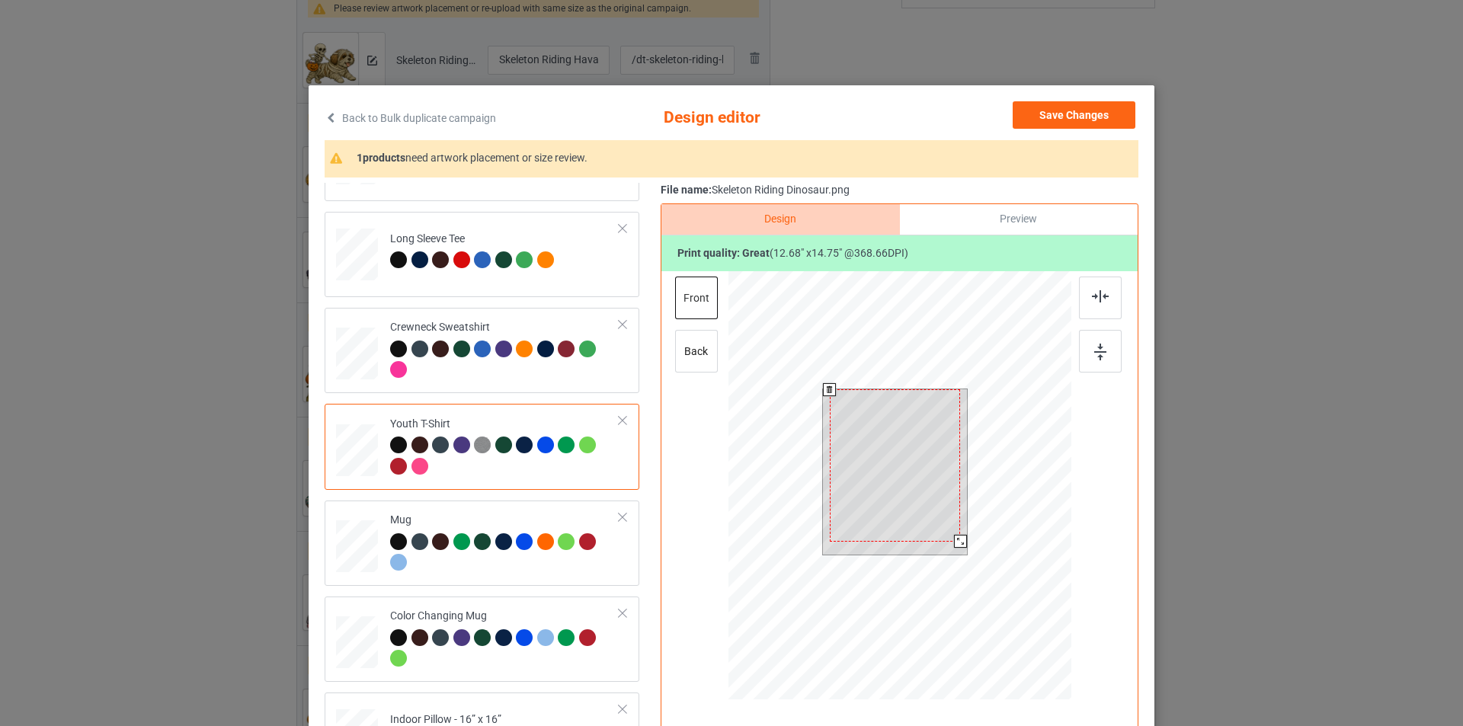
click at [955, 580] on div at bounding box center [899, 487] width 343 height 433
click at [1076, 123] on button "Save Changes" at bounding box center [1073, 114] width 123 height 27
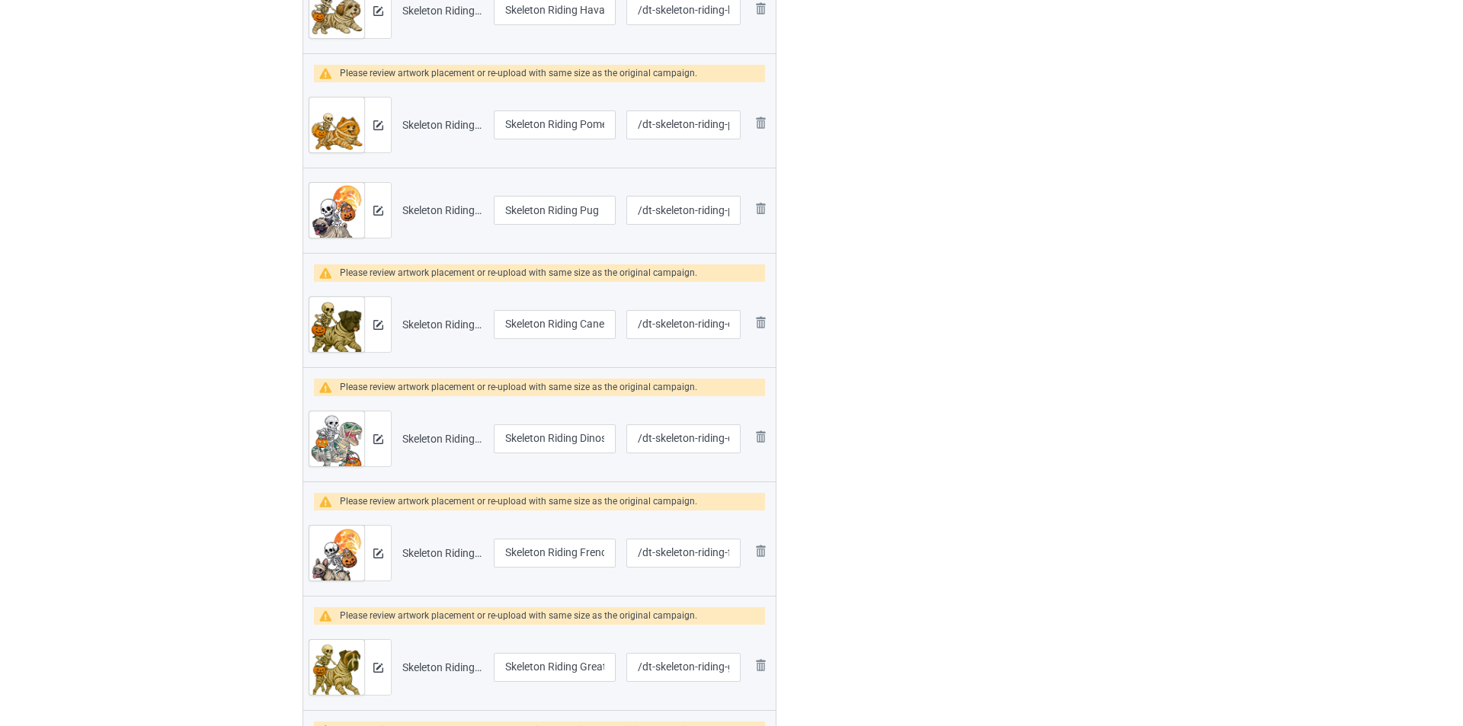
scroll to position [593, 0]
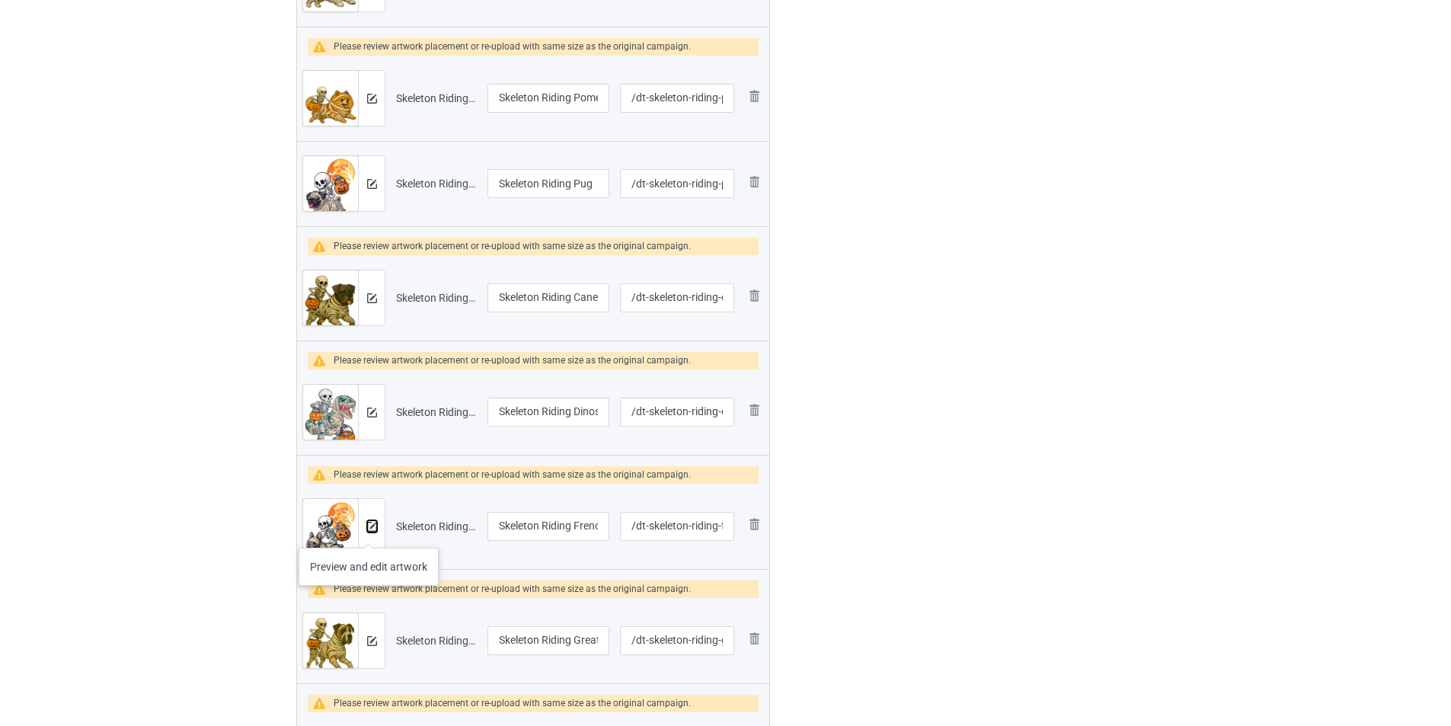
click at [369, 532] on button at bounding box center [372, 526] width 10 height 12
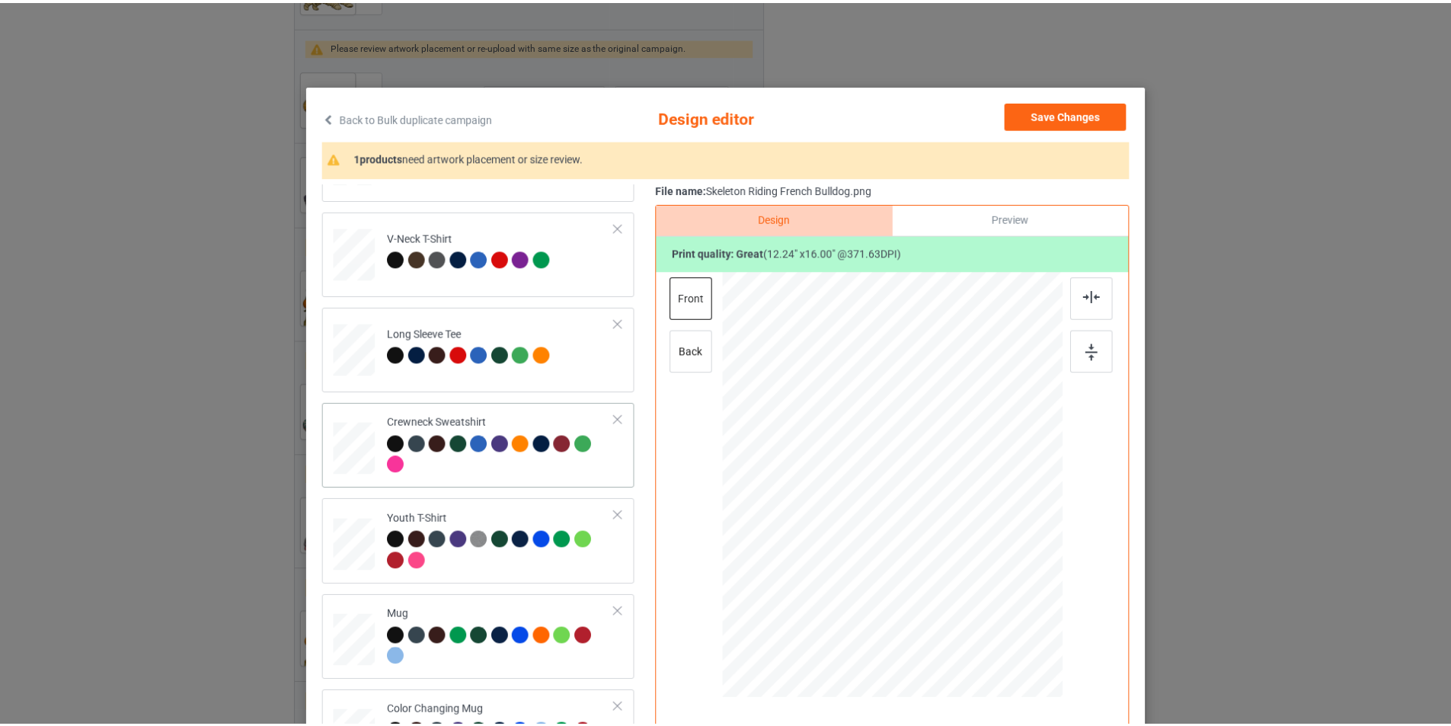
scroll to position [382, 0]
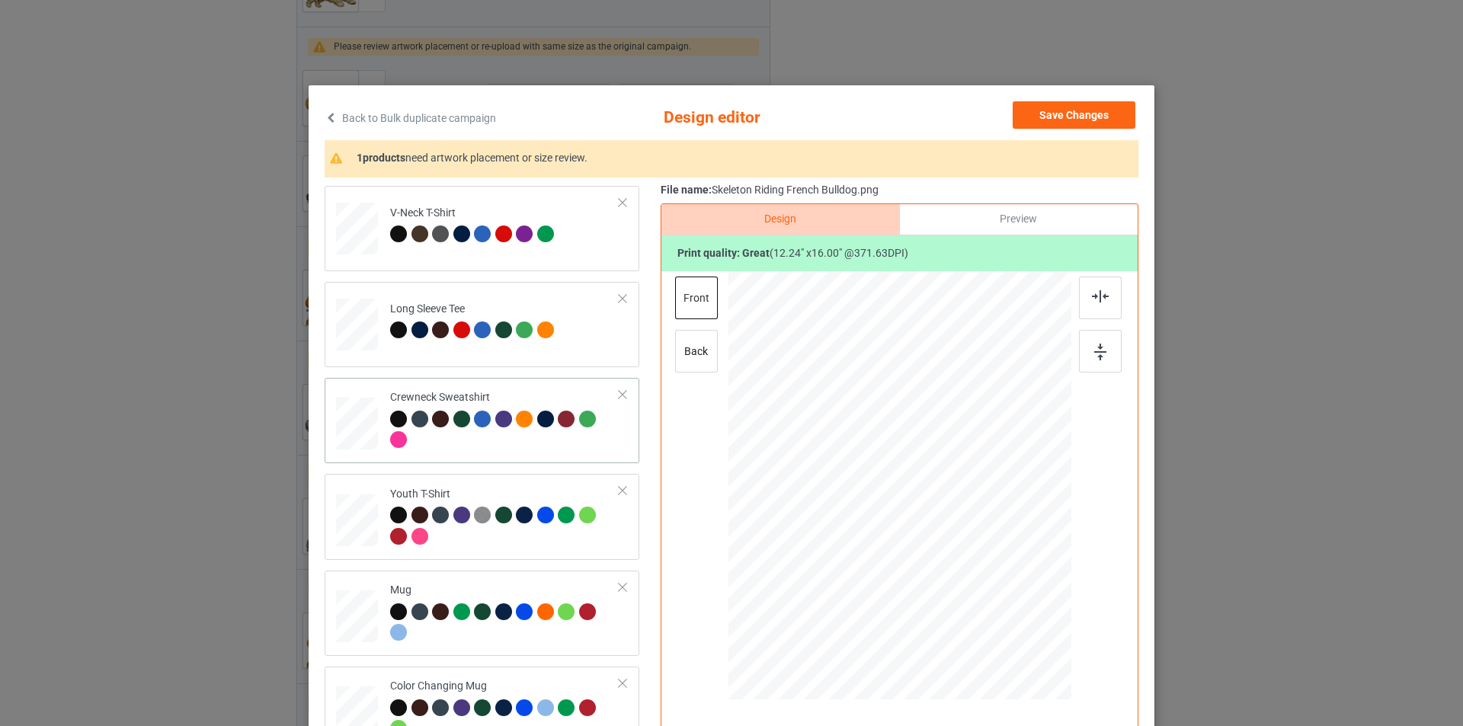
click at [489, 453] on td "Crewneck Sweatshirt" at bounding box center [505, 420] width 246 height 73
click at [539, 586] on div "Mug" at bounding box center [504, 611] width 229 height 57
click at [1035, 549] on div at bounding box center [1041, 547] width 13 height 13
click at [1102, 353] on div at bounding box center [1100, 351] width 43 height 43
click at [1067, 118] on button "Save Changes" at bounding box center [1073, 114] width 123 height 27
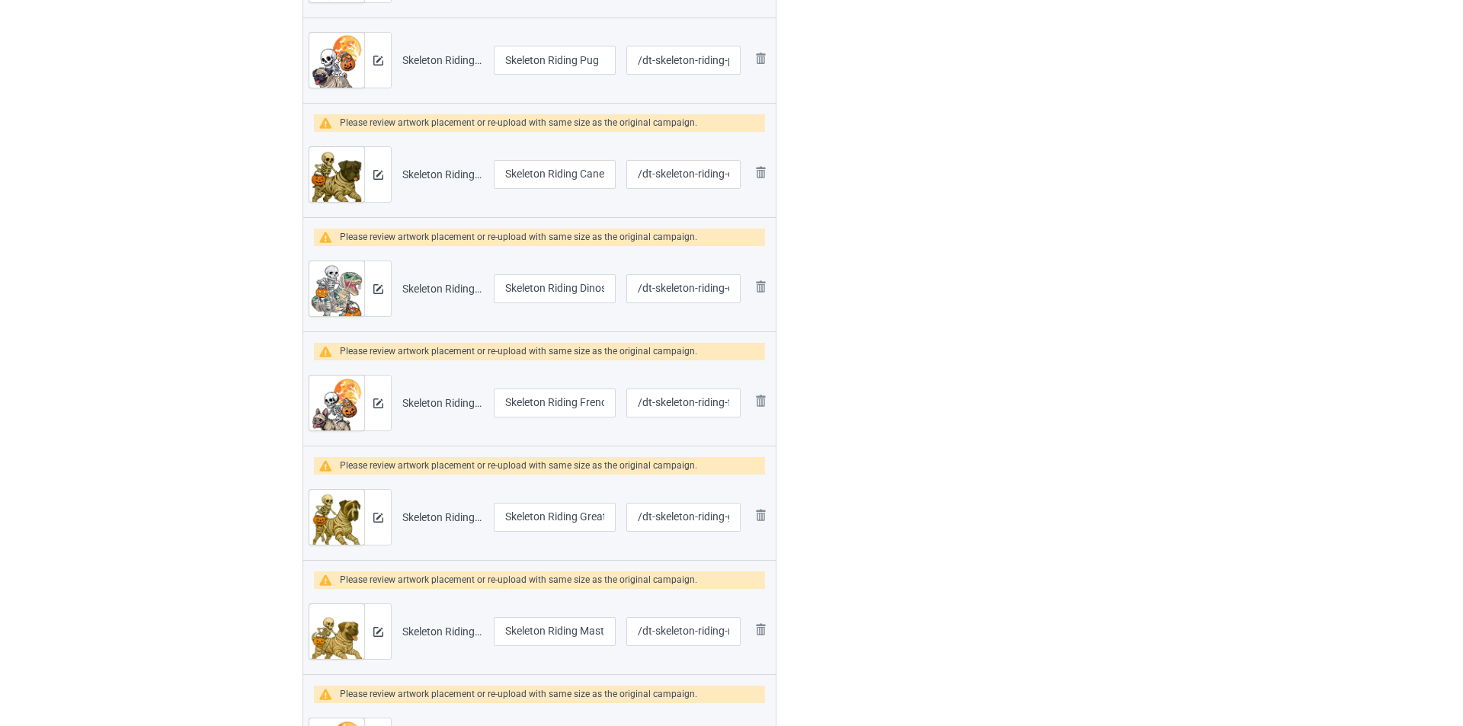
scroll to position [745, 0]
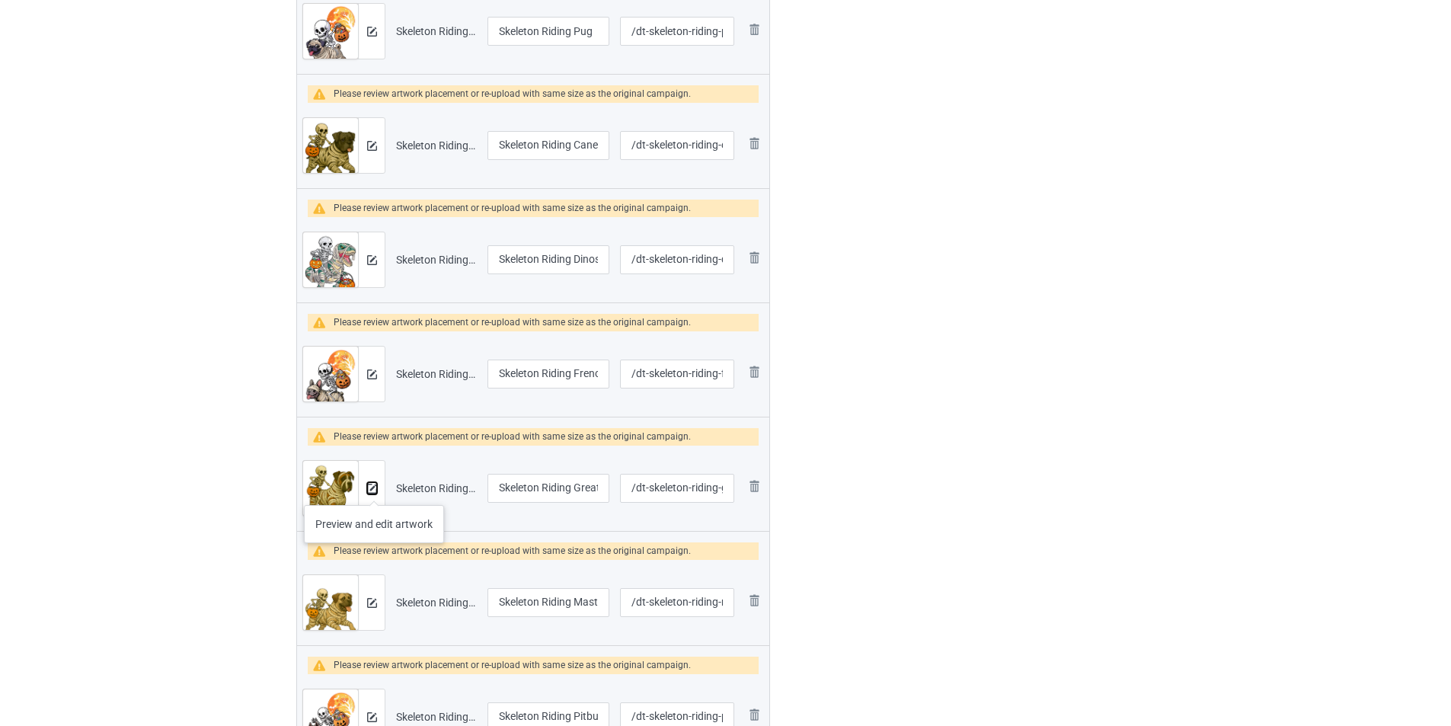
click at [374, 490] on img at bounding box center [372, 489] width 10 height 10
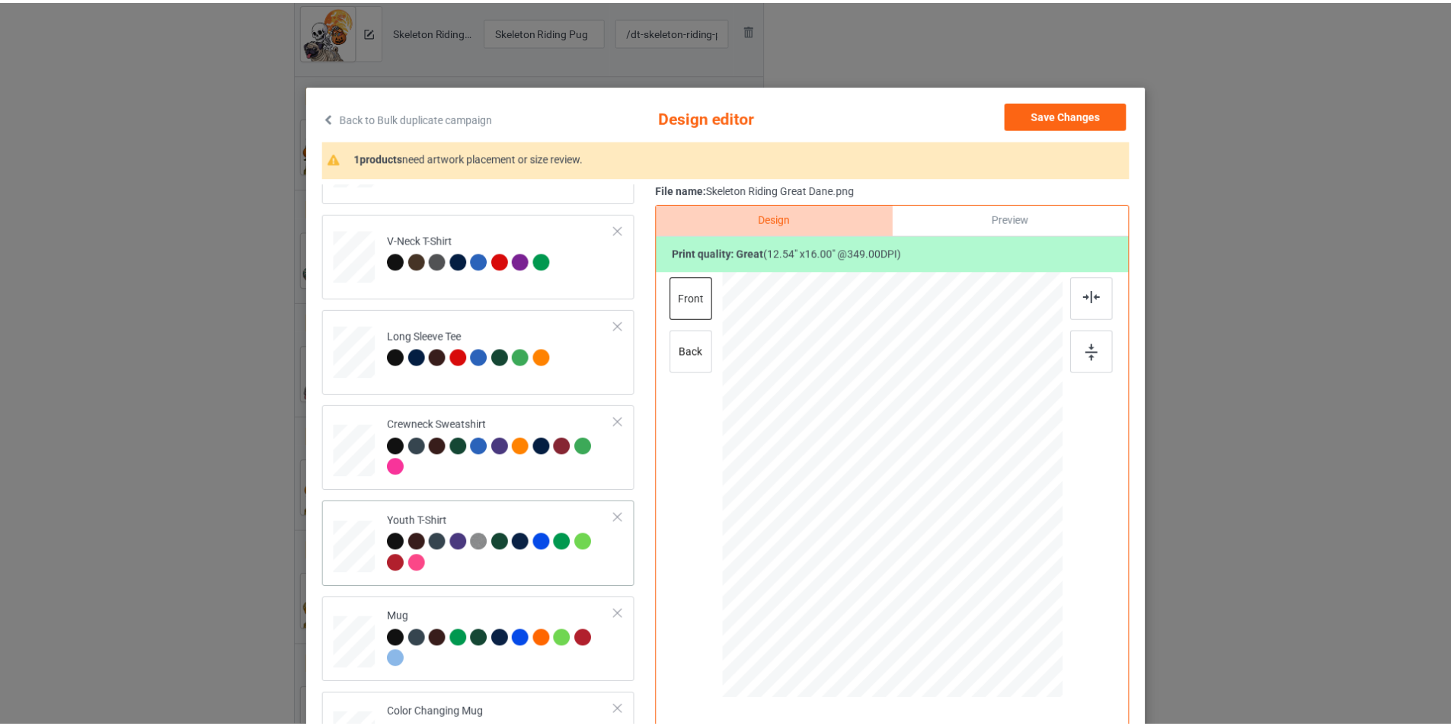
scroll to position [453, 0]
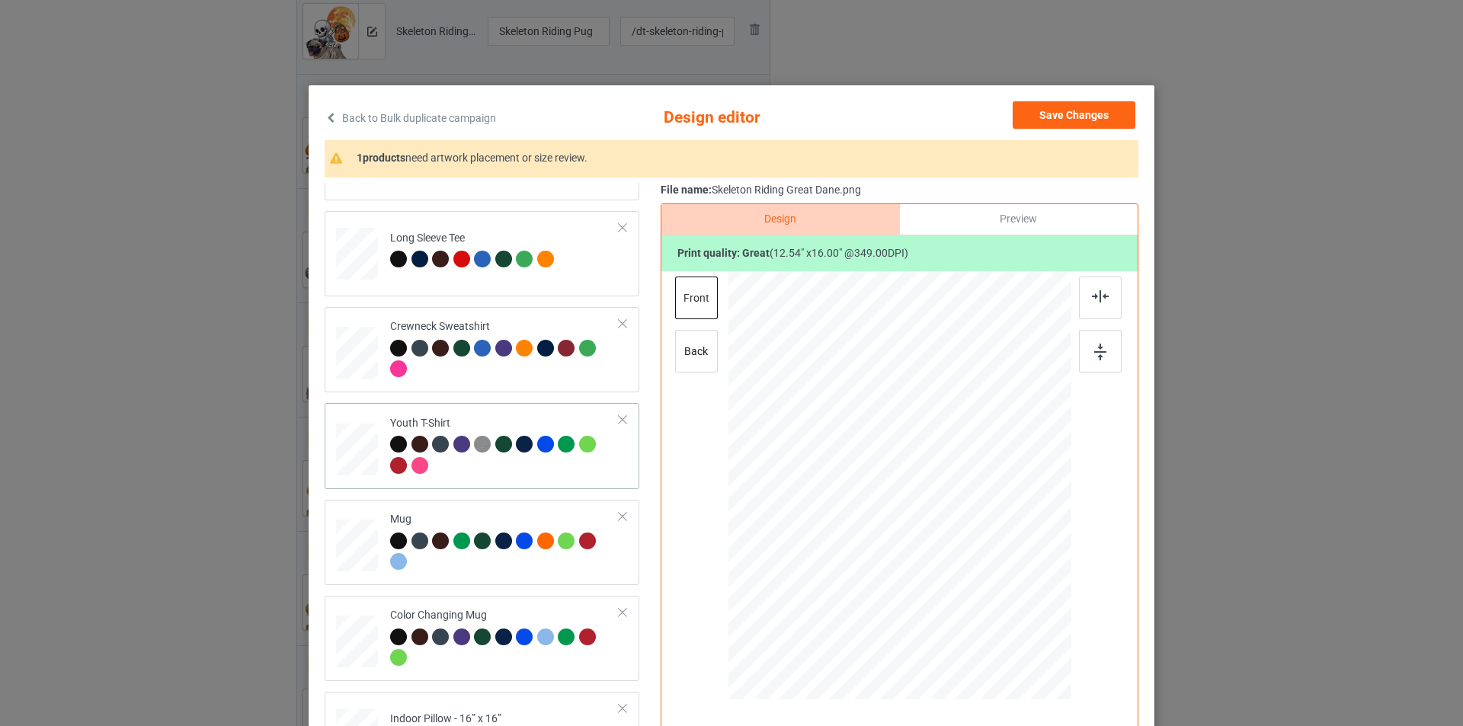
click at [485, 477] on div at bounding box center [504, 457] width 229 height 42
click at [496, 558] on div at bounding box center [504, 553] width 229 height 42
click at [1035, 545] on div at bounding box center [1041, 546] width 13 height 13
click at [1094, 351] on img at bounding box center [1100, 352] width 12 height 17
click at [1089, 117] on button "Save Changes" at bounding box center [1073, 114] width 123 height 27
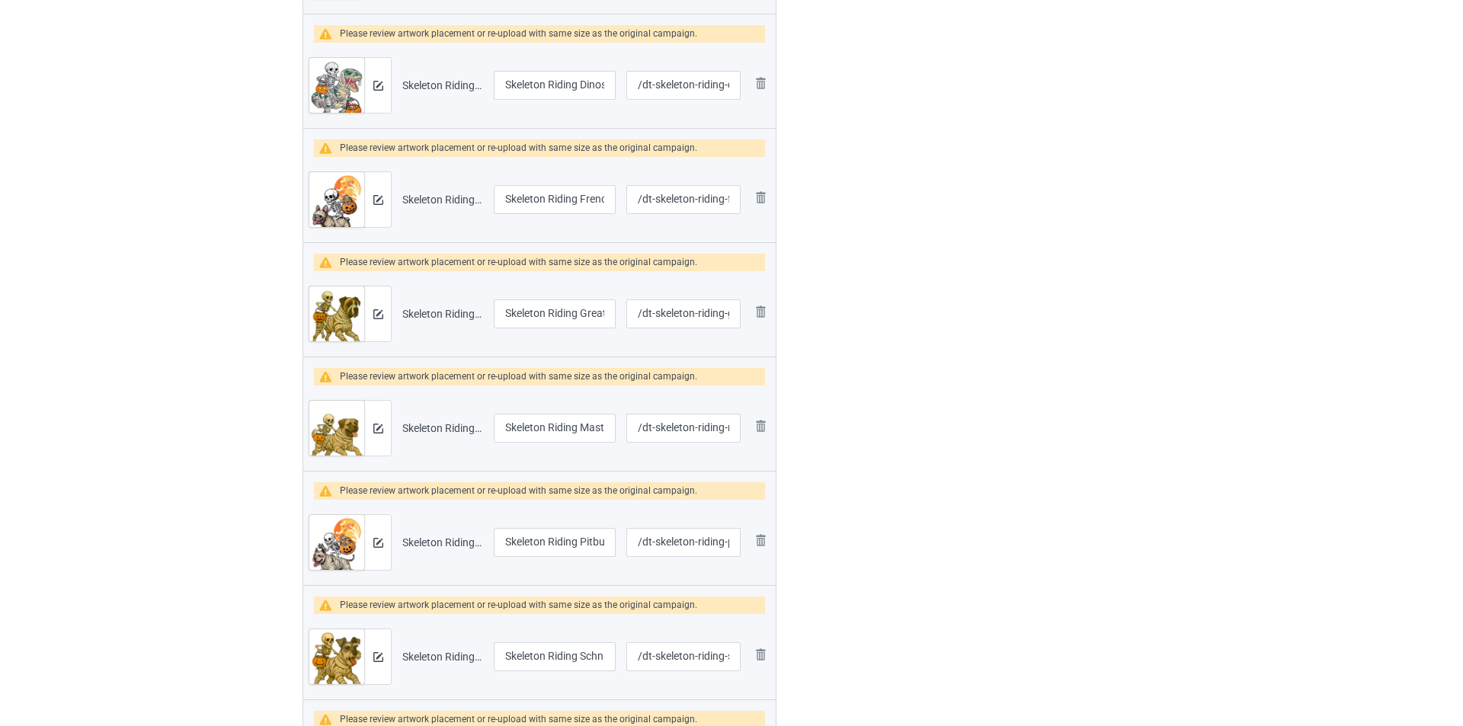
scroll to position [974, 0]
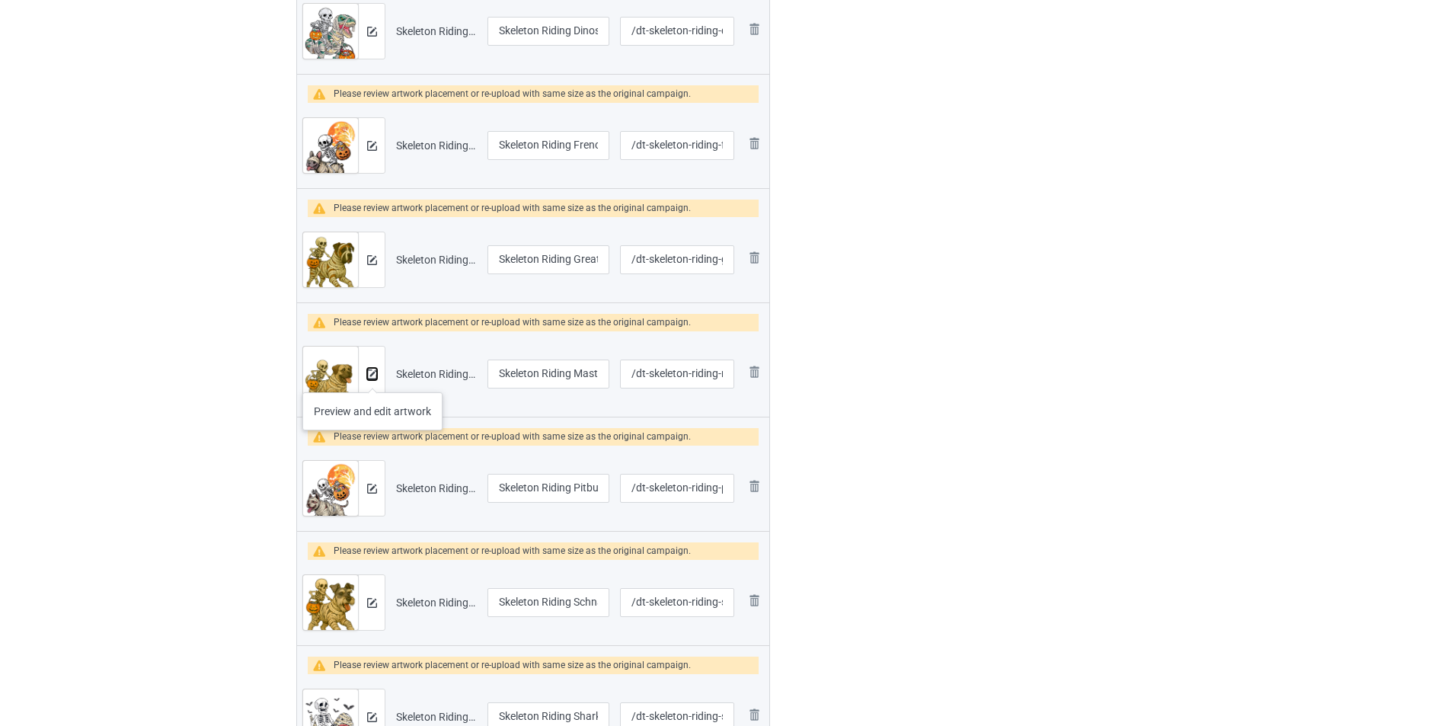
click at [373, 377] on img at bounding box center [372, 374] width 10 height 10
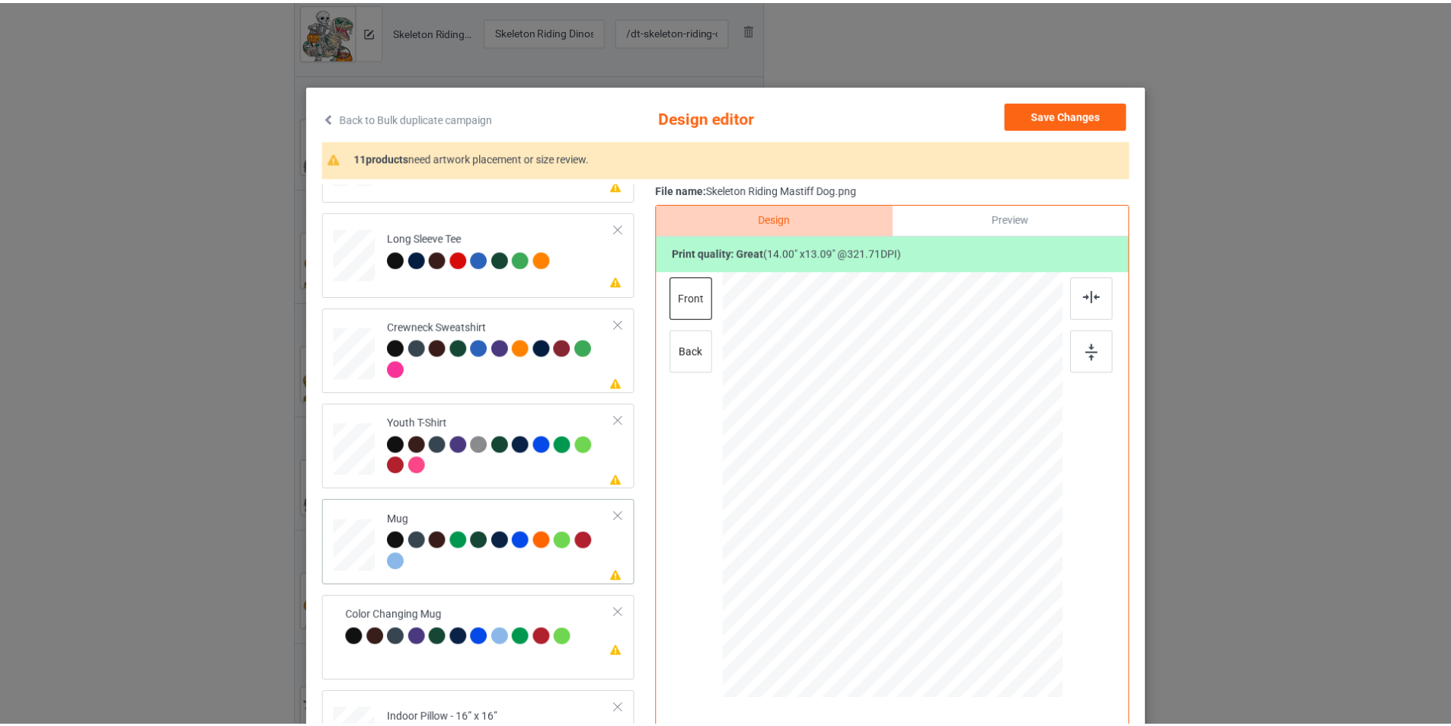
scroll to position [453, 0]
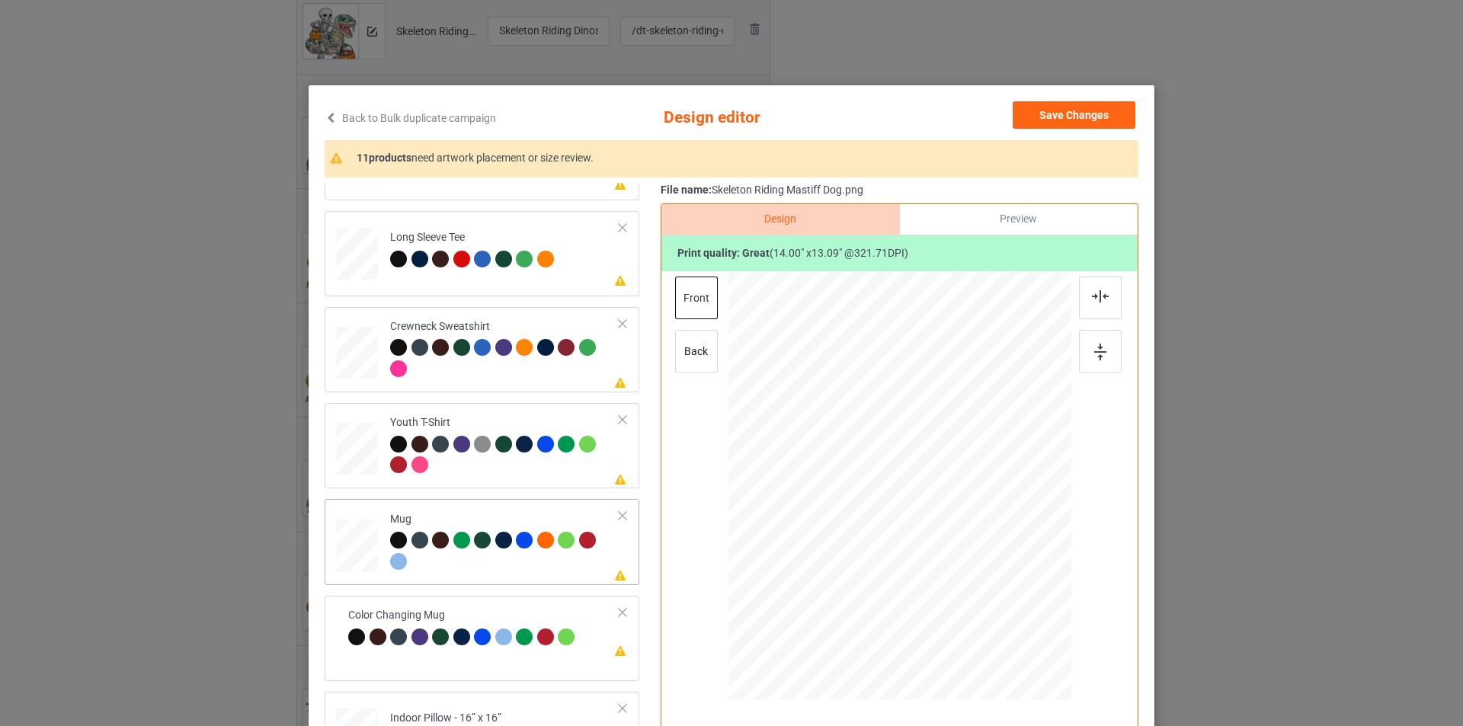
click at [467, 514] on div "Mug" at bounding box center [504, 540] width 229 height 57
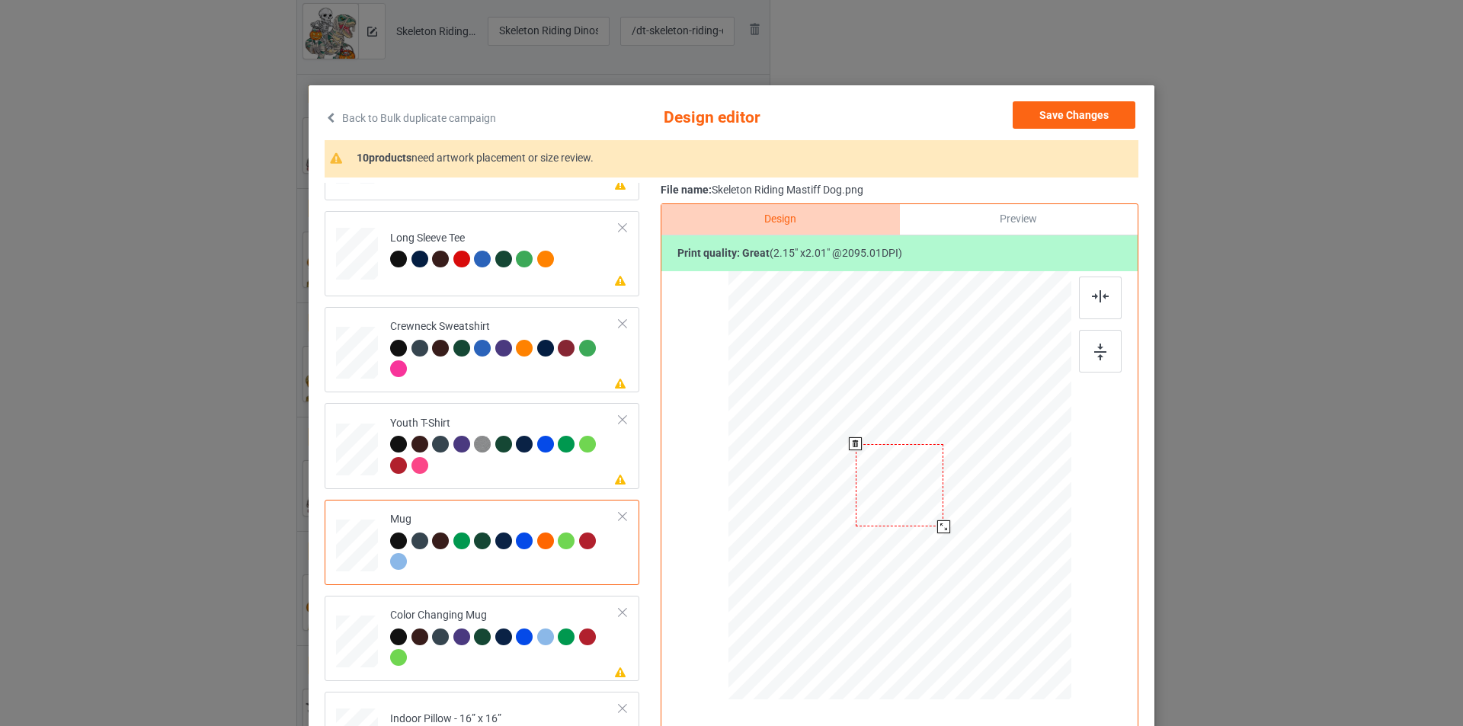
drag, startPoint x: 993, startPoint y: 576, endPoint x: 951, endPoint y: 491, distance: 94.4
click at [951, 491] on div at bounding box center [899, 485] width 343 height 142
click at [985, 472] on div at bounding box center [992, 483] width 88 height 82
drag, startPoint x: 1035, startPoint y: 528, endPoint x: 1041, endPoint y: 535, distance: 9.2
click at [1041, 535] on div at bounding box center [1041, 529] width 13 height 13
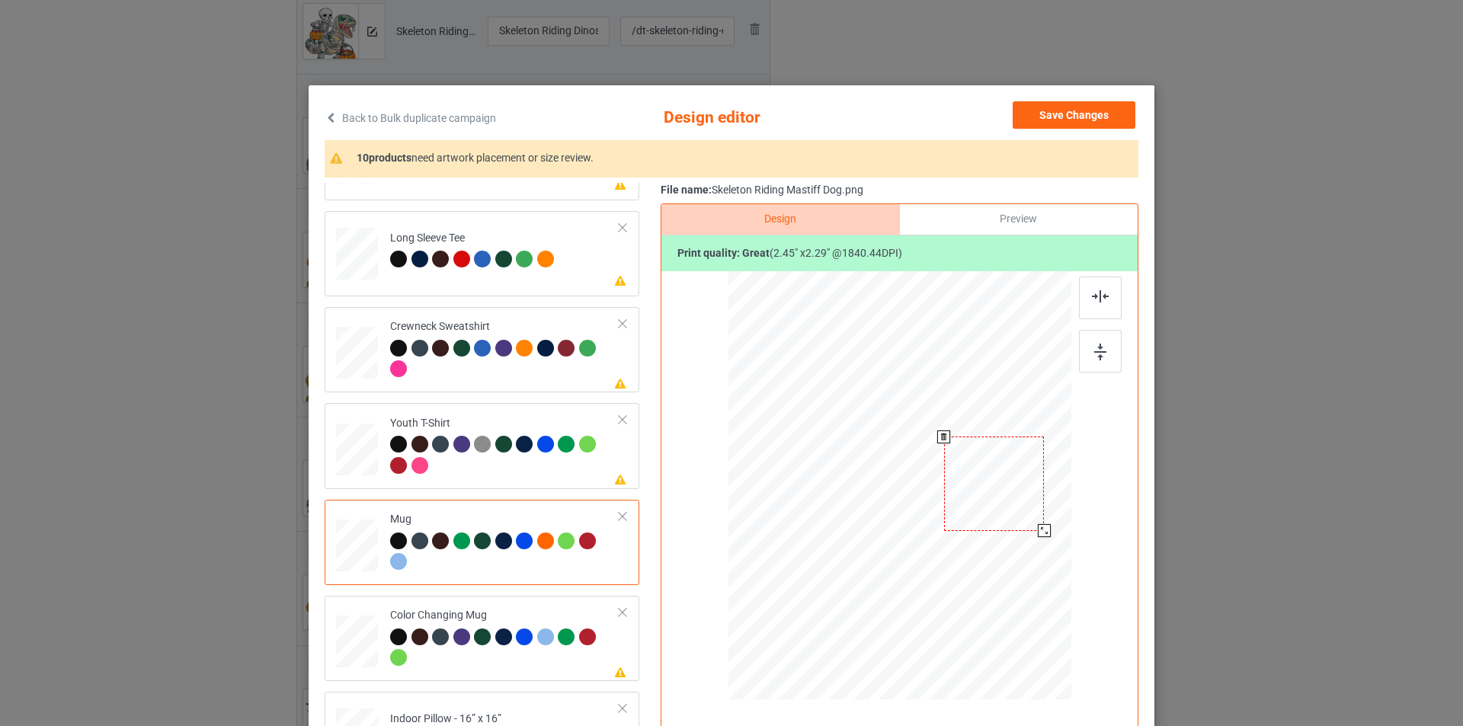
click at [1018, 517] on div at bounding box center [994, 484] width 101 height 94
click at [1095, 363] on div at bounding box center [1100, 351] width 43 height 43
click at [487, 469] on div at bounding box center [504, 457] width 229 height 42
click at [1095, 111] on button "Save Changes" at bounding box center [1073, 114] width 123 height 27
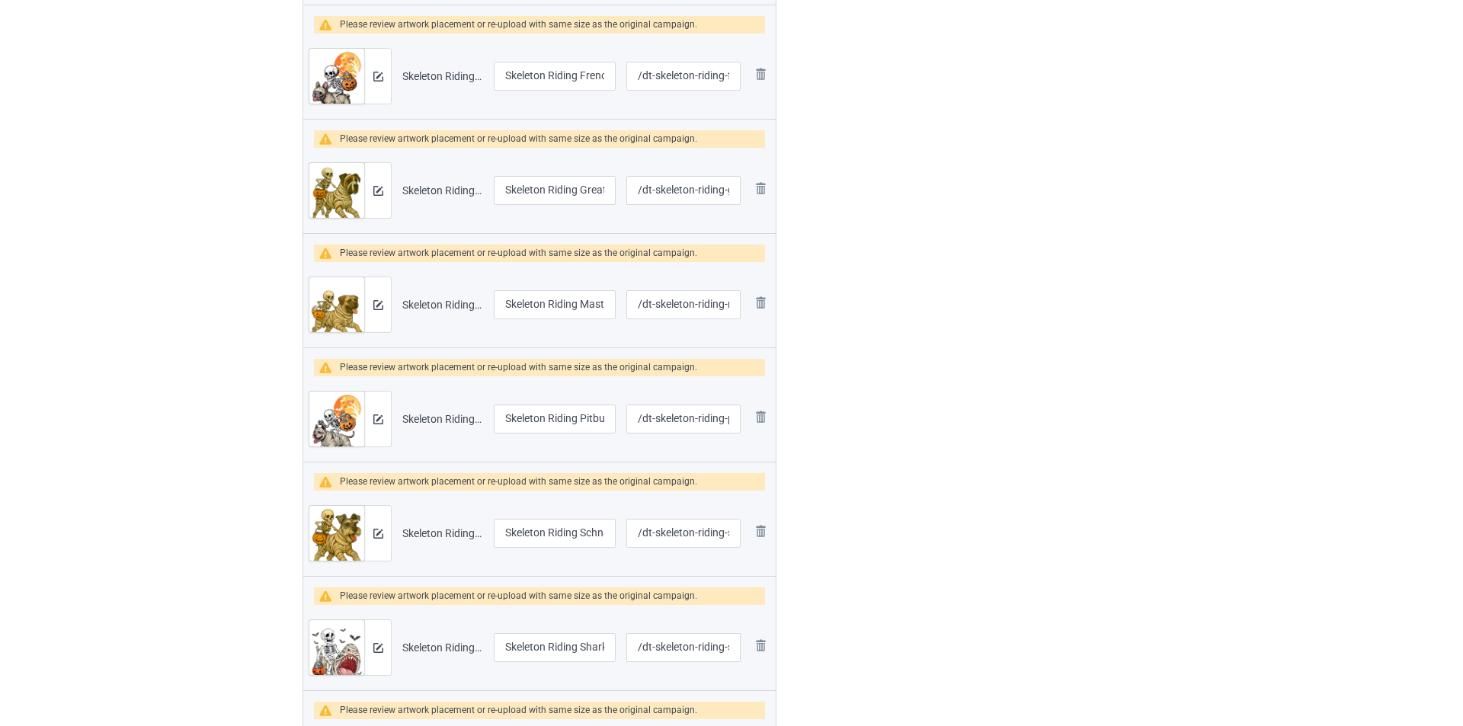
scroll to position [1202, 0]
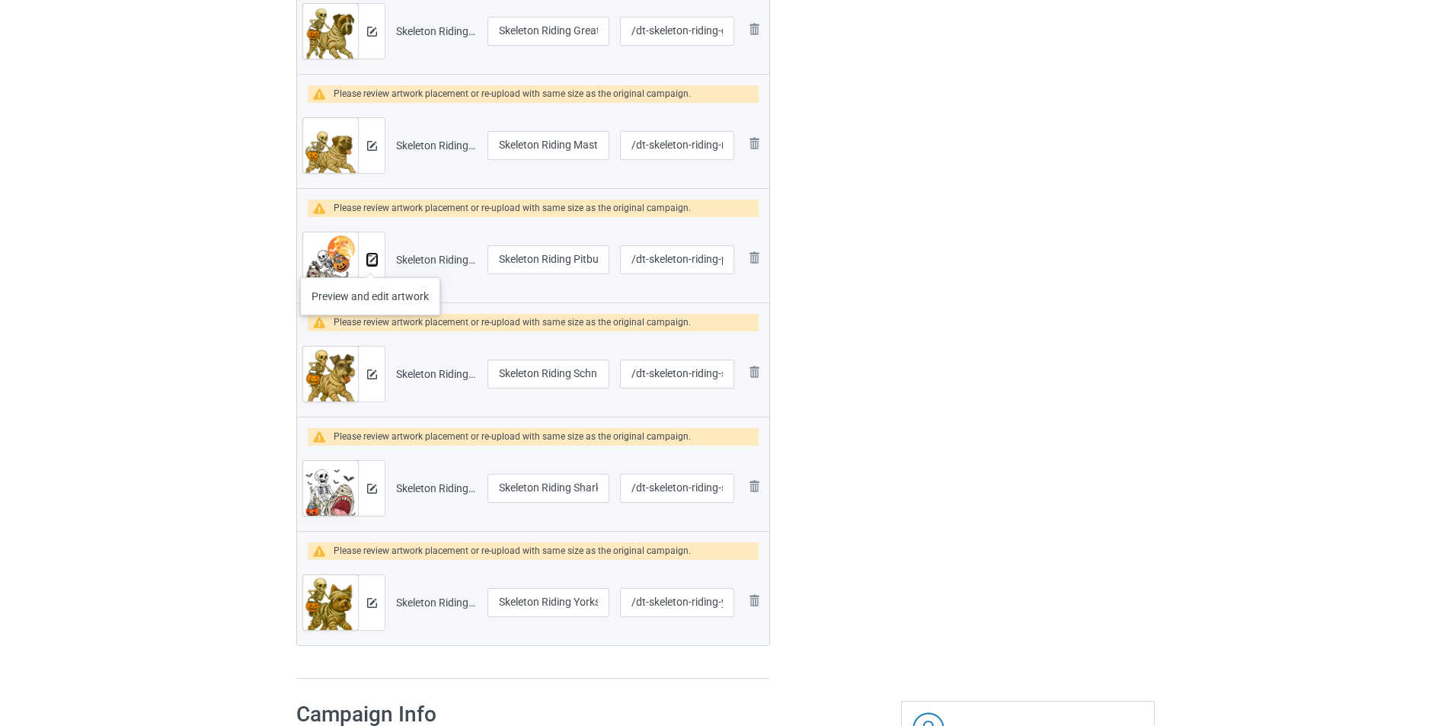
click at [370, 262] on img at bounding box center [372, 260] width 10 height 10
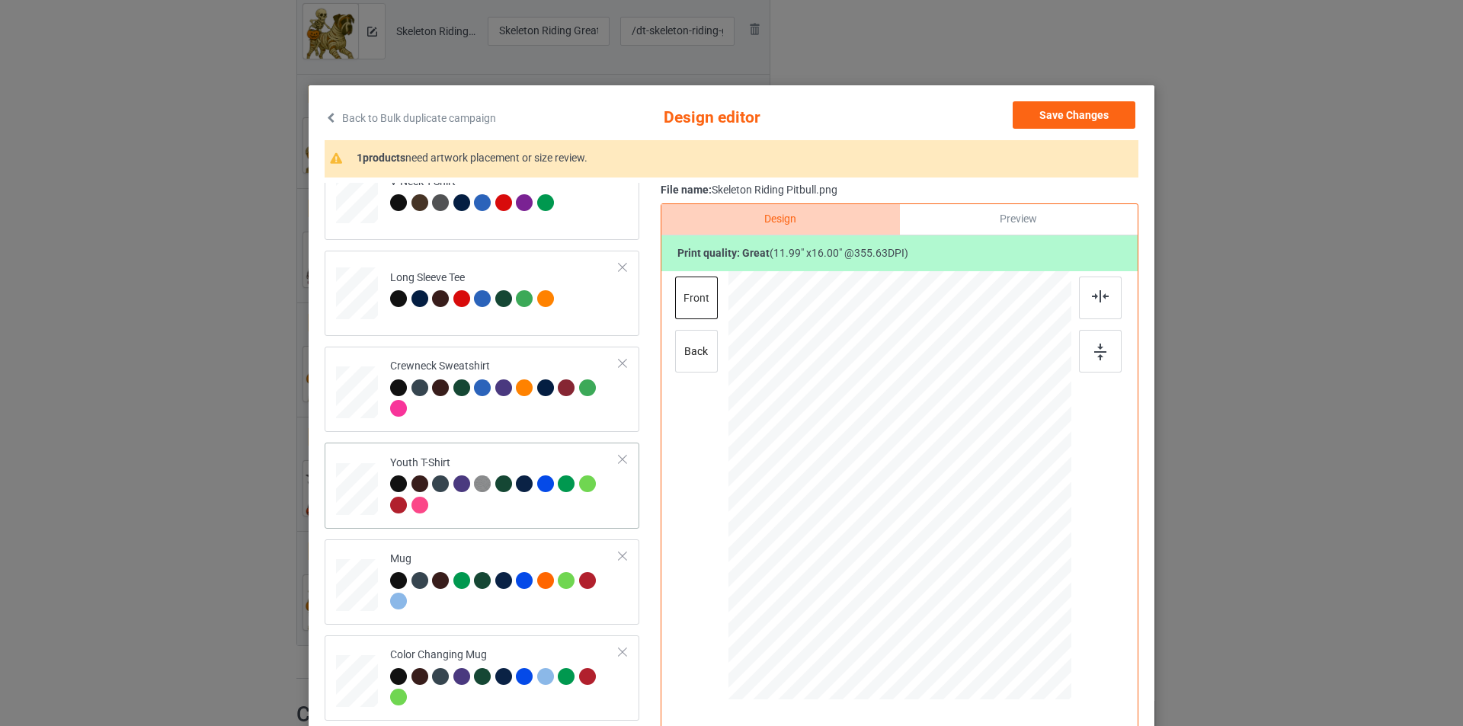
scroll to position [453, 0]
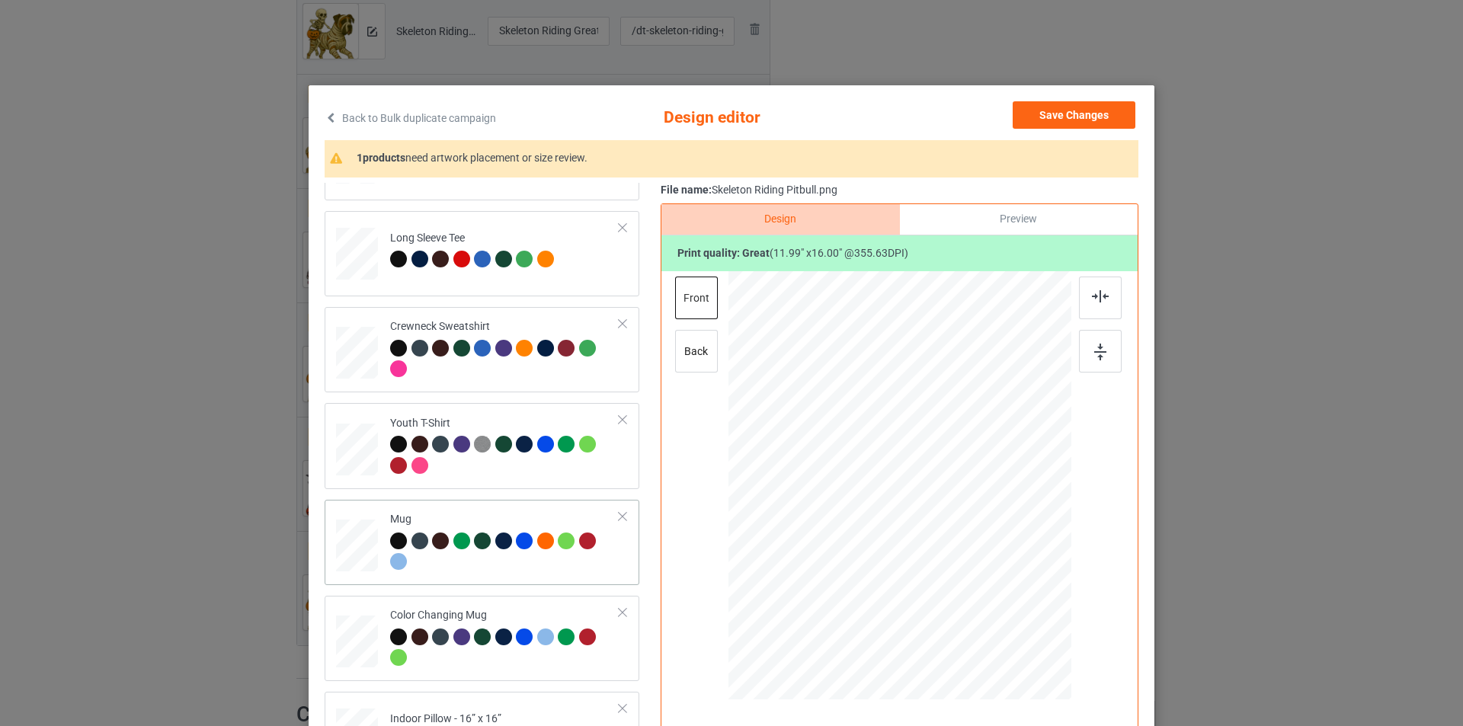
click at [498, 512] on div "Mug" at bounding box center [504, 540] width 229 height 57
click at [1035, 550] on div at bounding box center [1039, 546] width 13 height 13
click at [548, 420] on div "Youth T-Shirt" at bounding box center [504, 444] width 229 height 57
click at [1076, 114] on button "Save Changes" at bounding box center [1073, 114] width 123 height 27
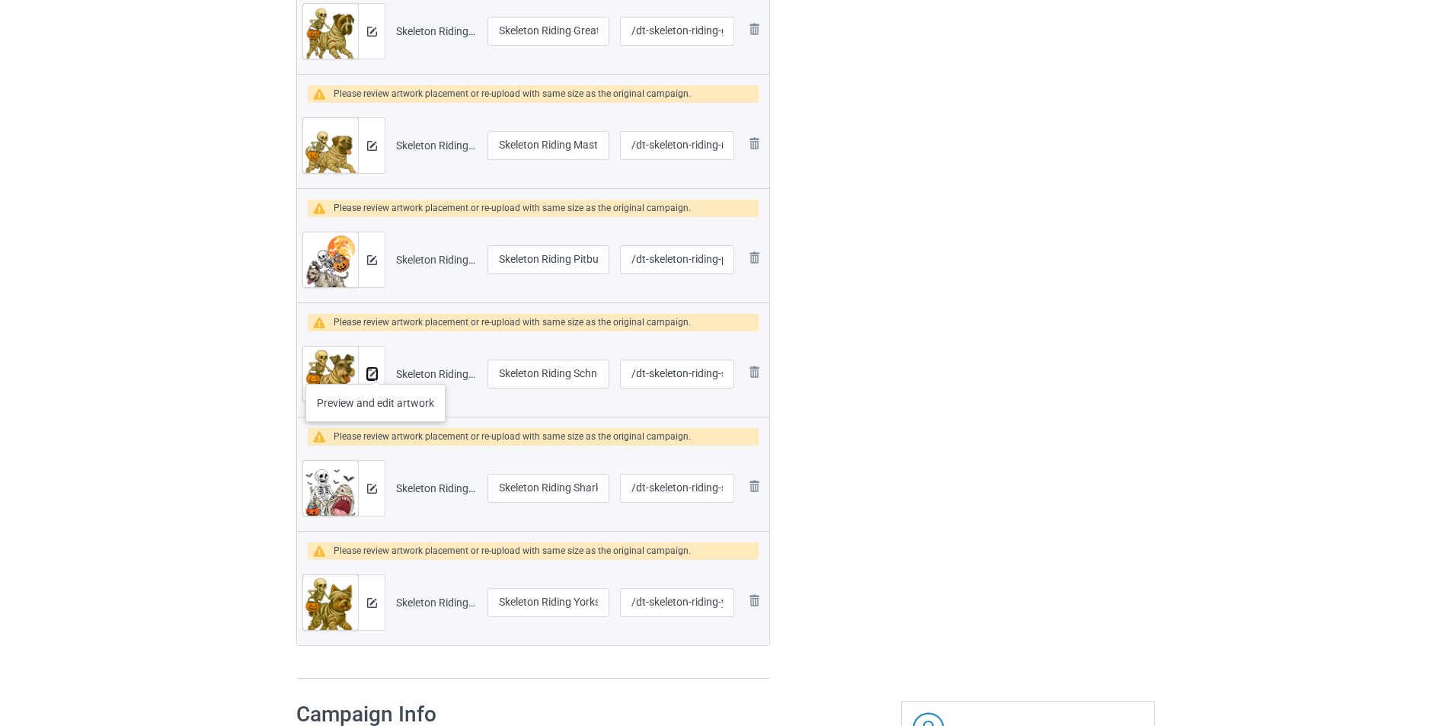
click at [376, 369] on img at bounding box center [372, 374] width 10 height 10
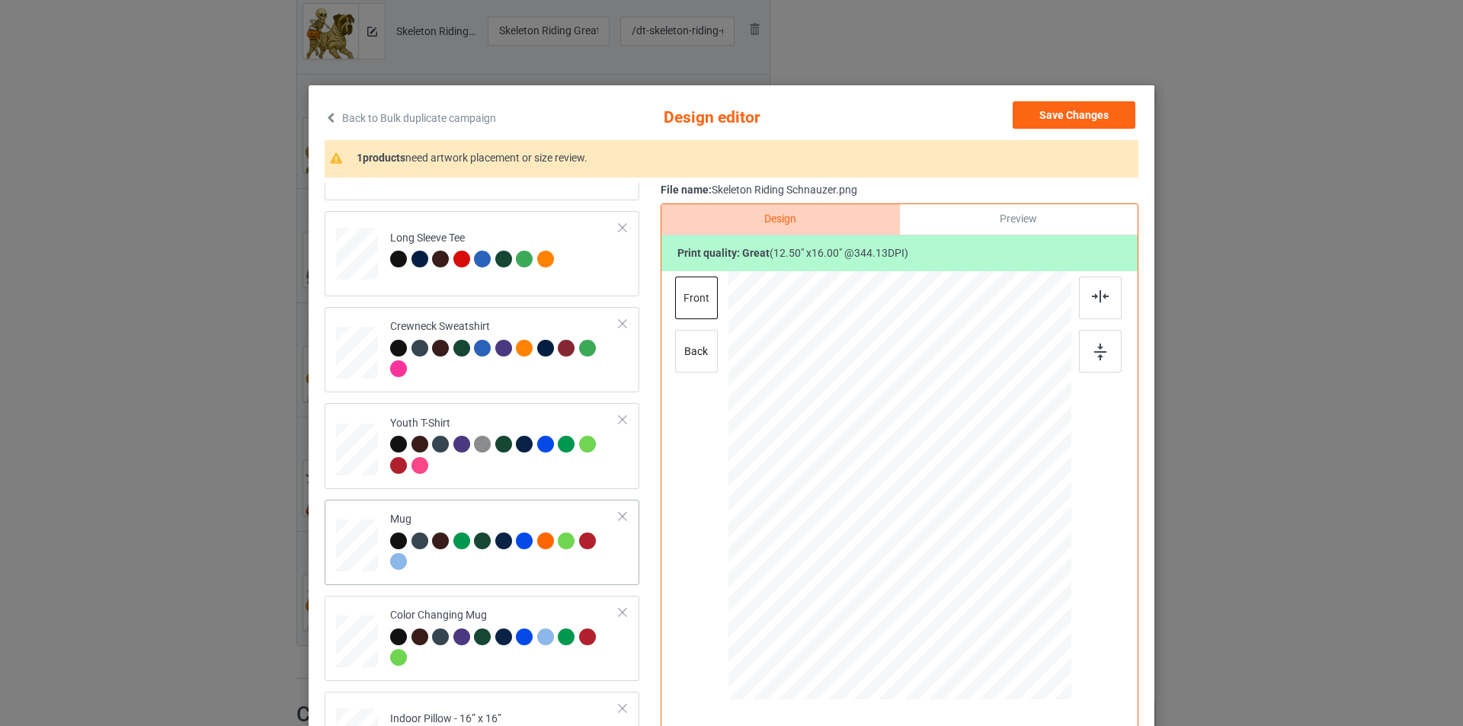
click at [510, 515] on div "Mug" at bounding box center [504, 540] width 229 height 57
click at [1096, 120] on button "Save Changes" at bounding box center [1073, 114] width 123 height 27
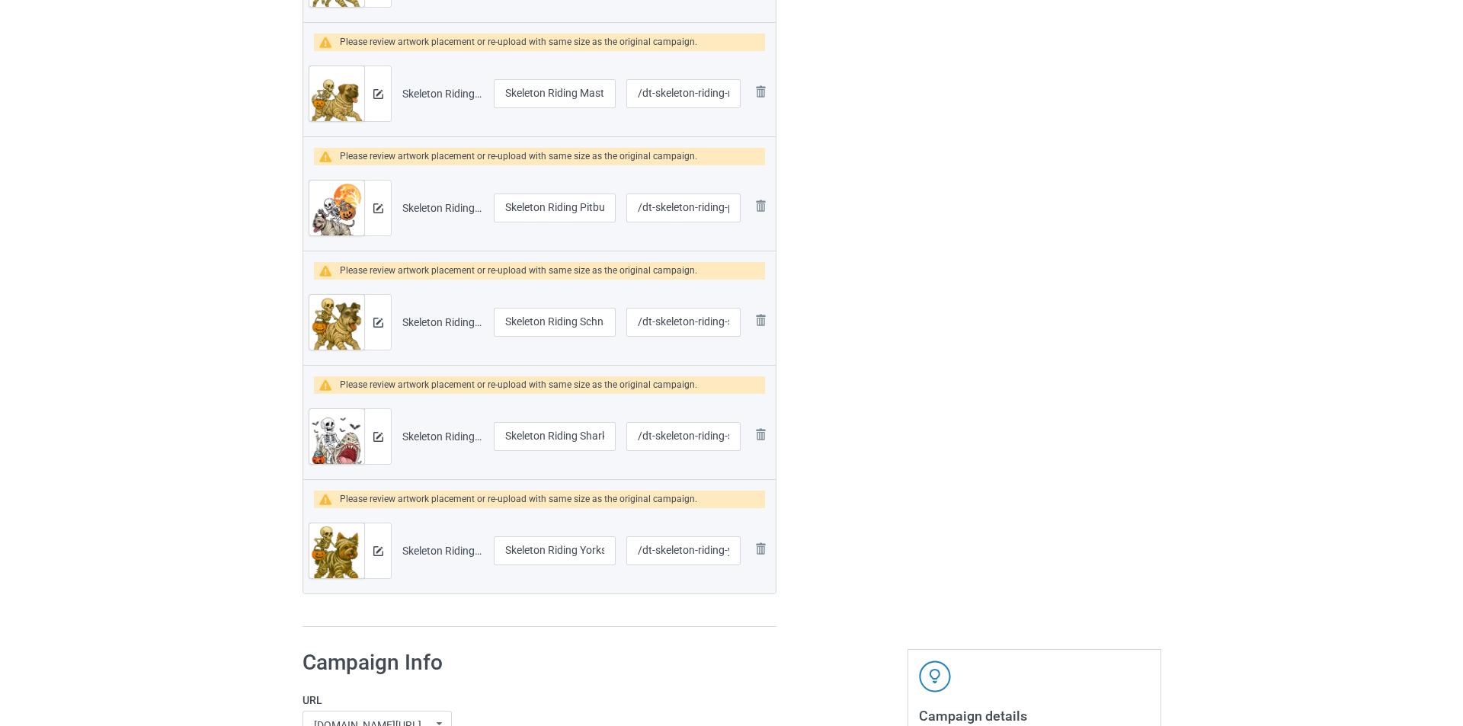
scroll to position [1278, 0]
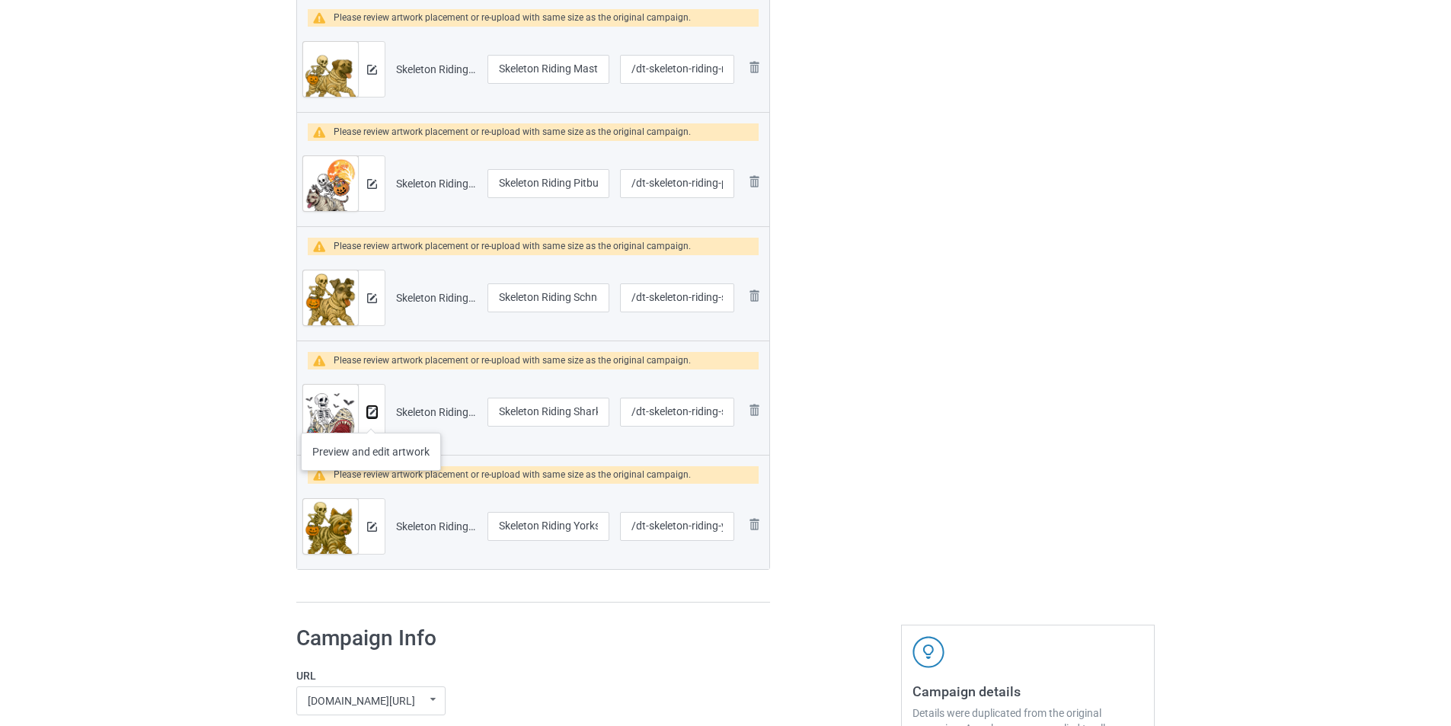
click at [371, 417] on button at bounding box center [372, 412] width 10 height 12
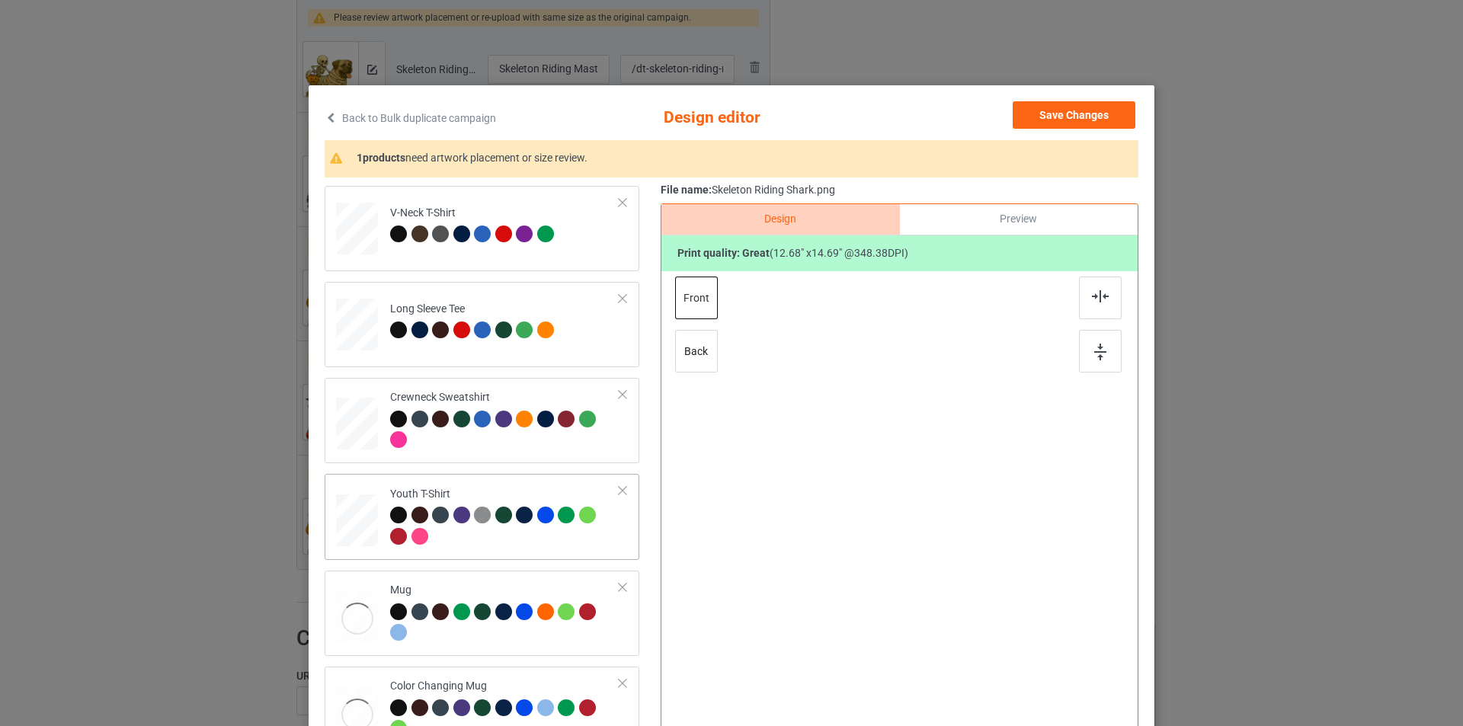
scroll to position [453, 0]
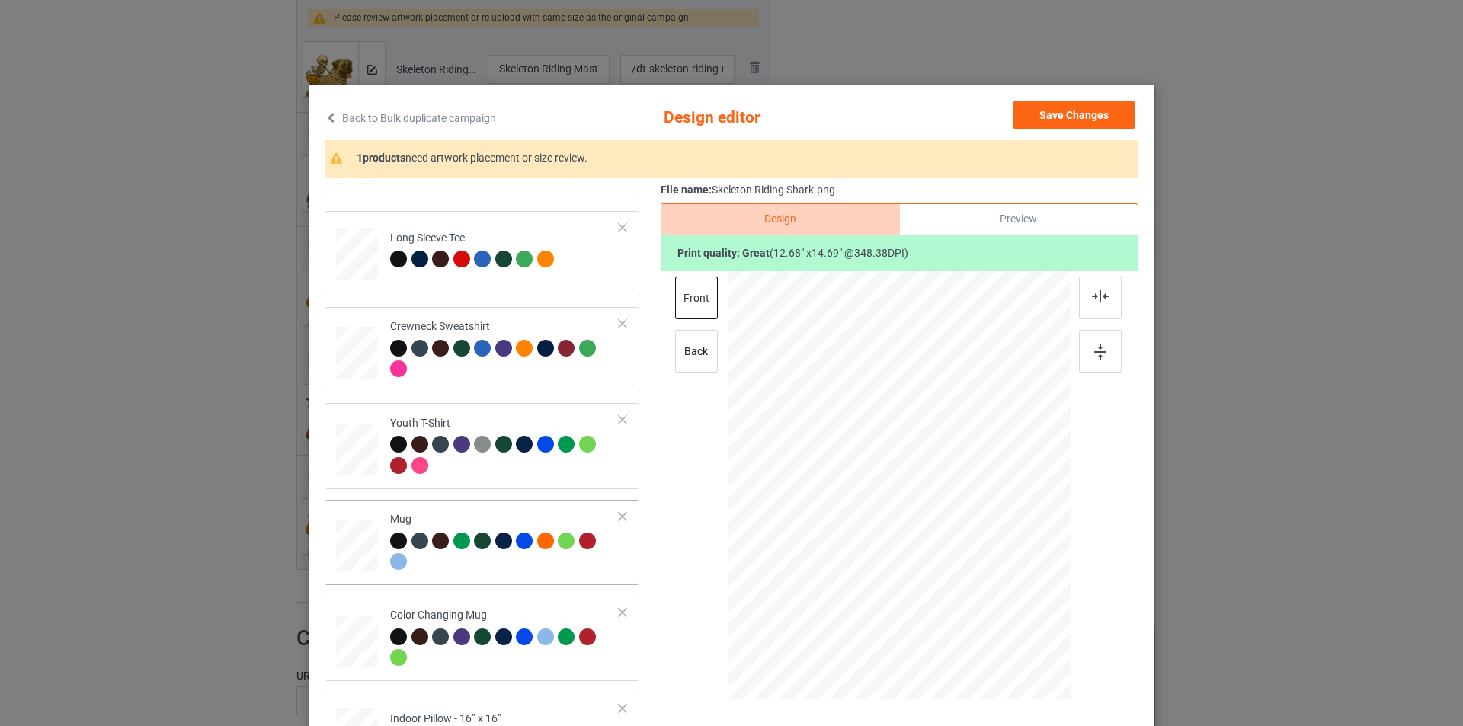
click at [489, 510] on td "Mug" at bounding box center [505, 542] width 246 height 73
click at [1073, 120] on button "Save Changes" at bounding box center [1073, 114] width 123 height 27
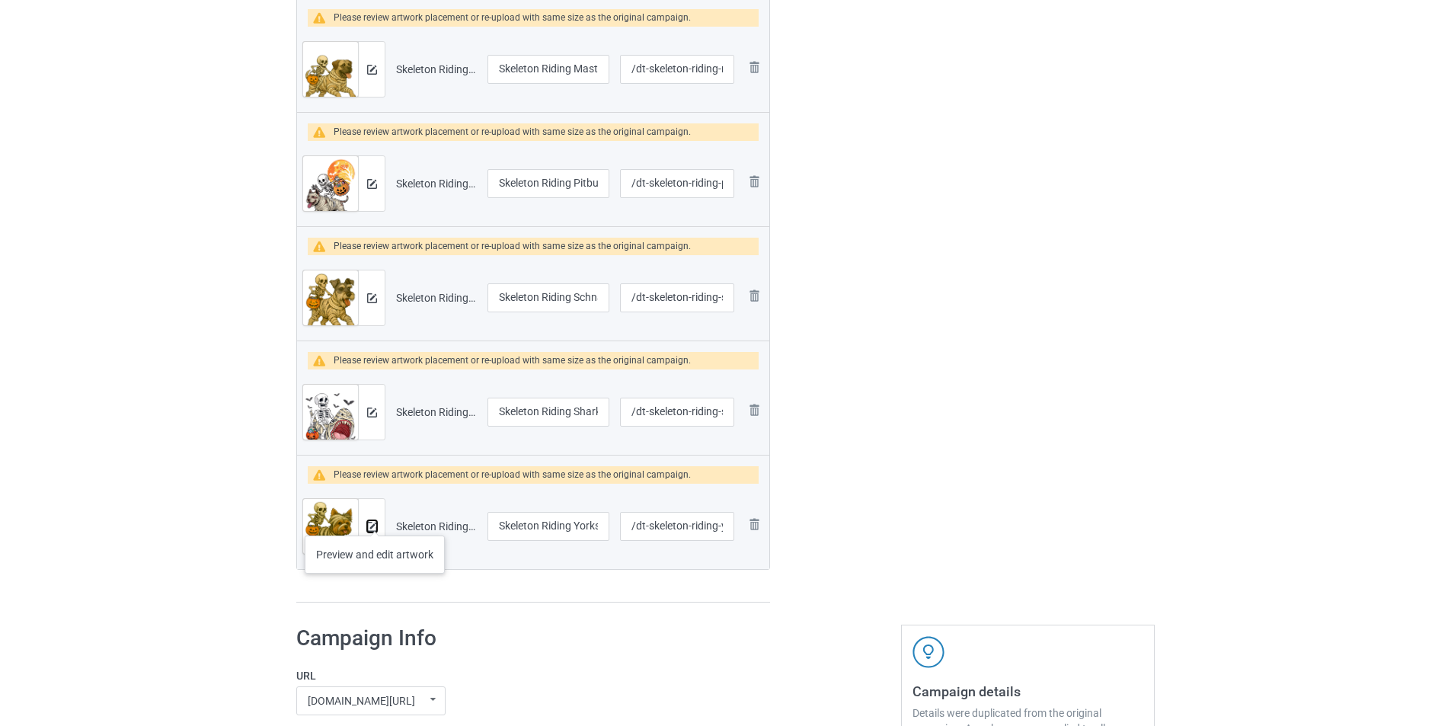
click at [375, 522] on img at bounding box center [372, 527] width 10 height 10
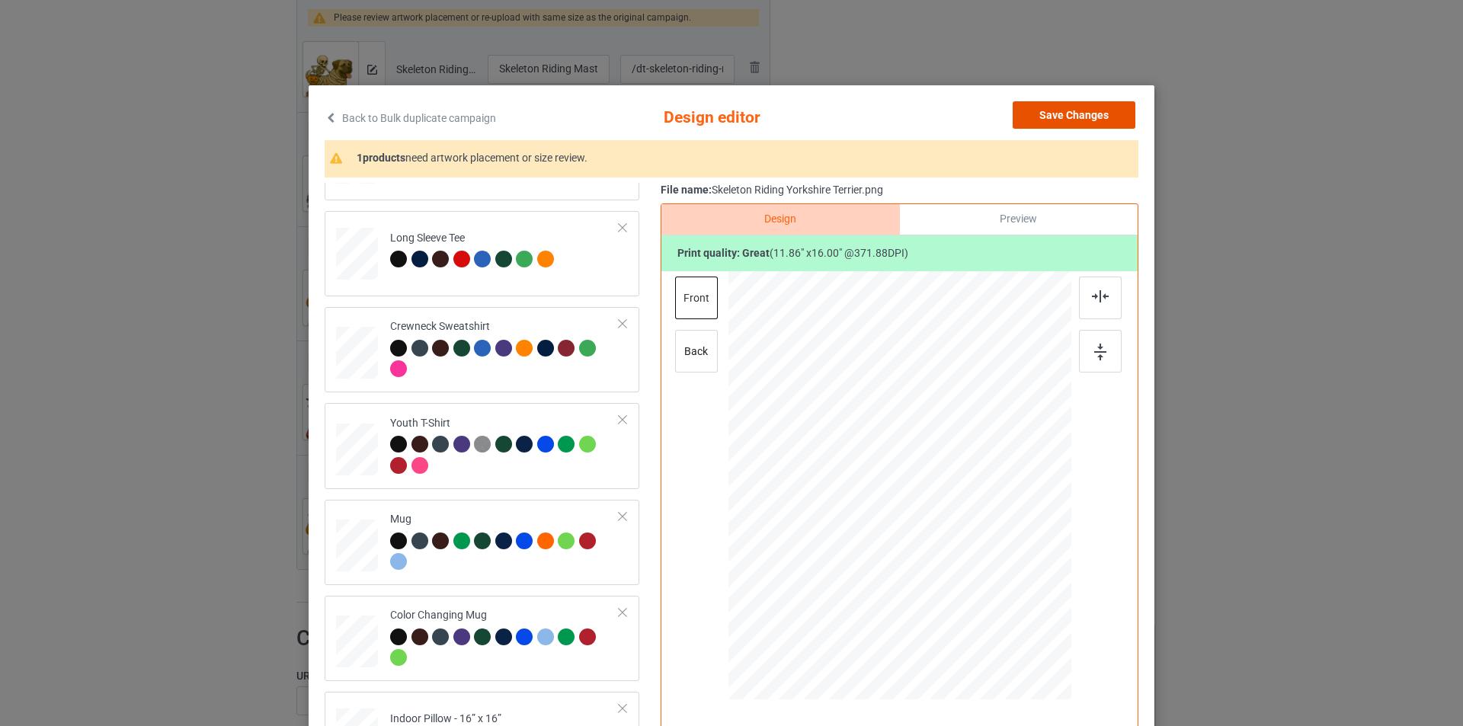
click at [1051, 115] on button "Save Changes" at bounding box center [1073, 114] width 123 height 27
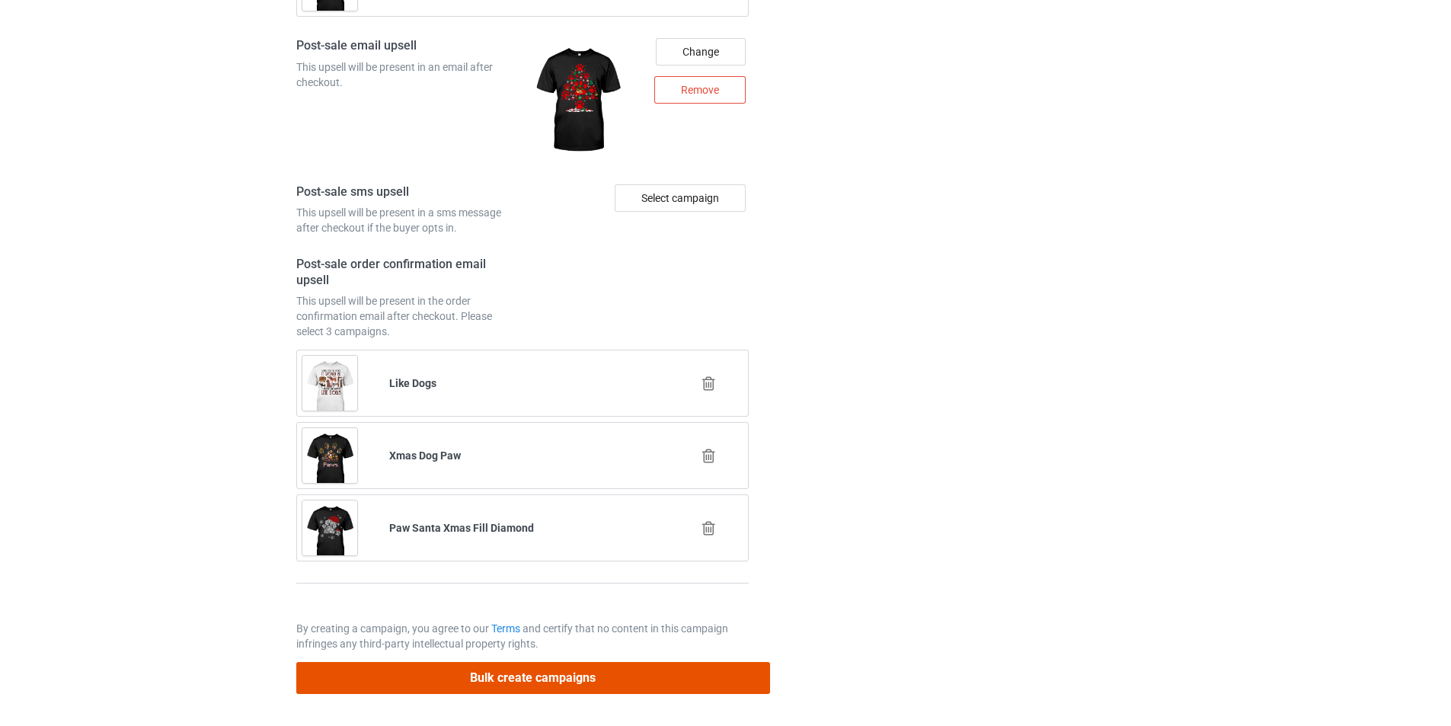
click at [632, 680] on button "Bulk create campaigns" at bounding box center [533, 677] width 474 height 31
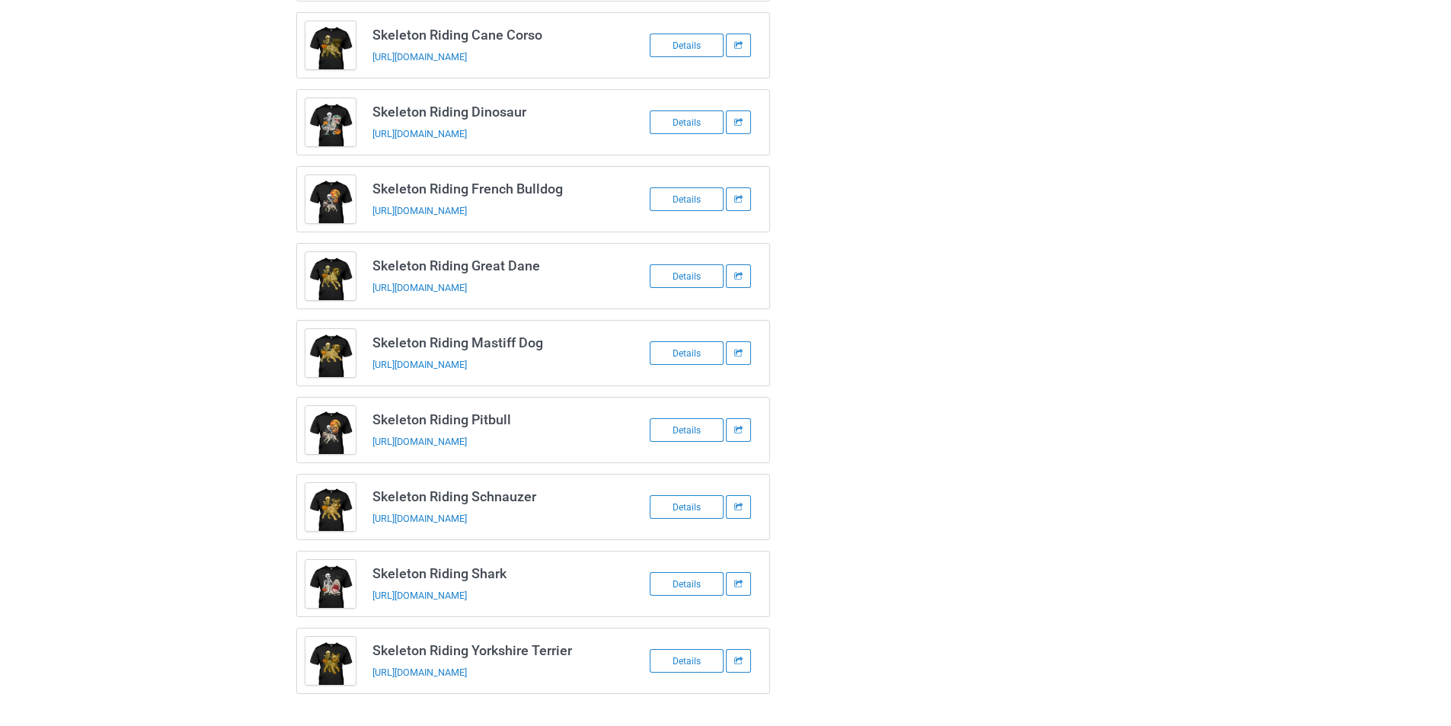
scroll to position [0, 0]
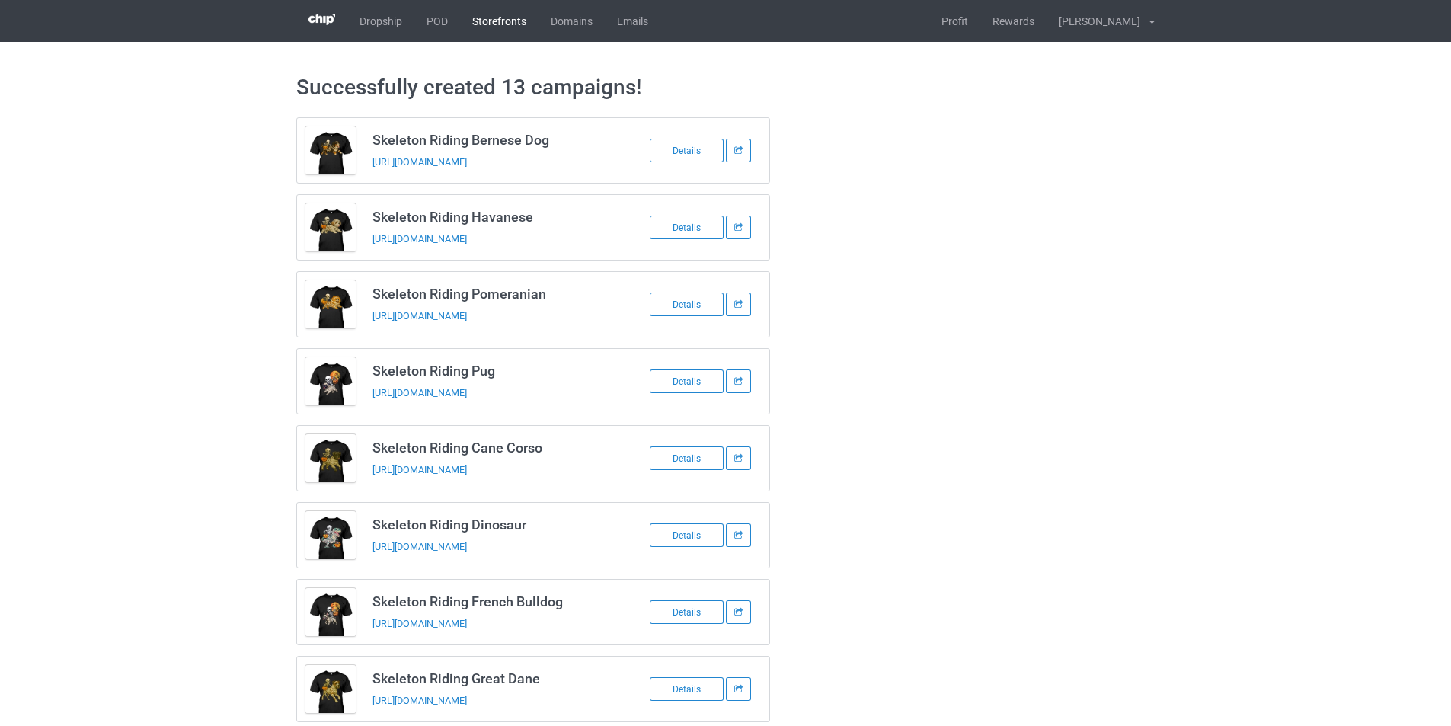
click at [502, 28] on link "Storefronts" at bounding box center [499, 21] width 78 height 42
